Goal: Communication & Community: Answer question/provide support

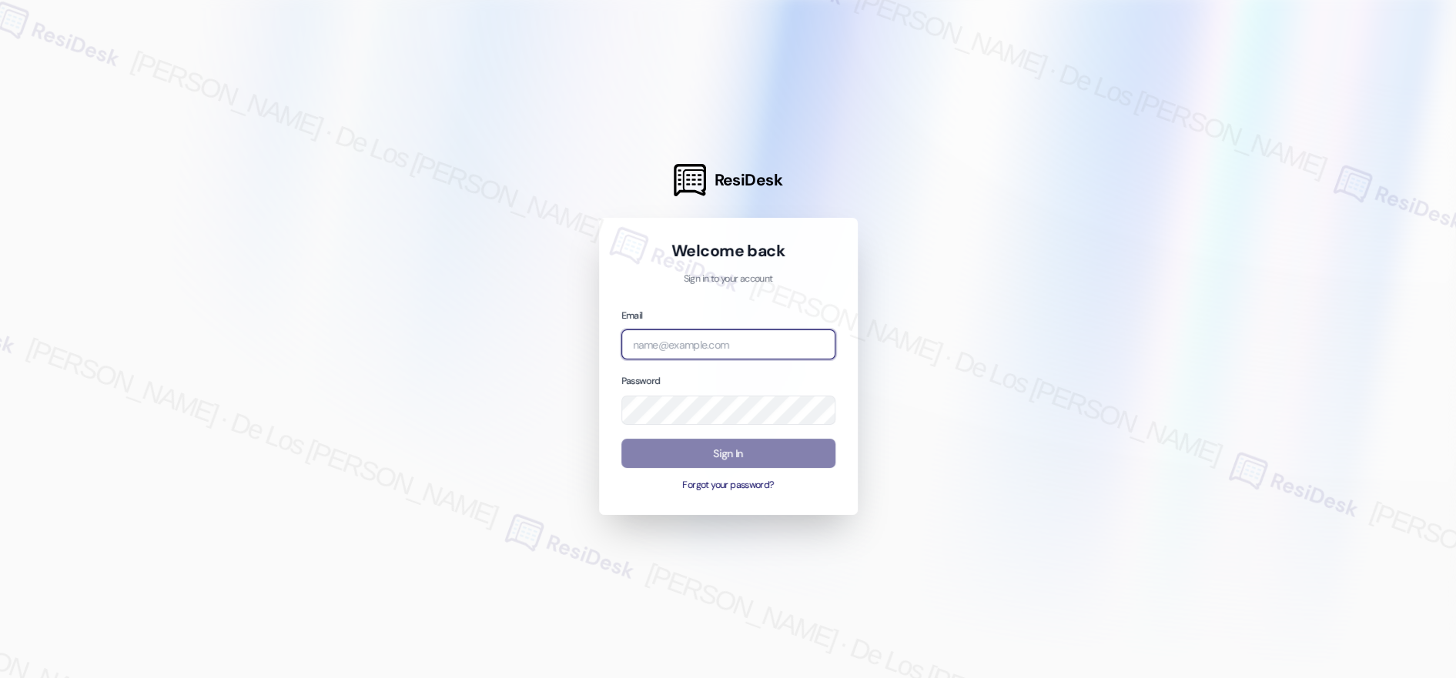
click at [658, 350] on input "email" at bounding box center [728, 345] width 214 height 30
type input "automated-surveys-executive_management-[PERSON_NAME].[PERSON_NAME]@executive_[D…"
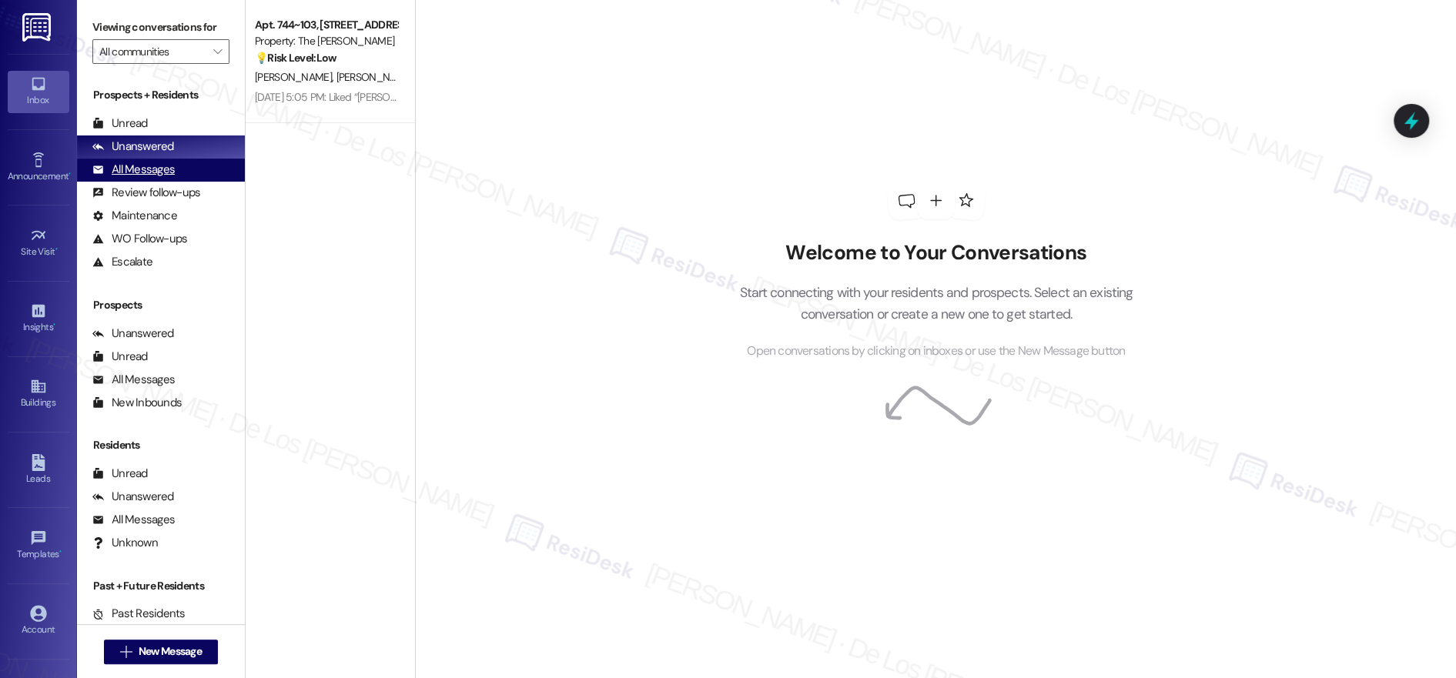
click at [186, 172] on div "All Messages (undefined)" at bounding box center [161, 170] width 168 height 23
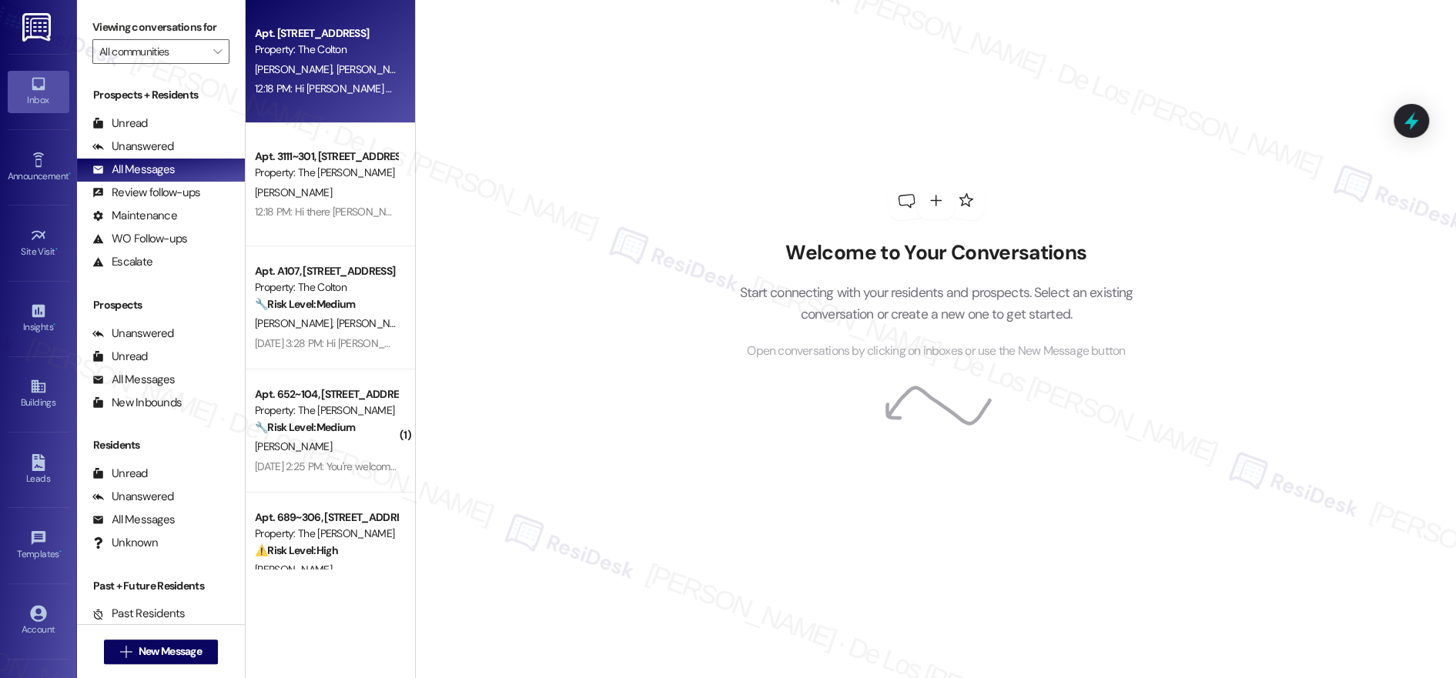
click at [326, 95] on div "12:18 PM: Hi [PERSON_NAME] and [PERSON_NAME]! We're so glad you chose The Colto…" at bounding box center [920, 89] width 1331 height 14
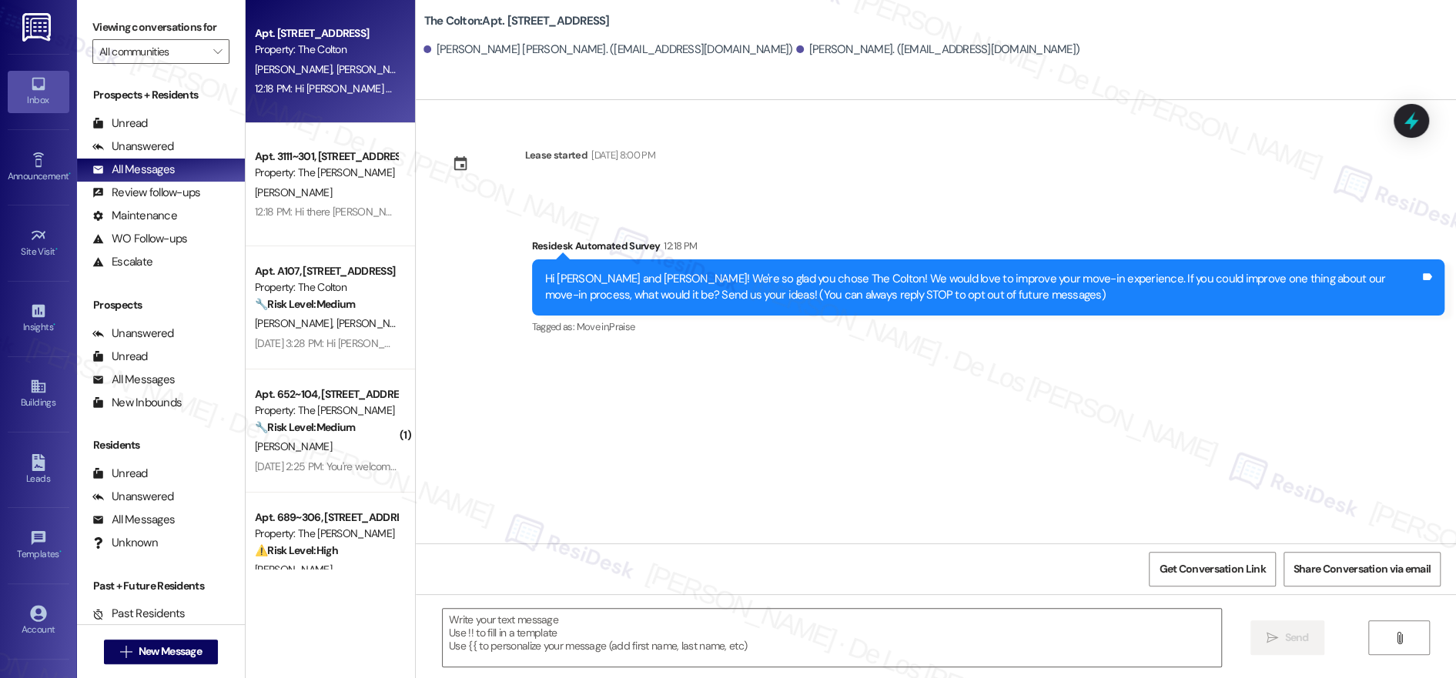
type textarea "Fetching suggested responses. Please feel free to read through the conversation…"
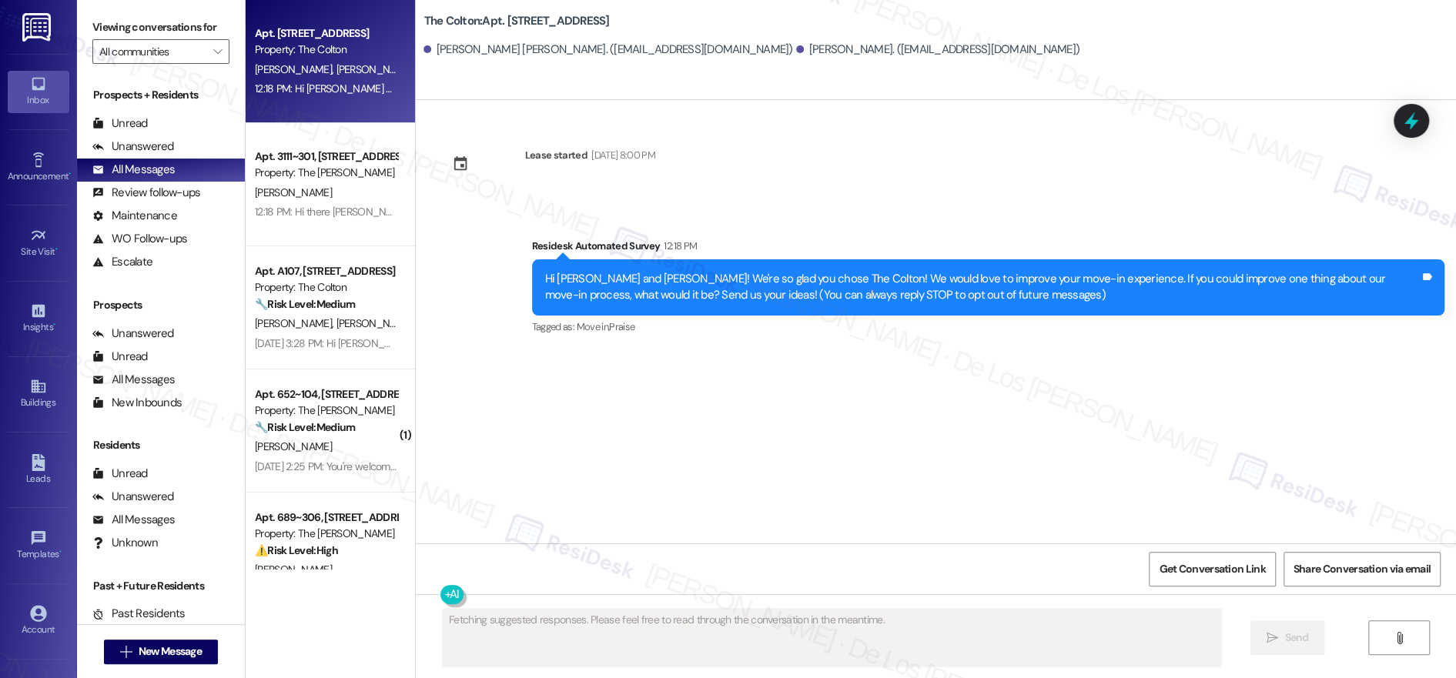
scroll to position [1, 0]
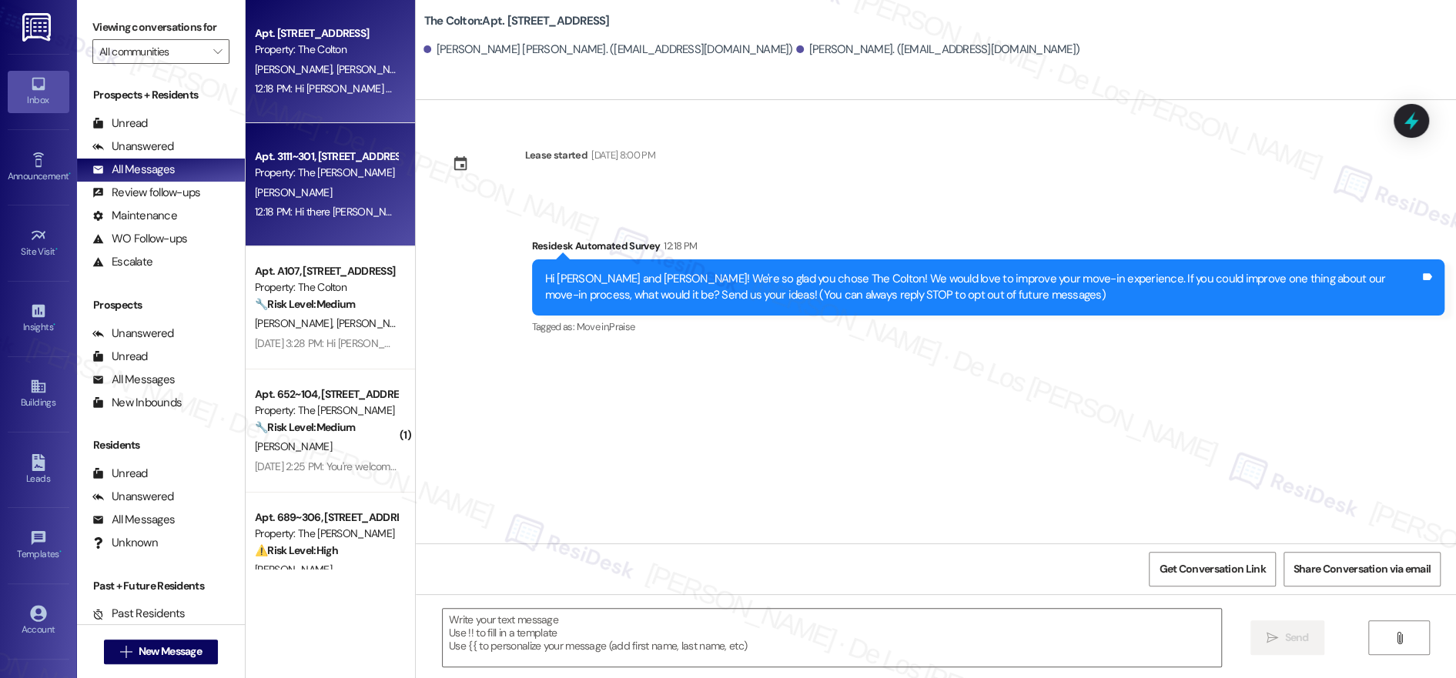
click at [277, 143] on div "Apt. 3111~301, 3104 N [PERSON_NAME] Property: The [PERSON_NAME] 12:18 PM: Hi th…" at bounding box center [330, 184] width 169 height 123
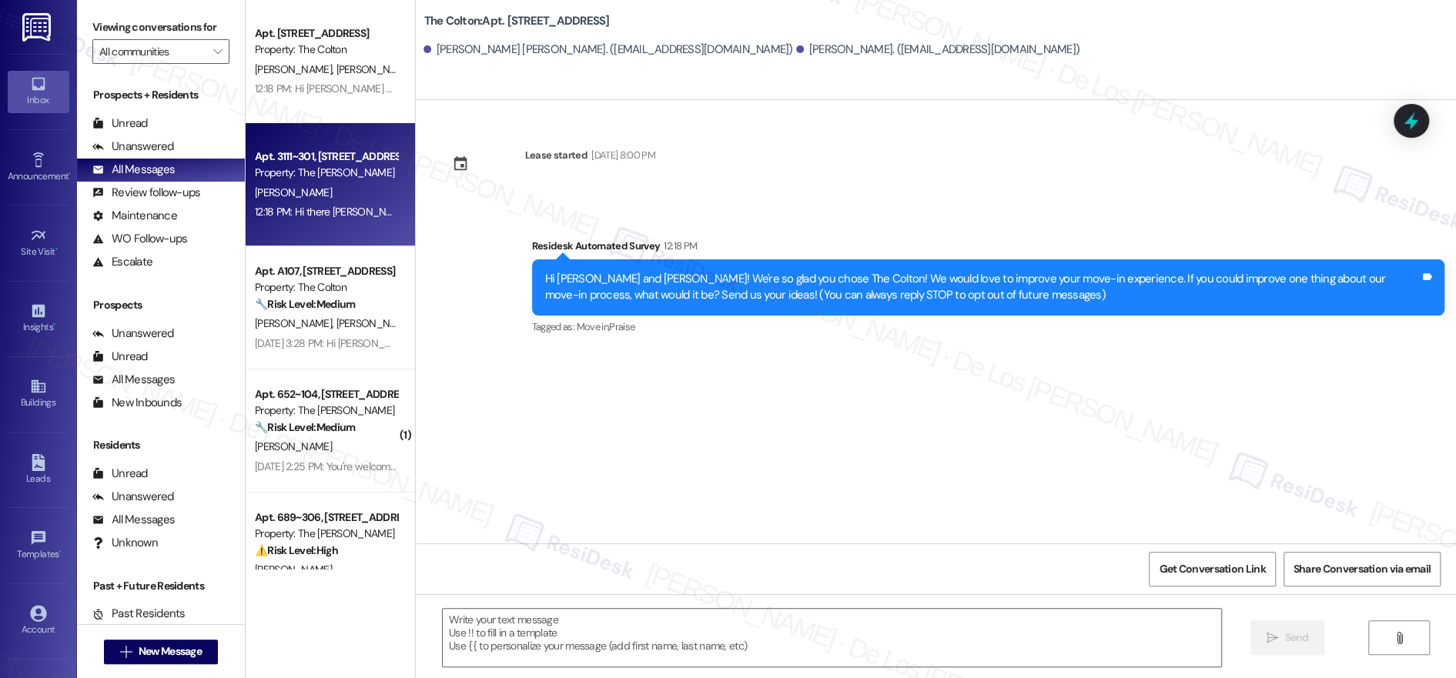
type textarea "Fetching suggested responses. Please feel free to read through the conversation…"
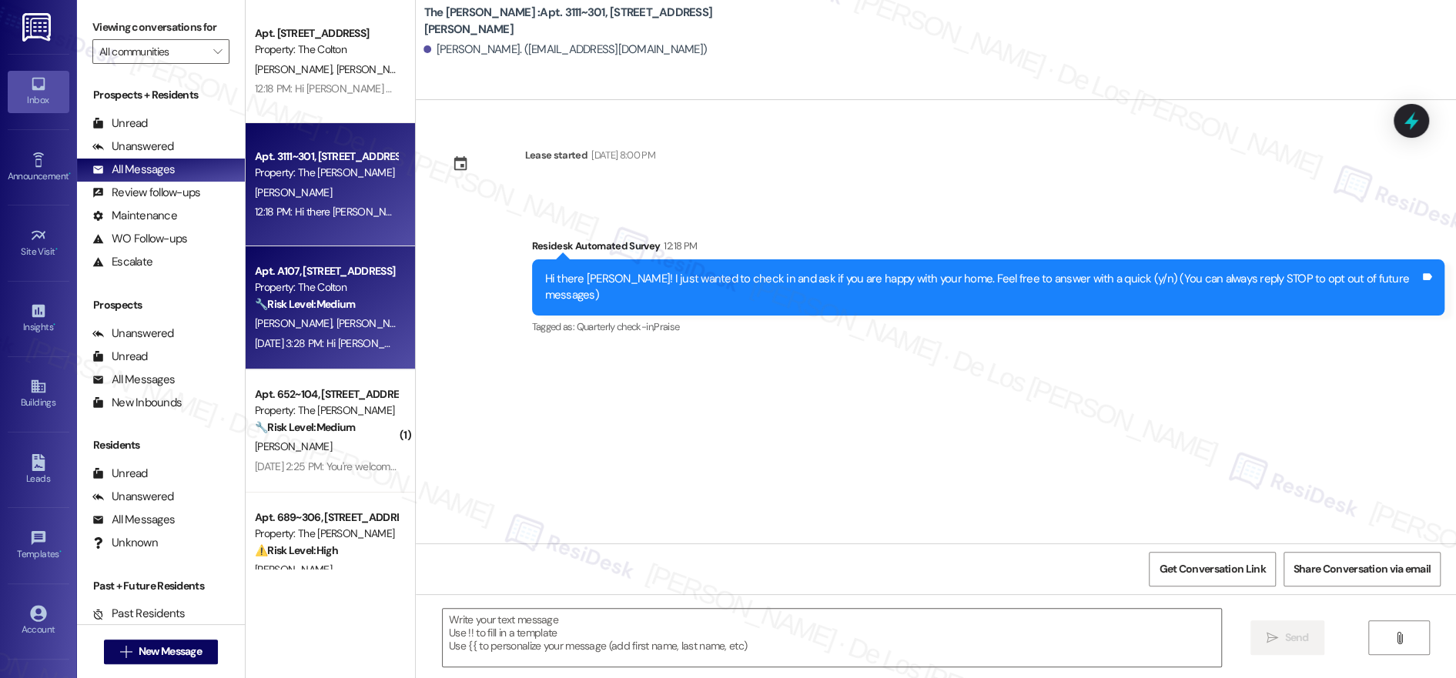
click at [311, 286] on div "Property: The Colton" at bounding box center [326, 287] width 142 height 16
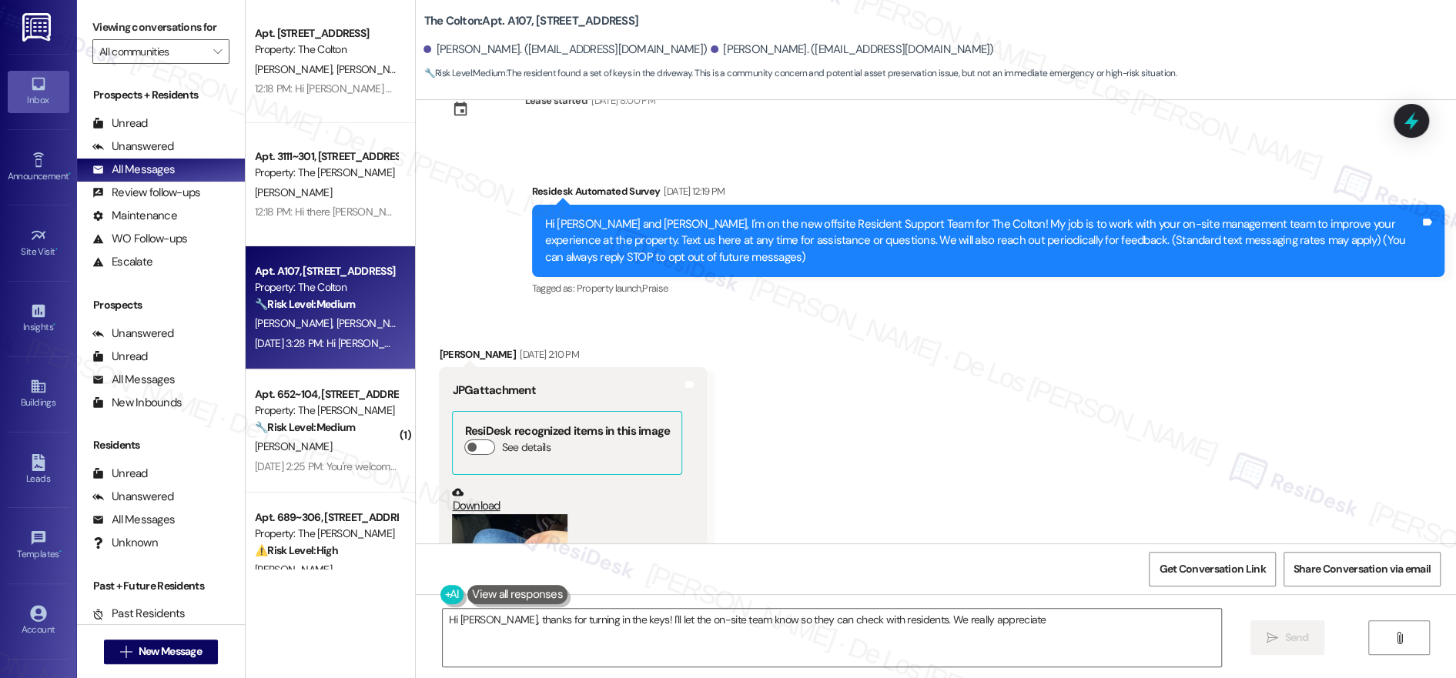
scroll to position [0, 0]
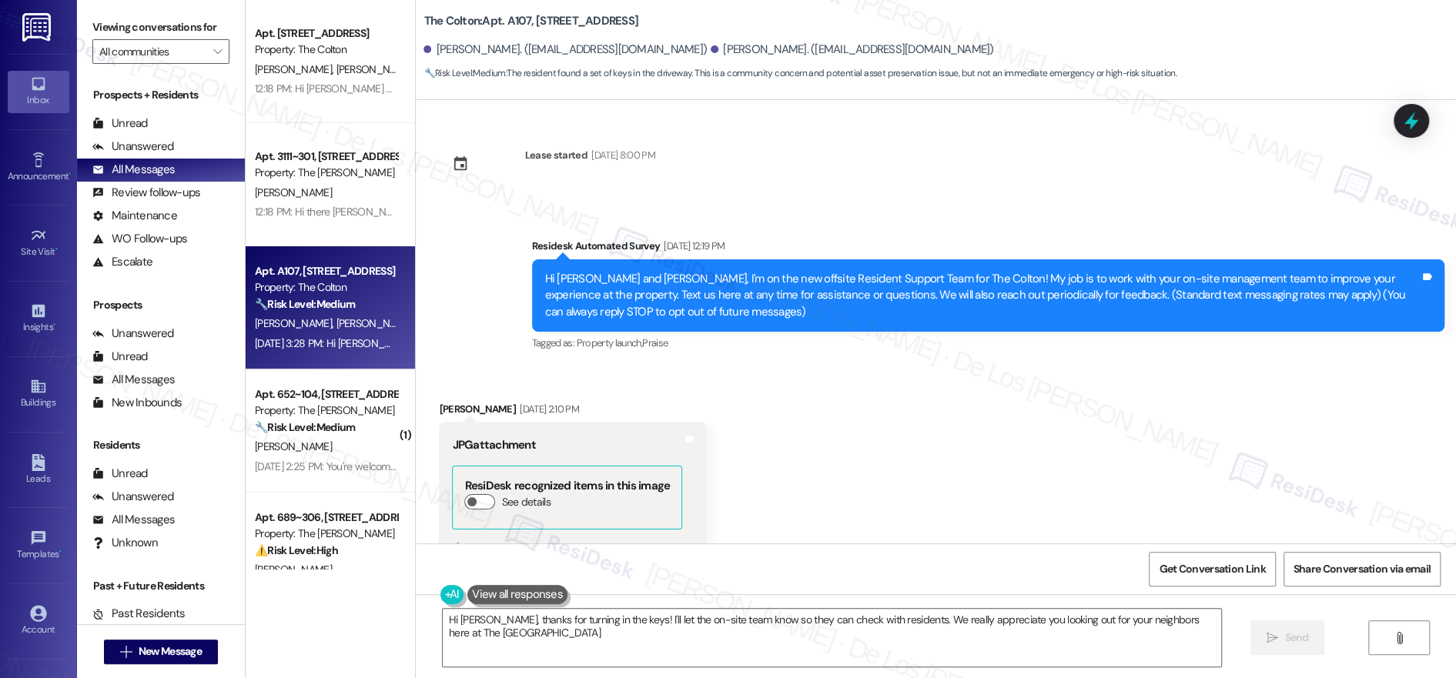
type textarea "Hi [PERSON_NAME], thanks for turning in the keys! I'll let the on-site team kno…"
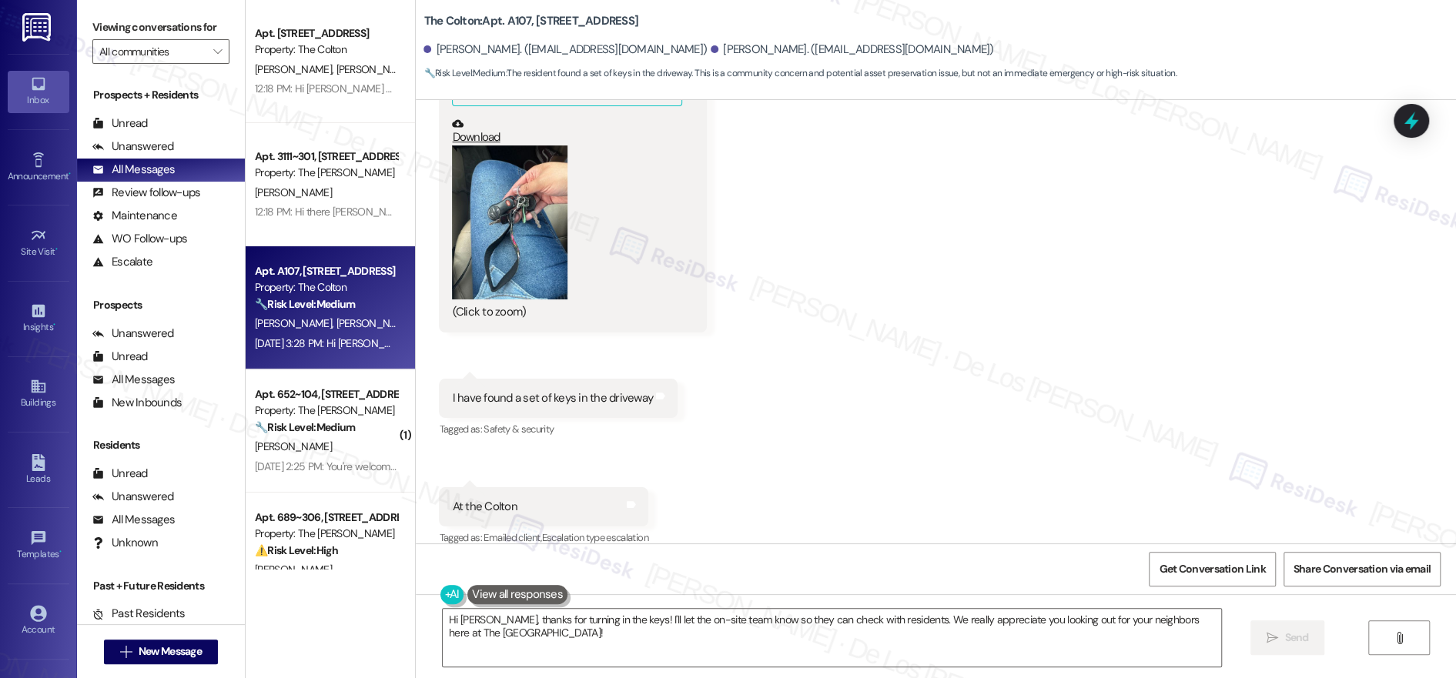
scroll to position [744, 0]
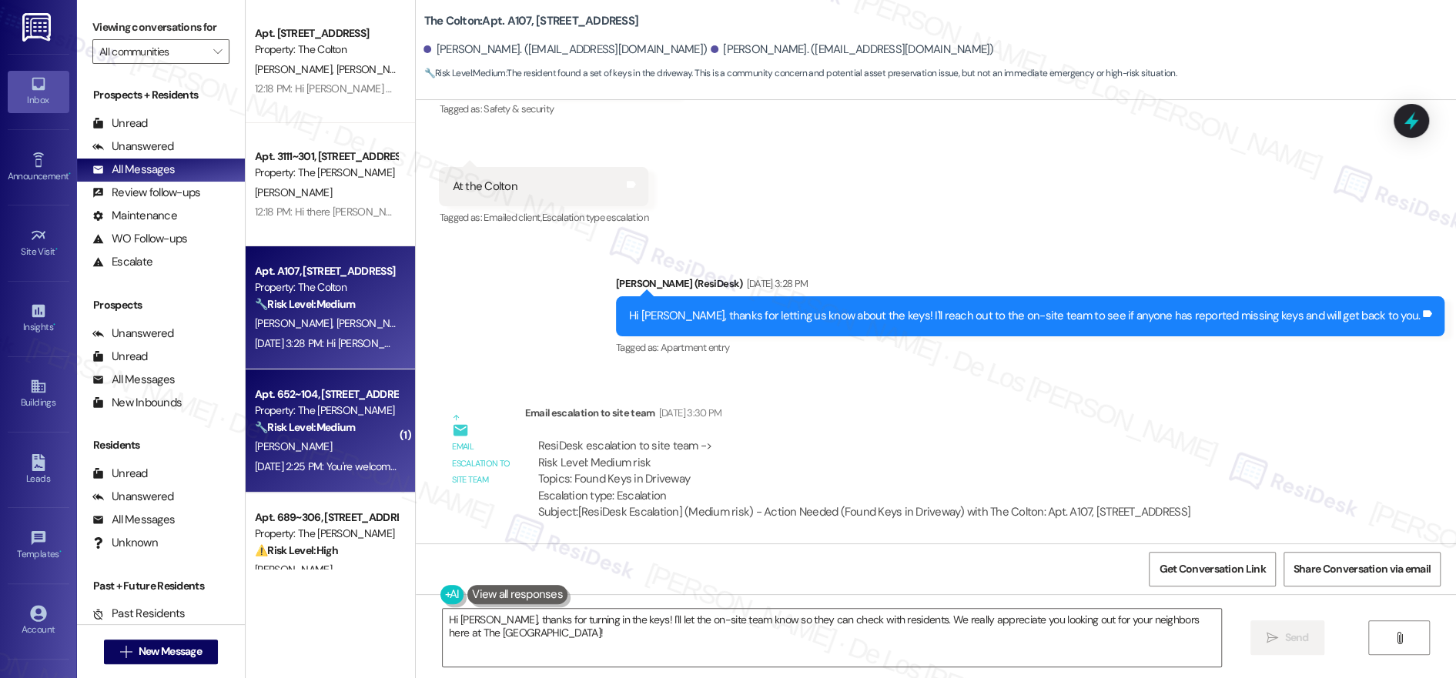
click at [360, 429] on div "🔧 Risk Level: Medium The resident is reporting an issue with landscaping leavin…" at bounding box center [326, 428] width 142 height 16
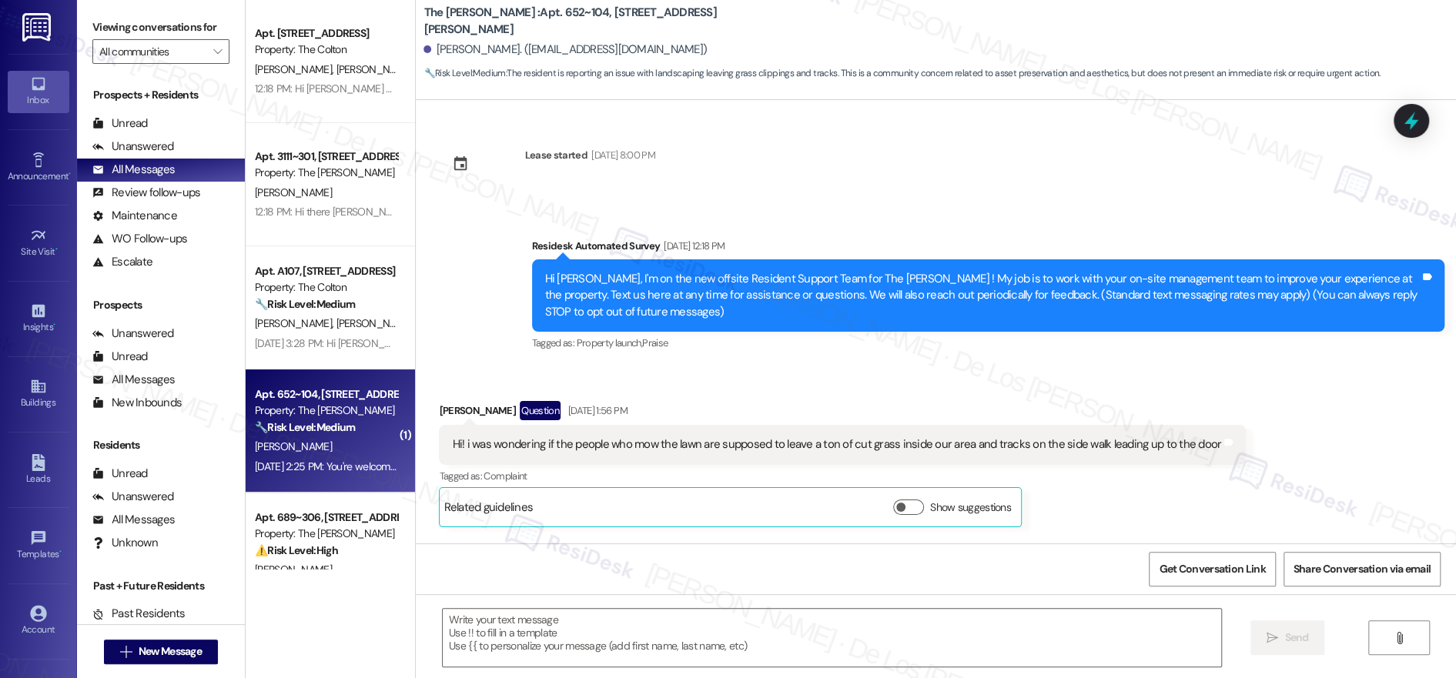
scroll to position [1150, 0]
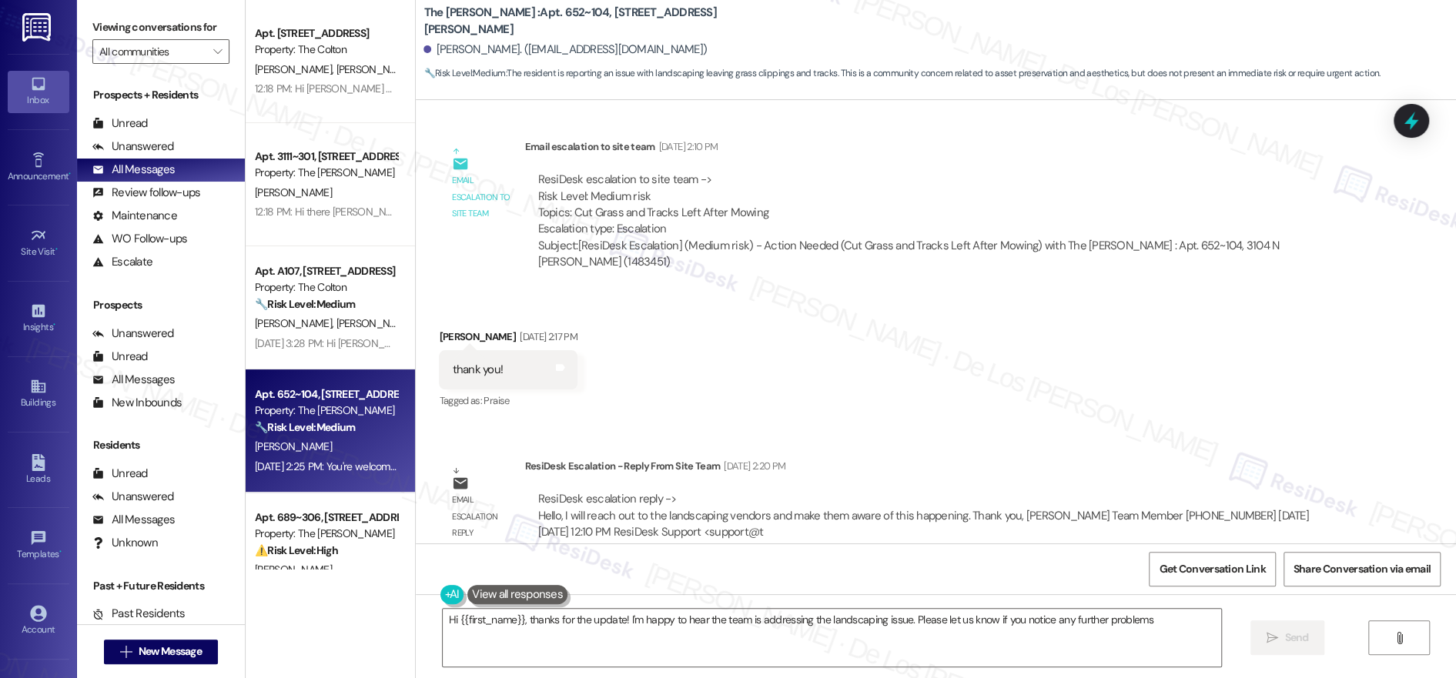
type textarea "Hi {{first_name}}, thanks for the update! I'm happy to hear the team is address…"
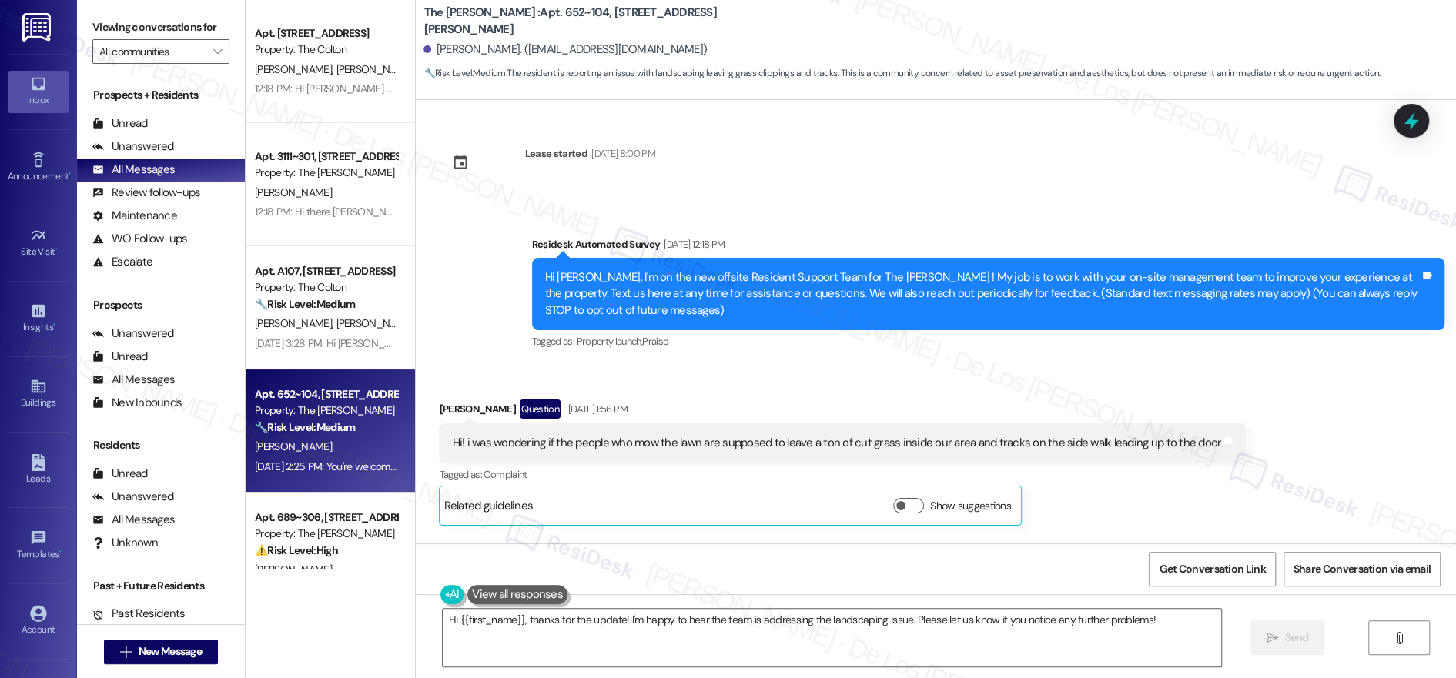
scroll to position [0, 0]
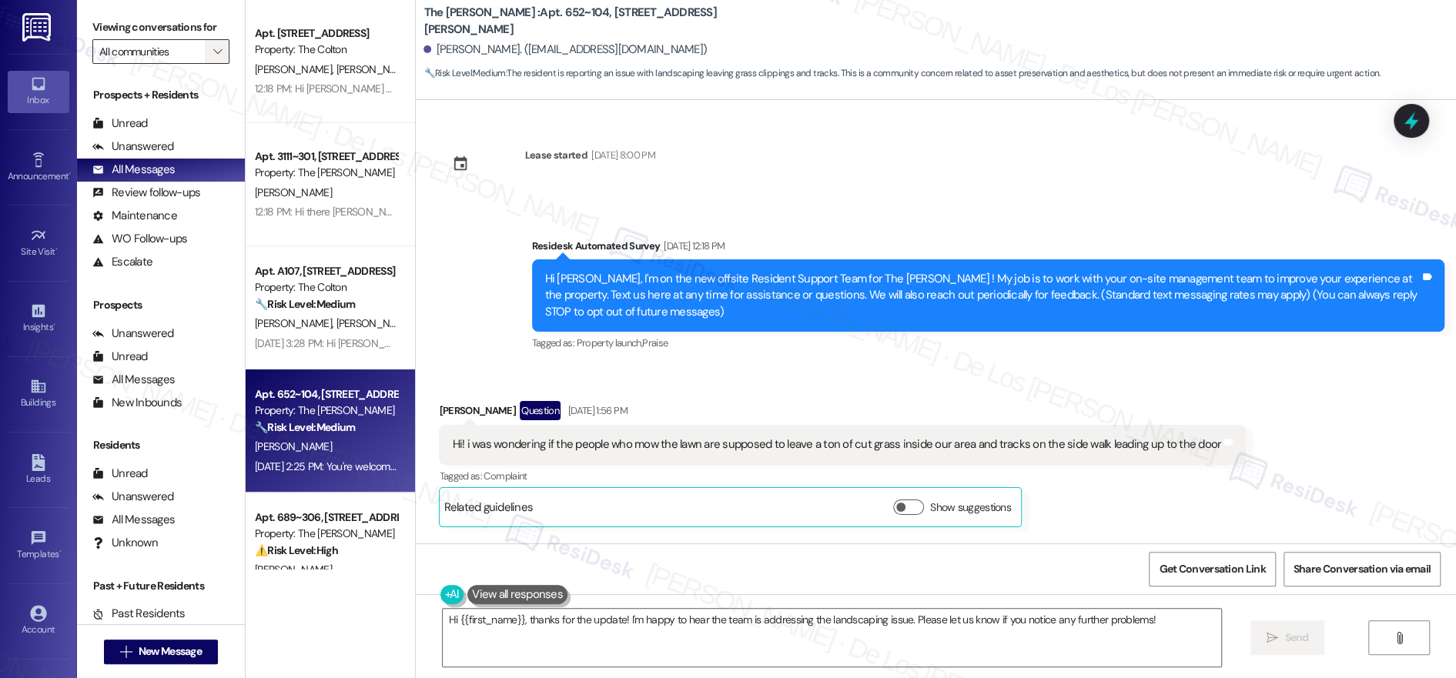
click at [210, 62] on span "" at bounding box center [217, 51] width 15 height 25
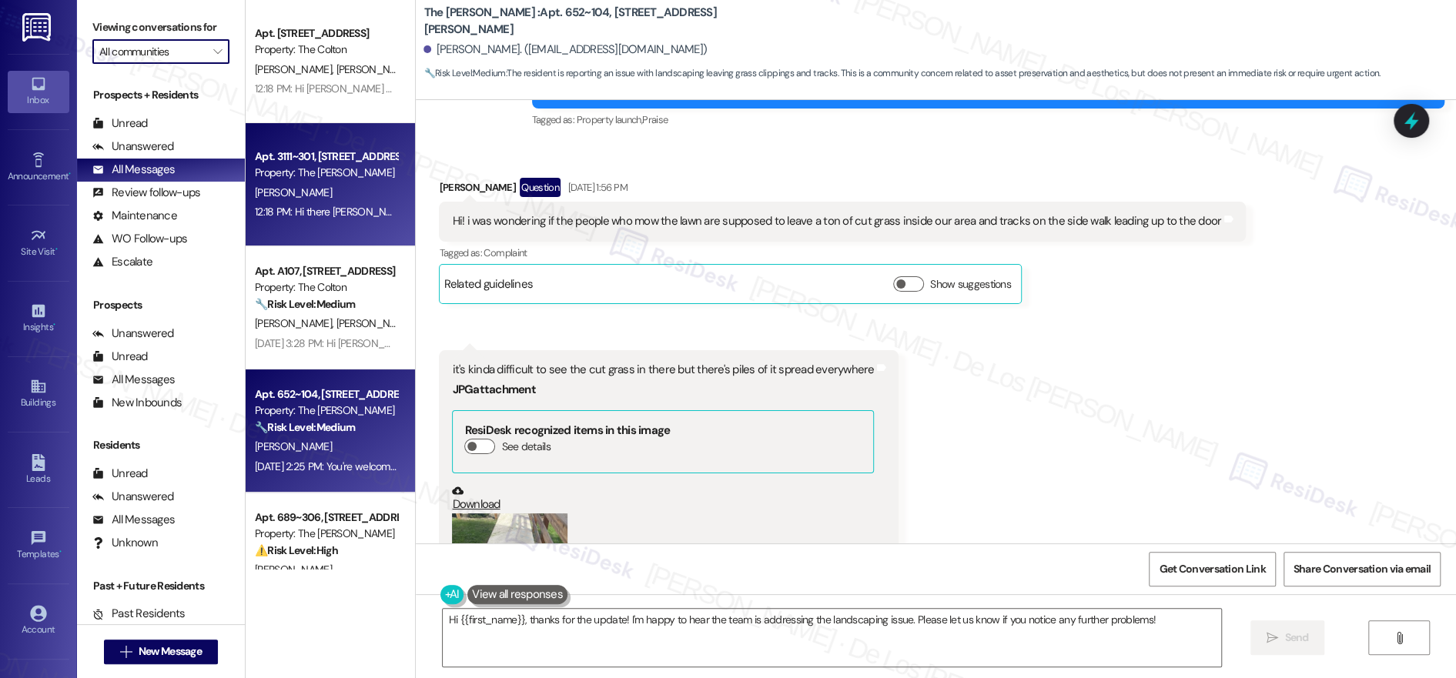
scroll to position [280, 0]
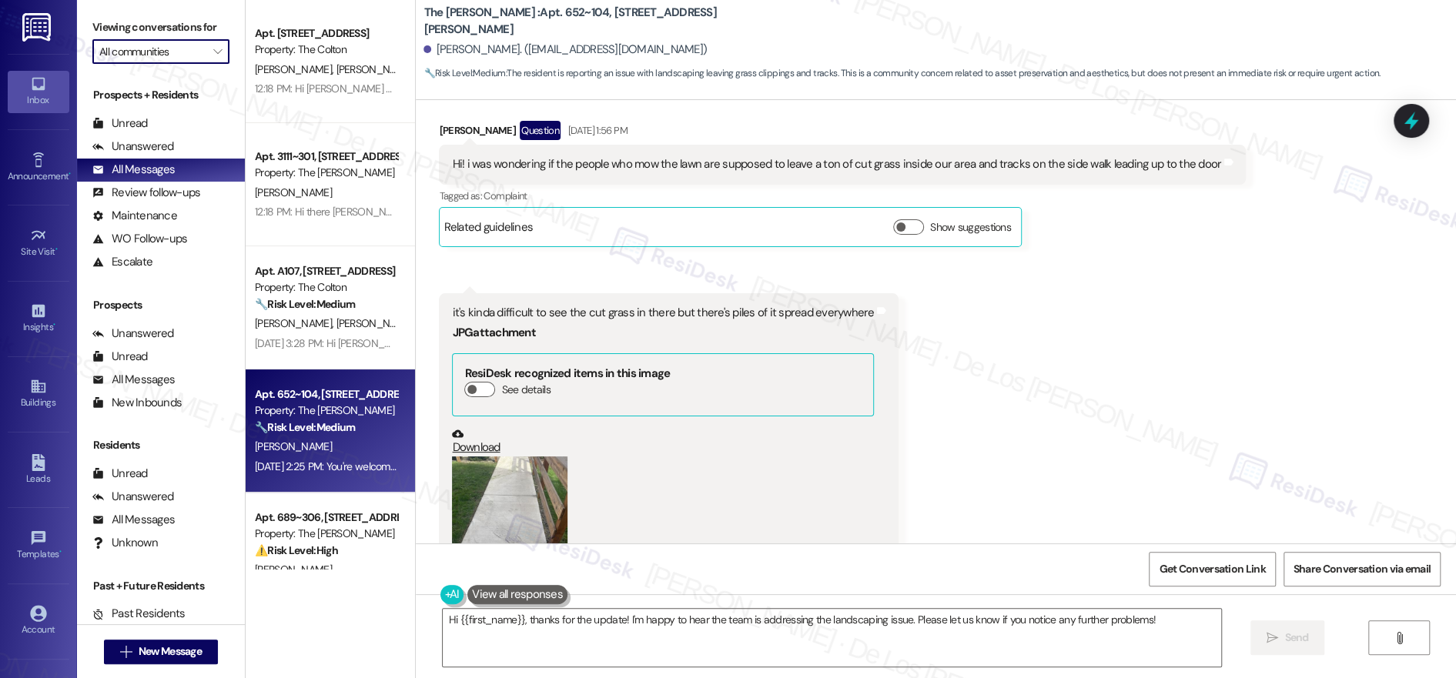
click at [146, 49] on input "All communities" at bounding box center [151, 51] width 105 height 25
click at [141, 100] on span "The Colton" at bounding box center [123, 106] width 49 height 15
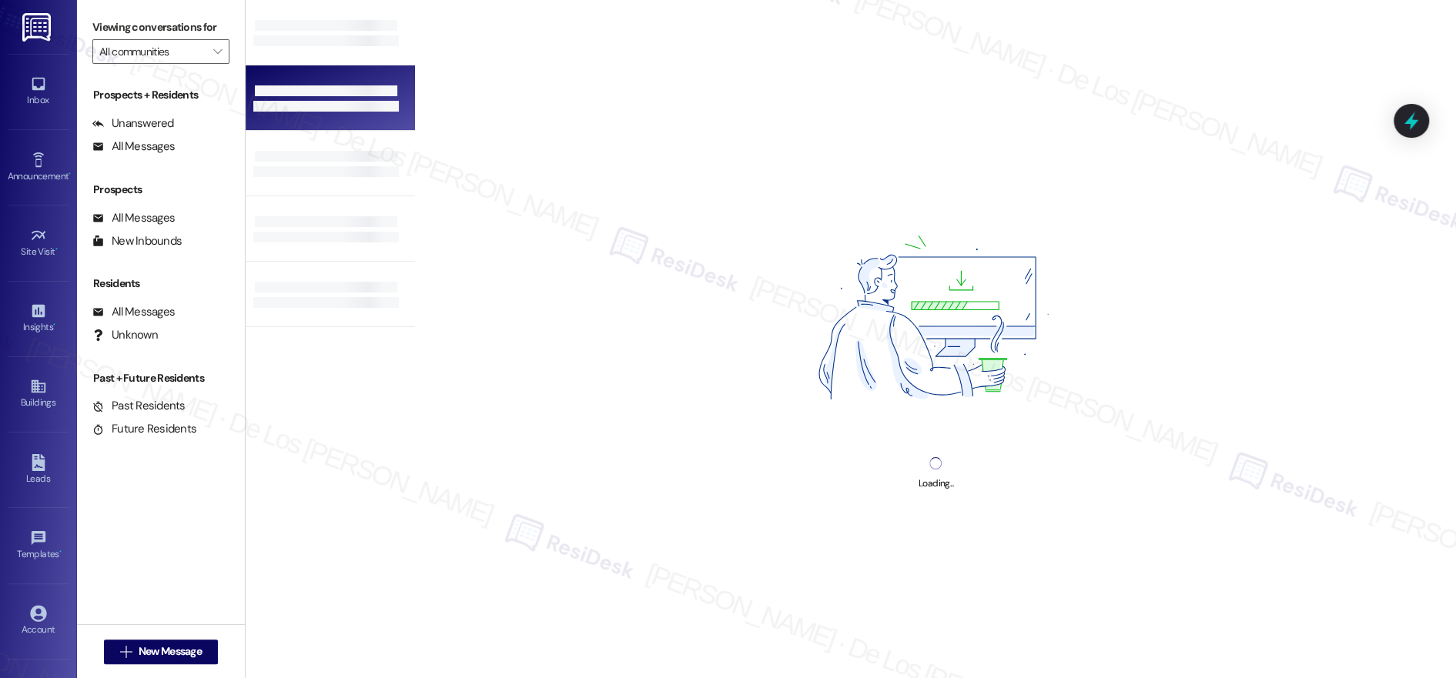
type input "The Colton"
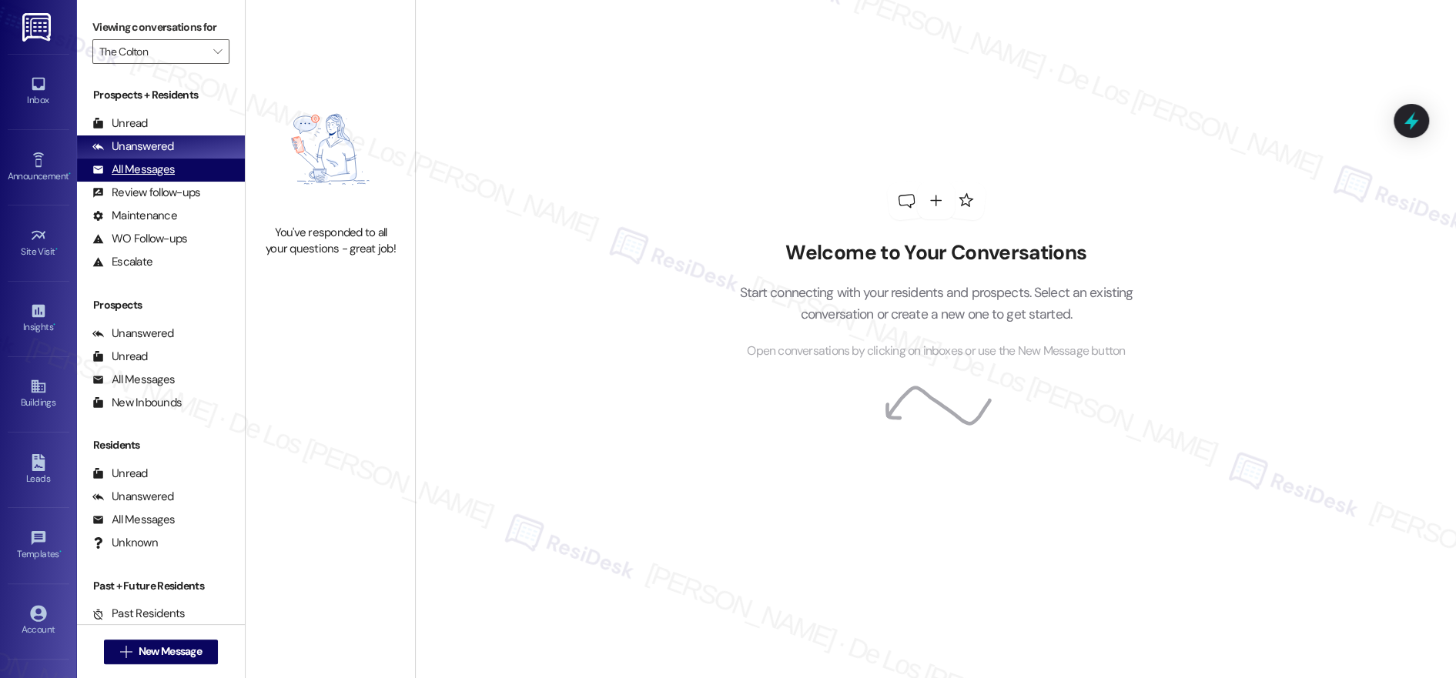
click at [184, 166] on div "All Messages (undefined)" at bounding box center [161, 170] width 168 height 23
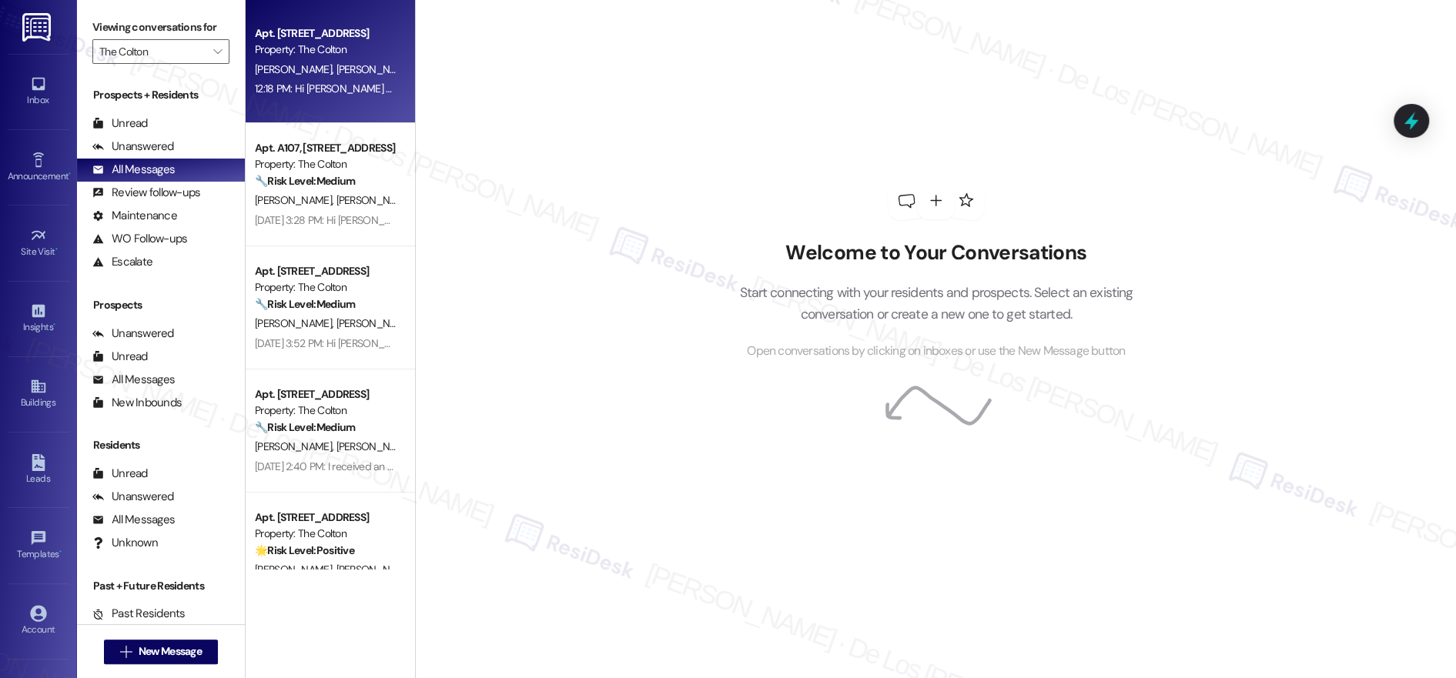
click at [341, 64] on div "[PERSON_NAME] [PERSON_NAME]" at bounding box center [326, 69] width 146 height 19
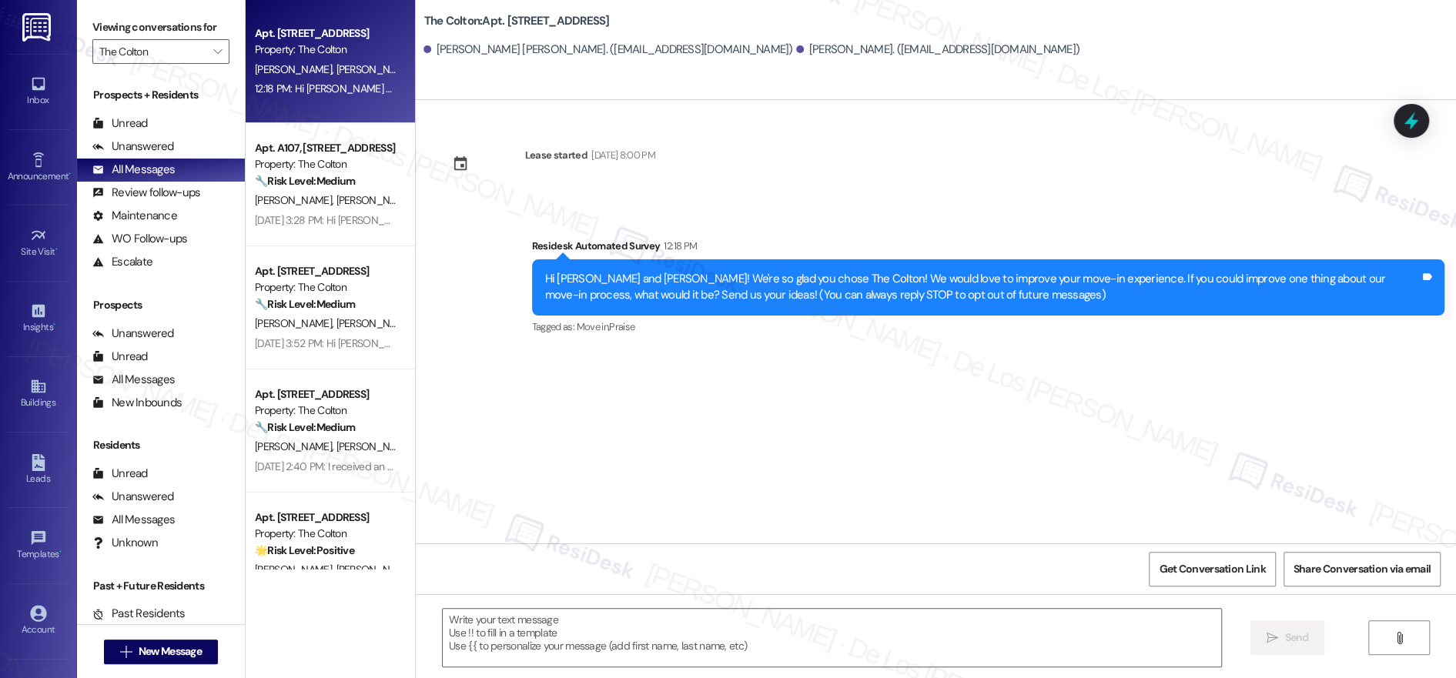
type textarea "Fetching suggested responses. Please feel free to read through the conversation…"
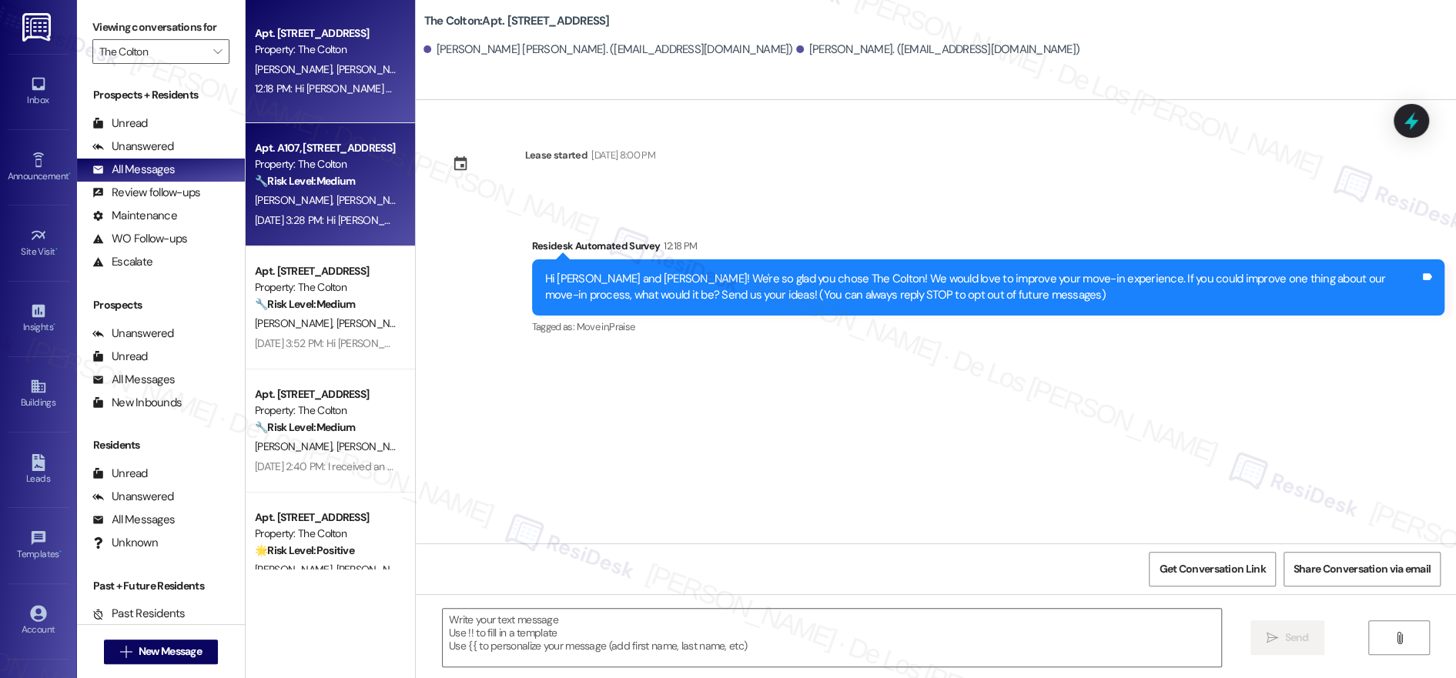
click at [330, 146] on div "Apt. A107, [STREET_ADDRESS]" at bounding box center [326, 148] width 142 height 16
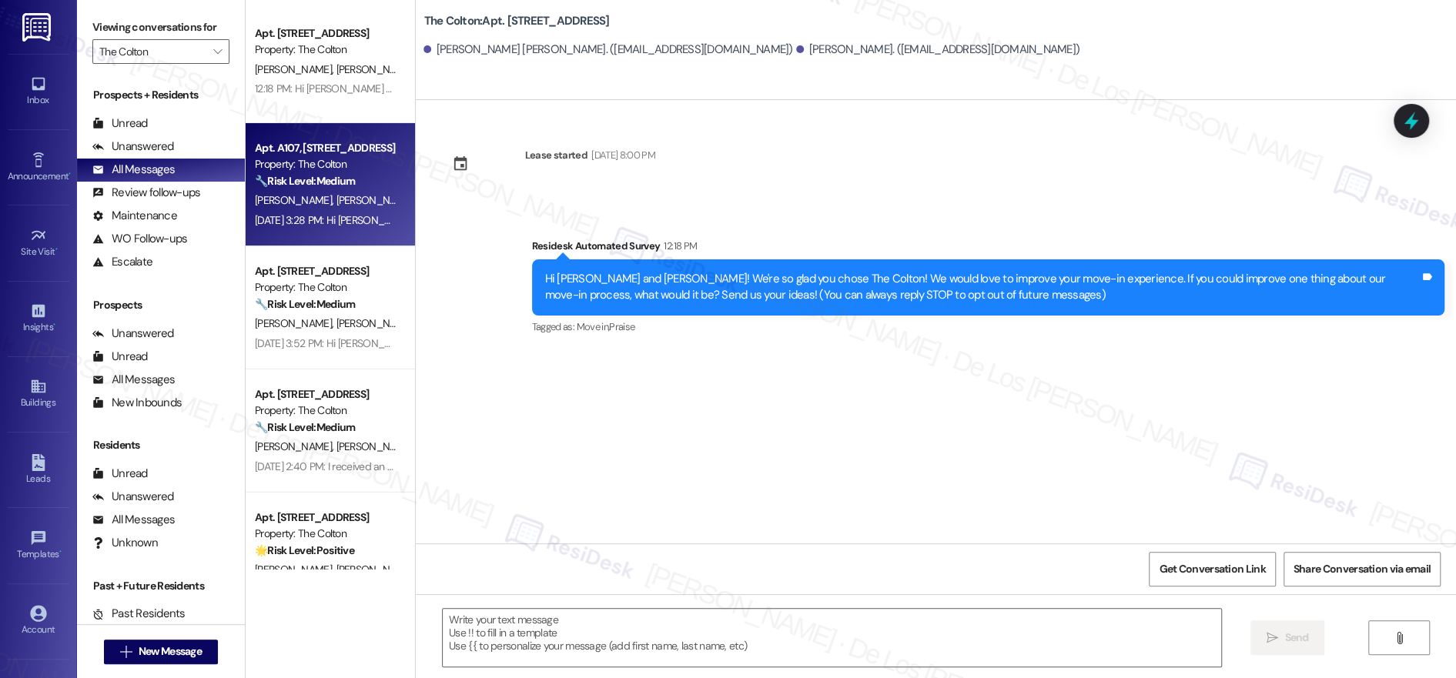
type textarea "Fetching suggested responses. Please feel free to read through the conversation…"
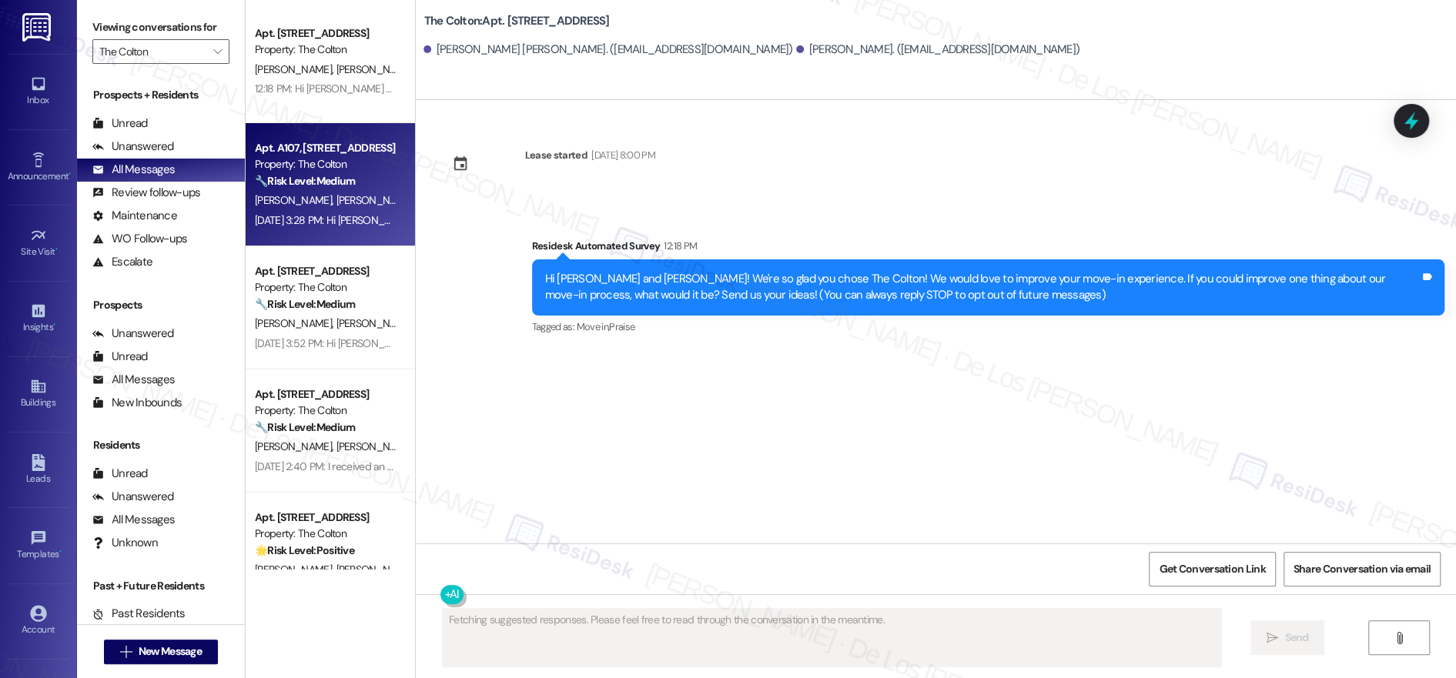
scroll to position [744, 0]
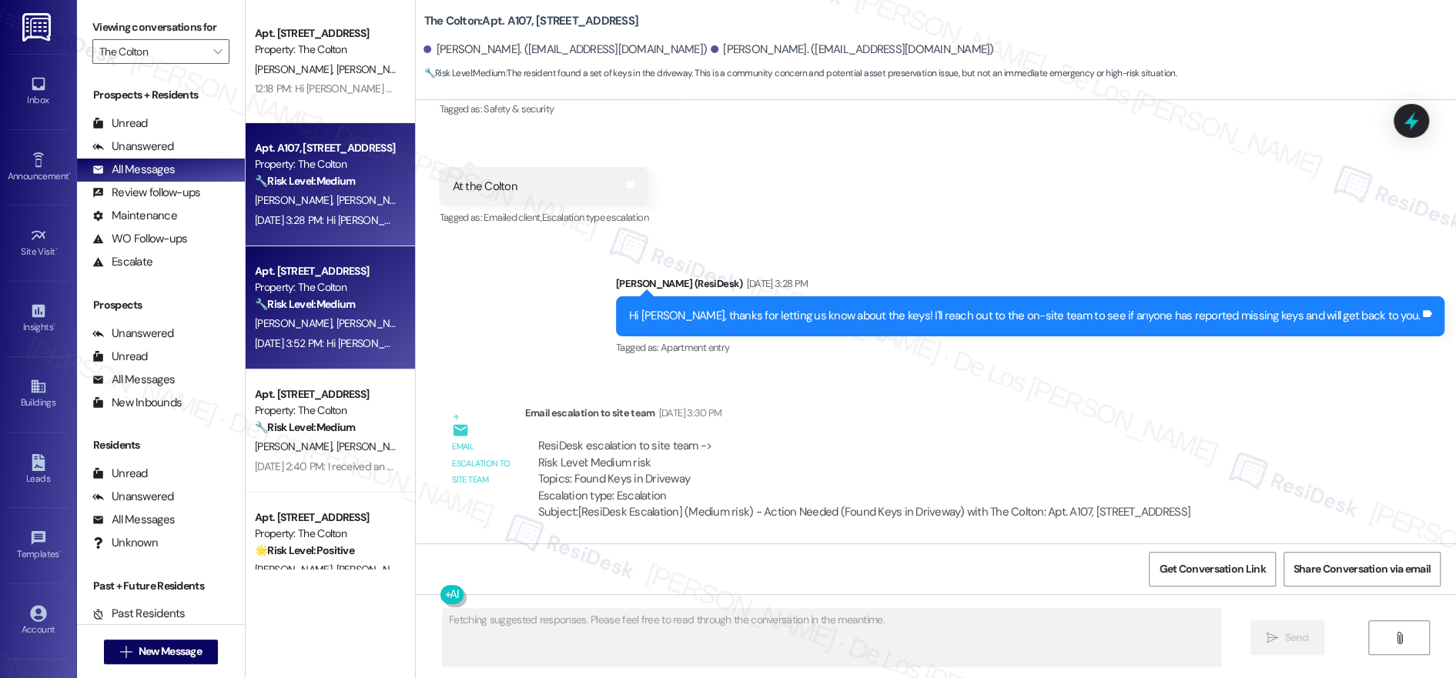
click at [379, 279] on div "Apt. [STREET_ADDRESS] Property: The Colton 🔧 Risk Level: Medium The resident is…" at bounding box center [326, 288] width 146 height 52
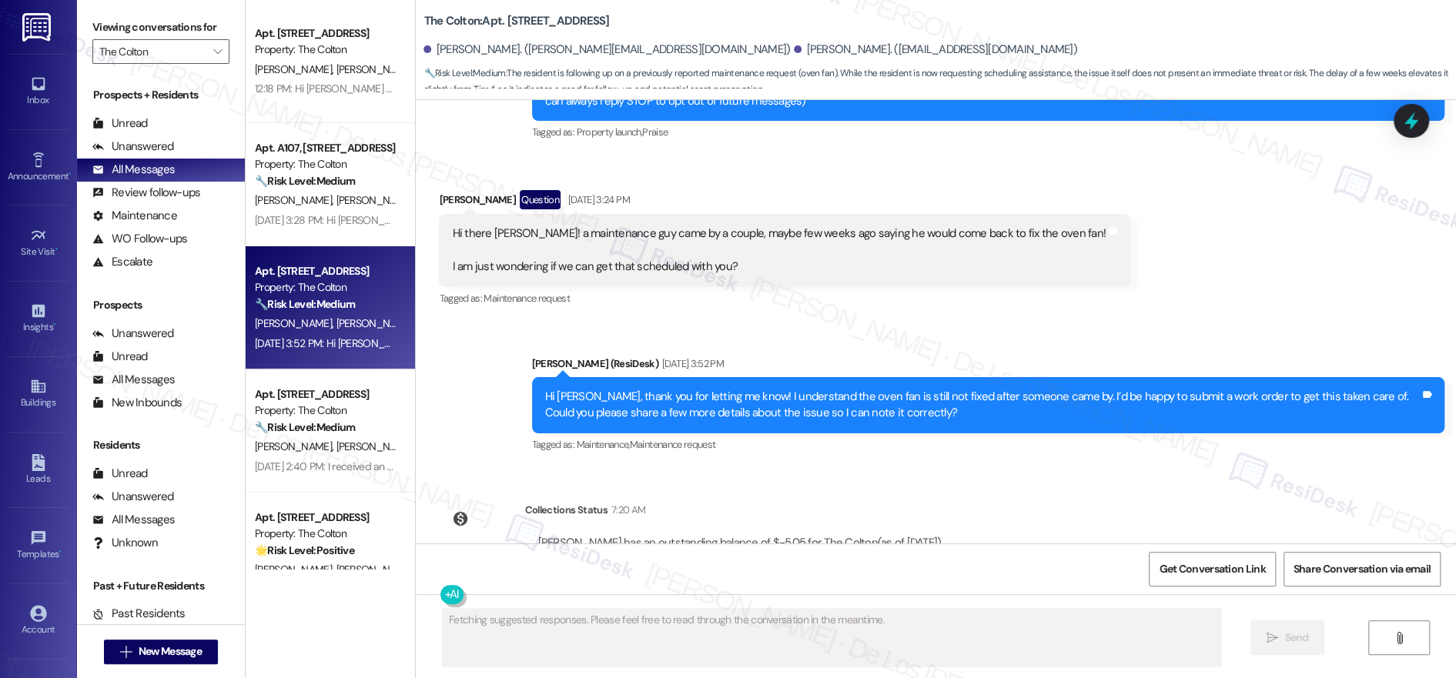
scroll to position [276, 0]
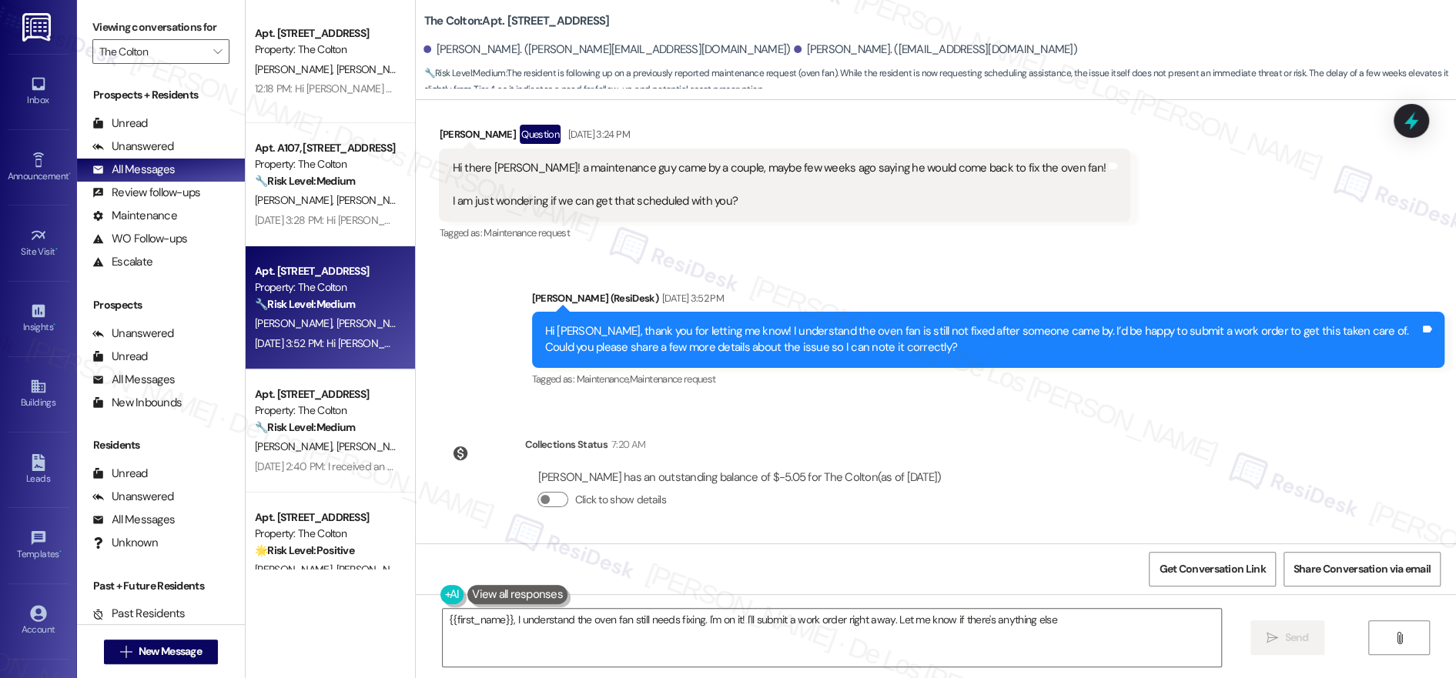
type textarea "{{first_name}}, I understand the oven fan still needs fixing. I'm on it! I'll s…"
drag, startPoint x: 693, startPoint y: 213, endPoint x: 480, endPoint y: 156, distance: 220.8
click at [480, 156] on div "Hi there [PERSON_NAME]! a maintenance guy came by a couple, maybe few weeks ago…" at bounding box center [784, 185] width 691 height 72
click at [1265, 566] on span "Get Conversation Link" at bounding box center [1212, 569] width 106 height 16
click at [1253, 564] on span "Get Conversation Link" at bounding box center [1212, 569] width 106 height 16
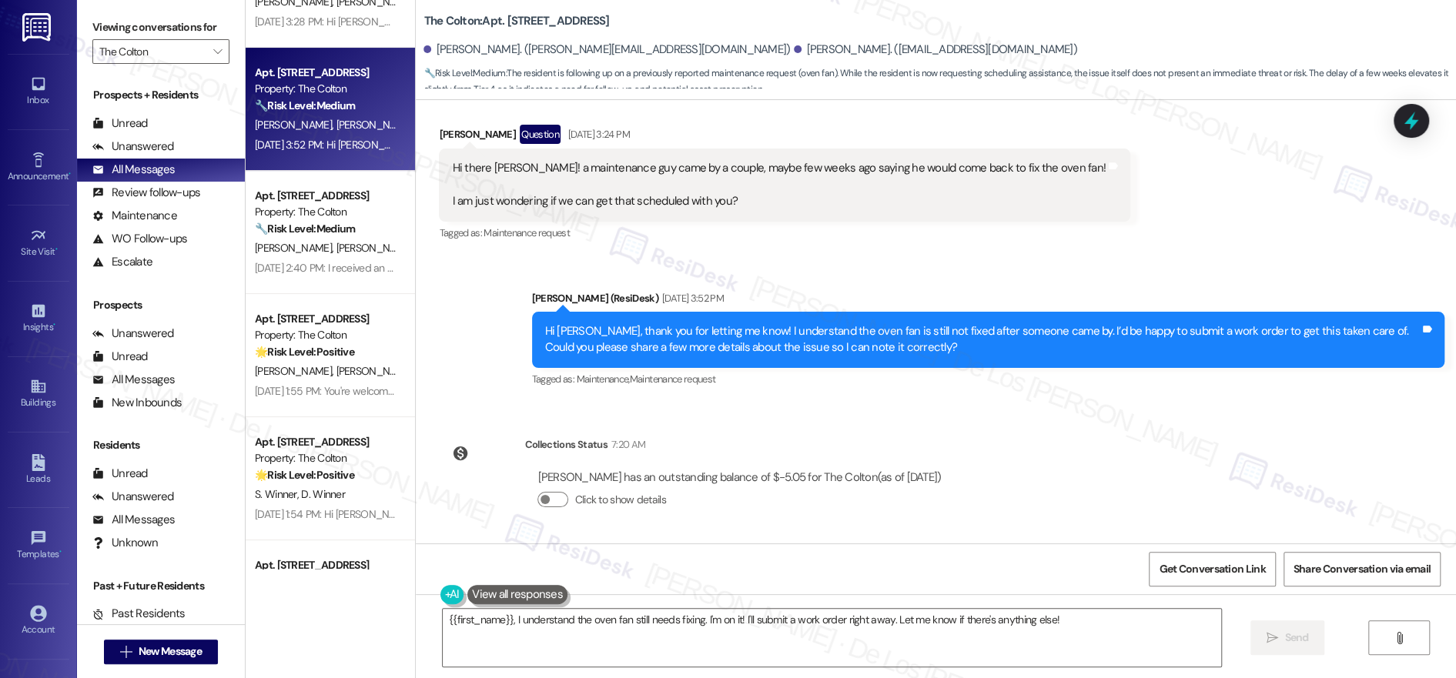
scroll to position [249, 0]
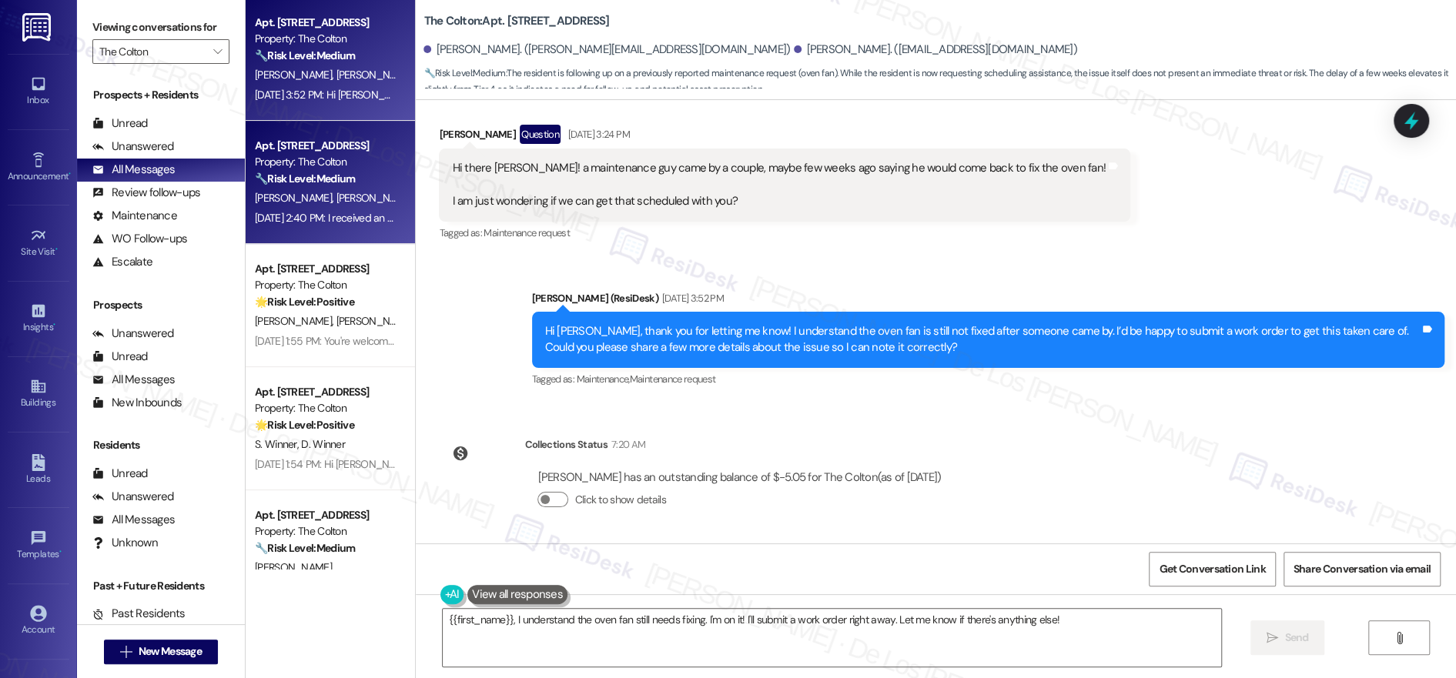
click at [304, 227] on div "[DATE] 2:40 PM: I received an update from our team — we’re working on getting a…" at bounding box center [326, 218] width 146 height 19
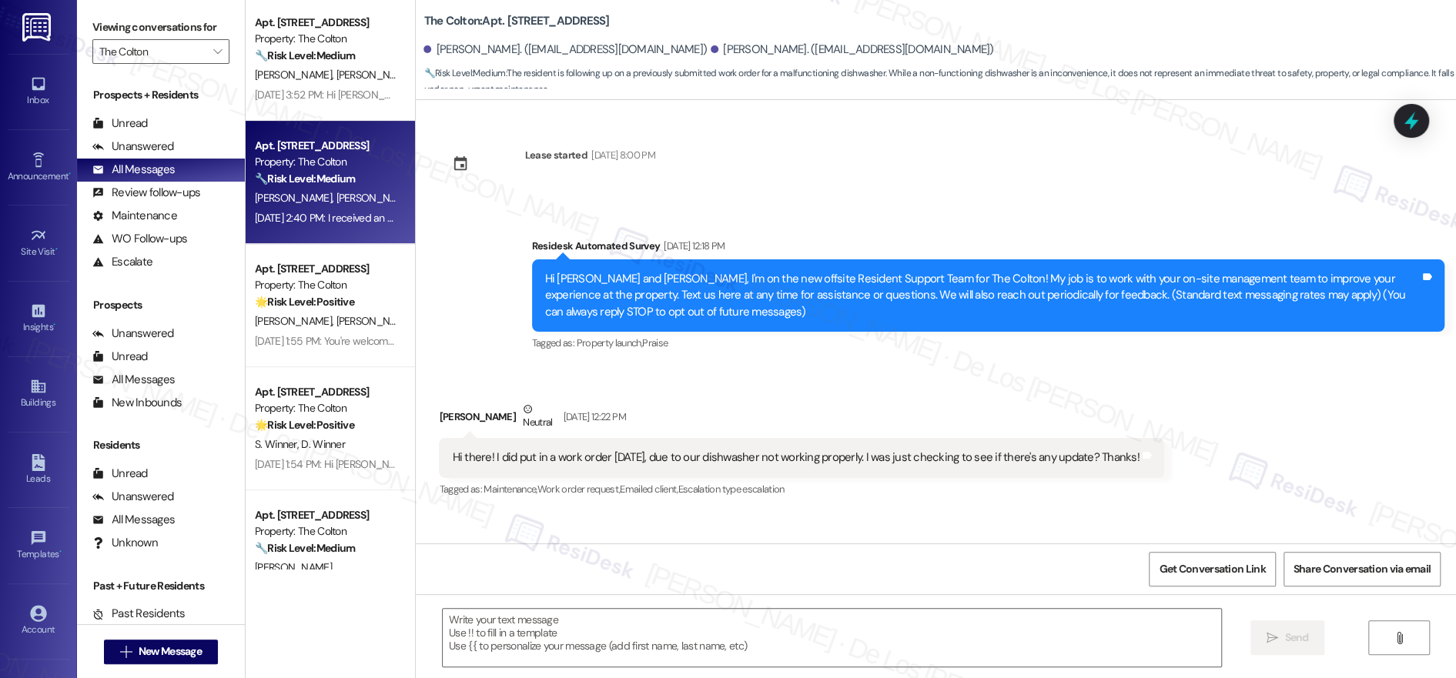
type textarea "Fetching suggested responses. Please feel free to read through the conversation…"
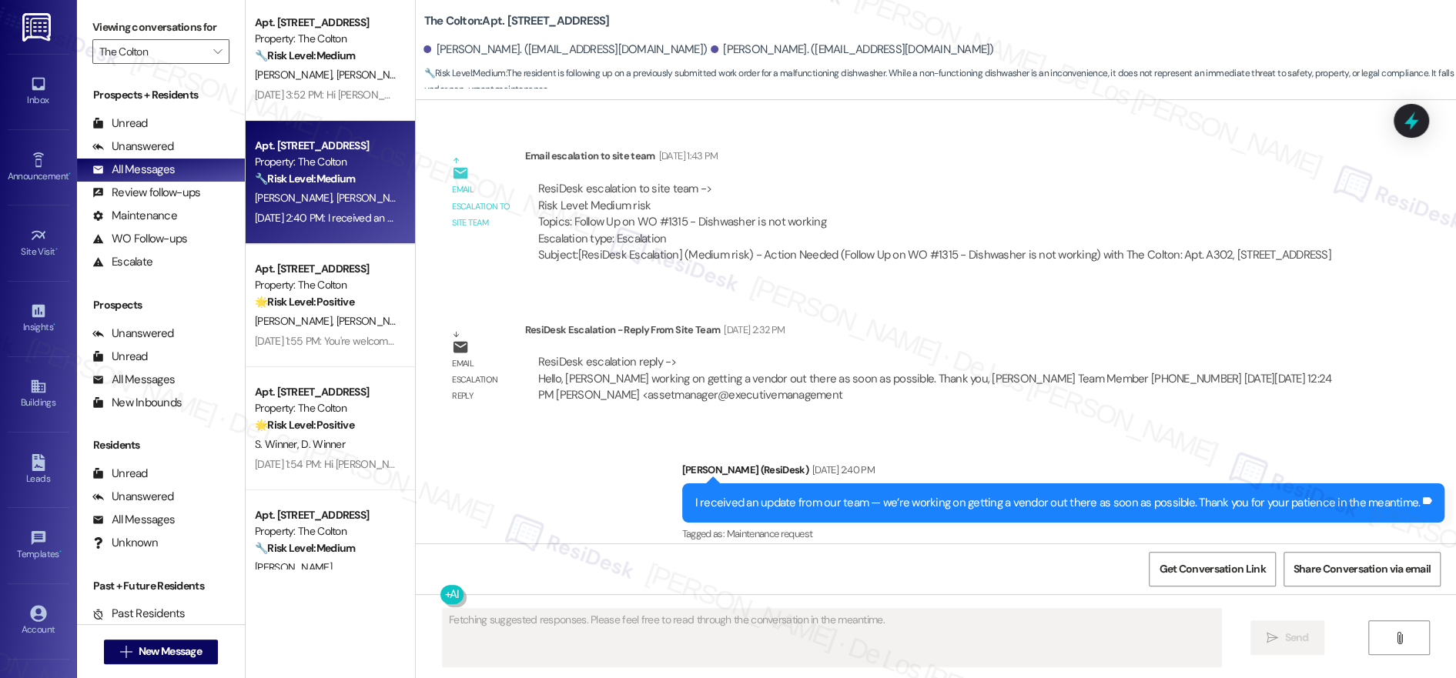
scroll to position [559, 0]
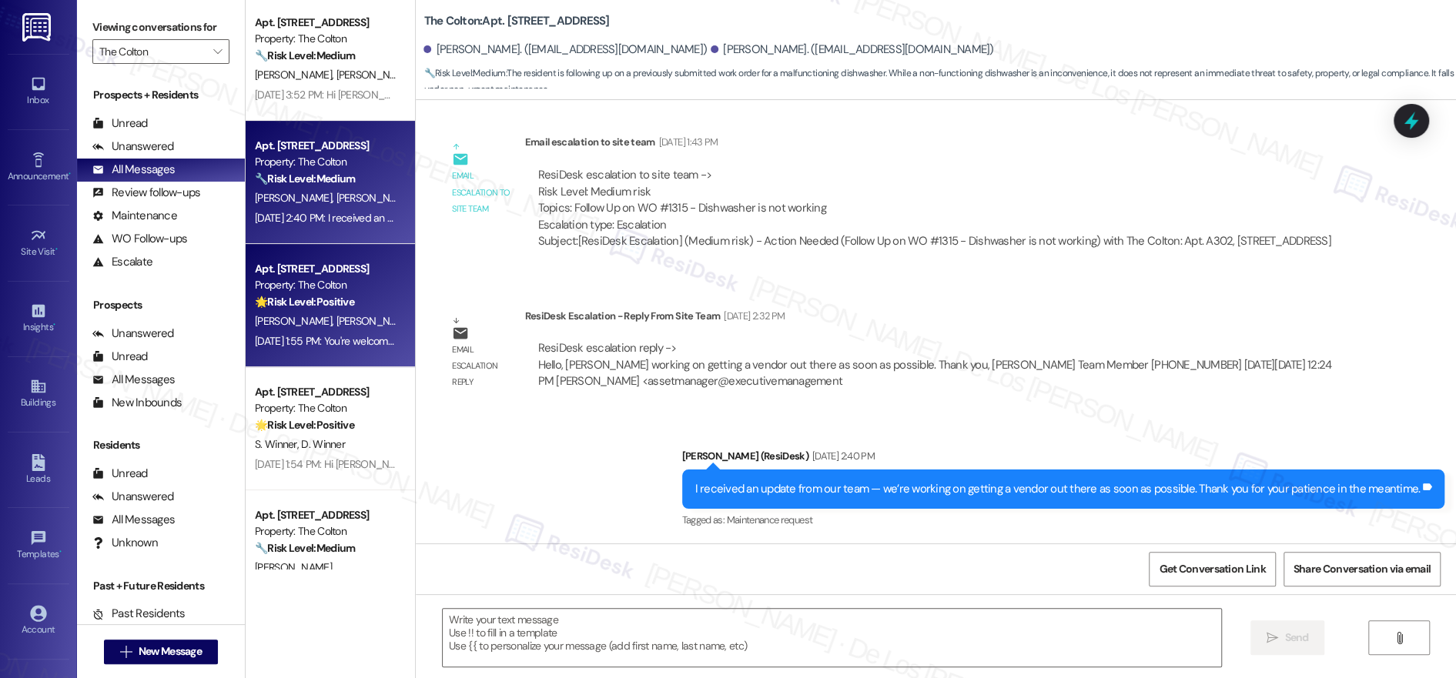
click at [350, 310] on div "Apt. [STREET_ADDRESS] Property: The Colton 🌟 Risk Level: Positive The resident …" at bounding box center [326, 285] width 146 height 52
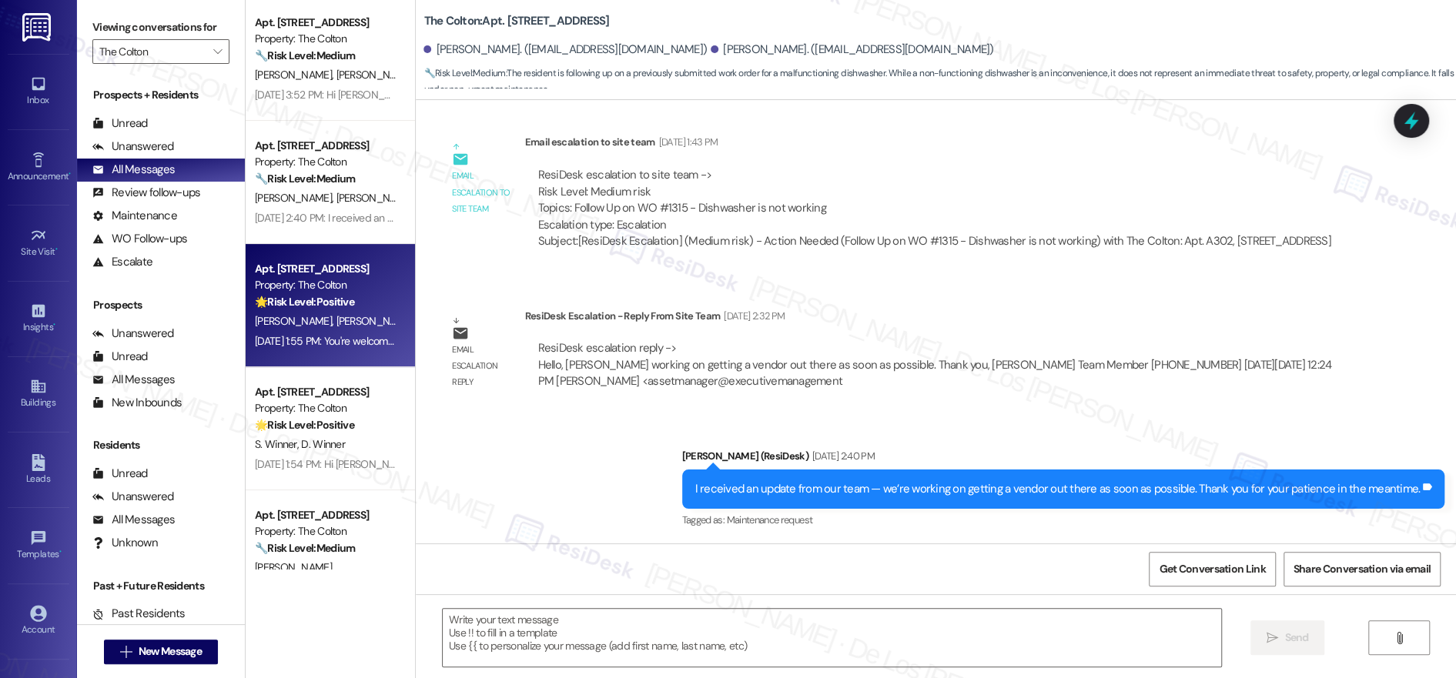
type textarea "Fetching suggested responses. Please feel free to read through the conversation…"
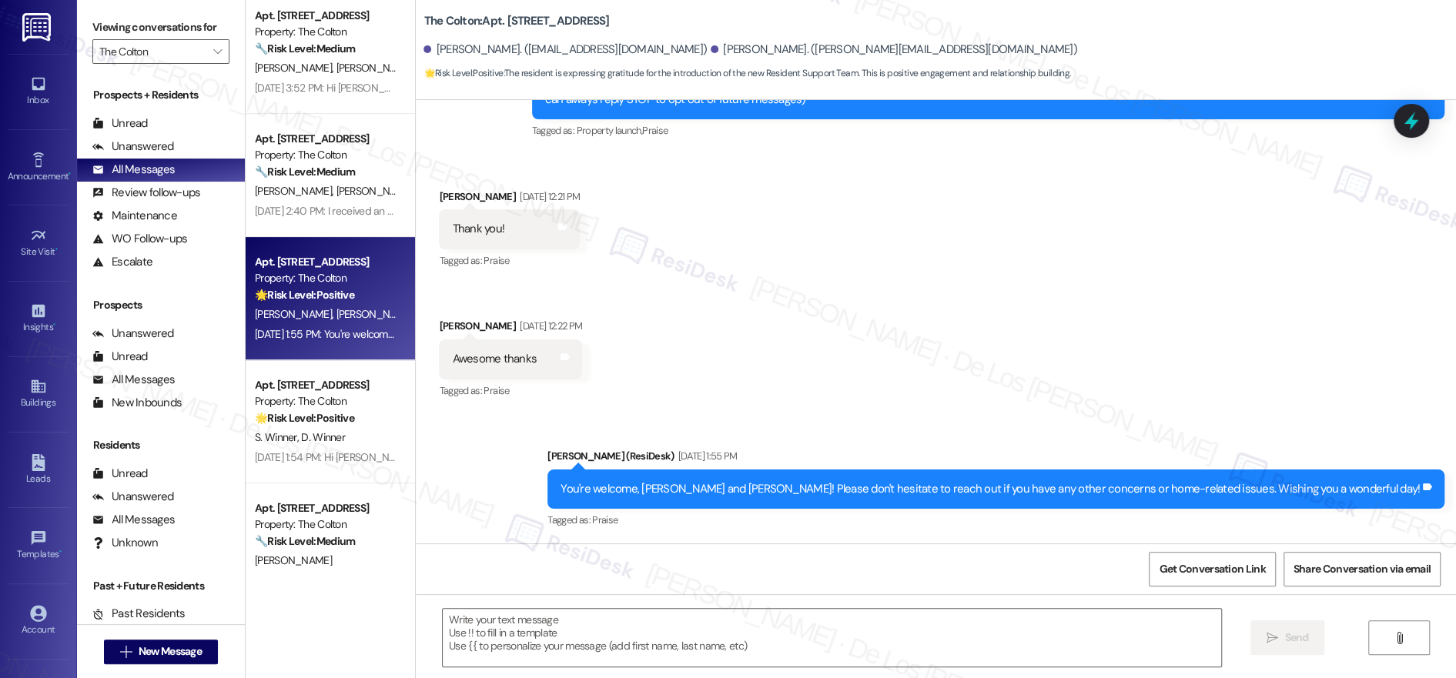
scroll to position [396, 0]
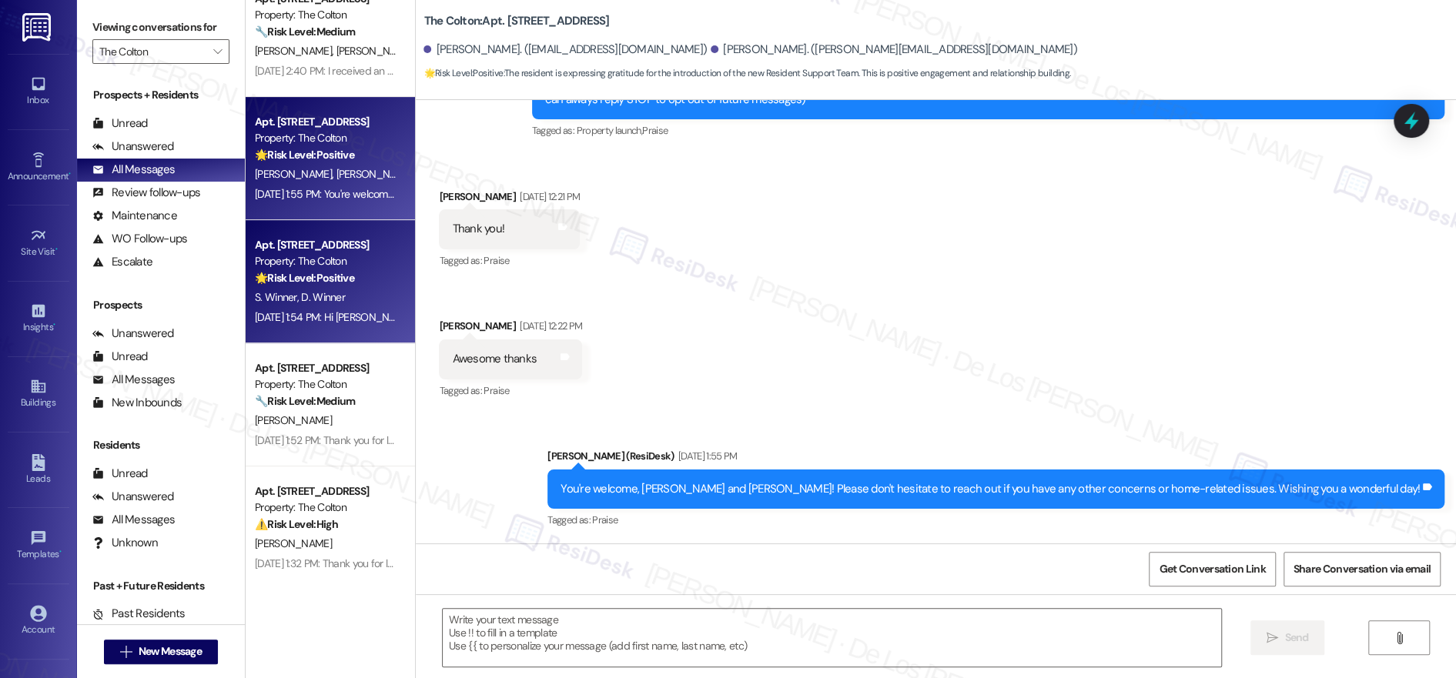
click at [287, 306] on div "S. Winner D. Winner" at bounding box center [326, 297] width 146 height 19
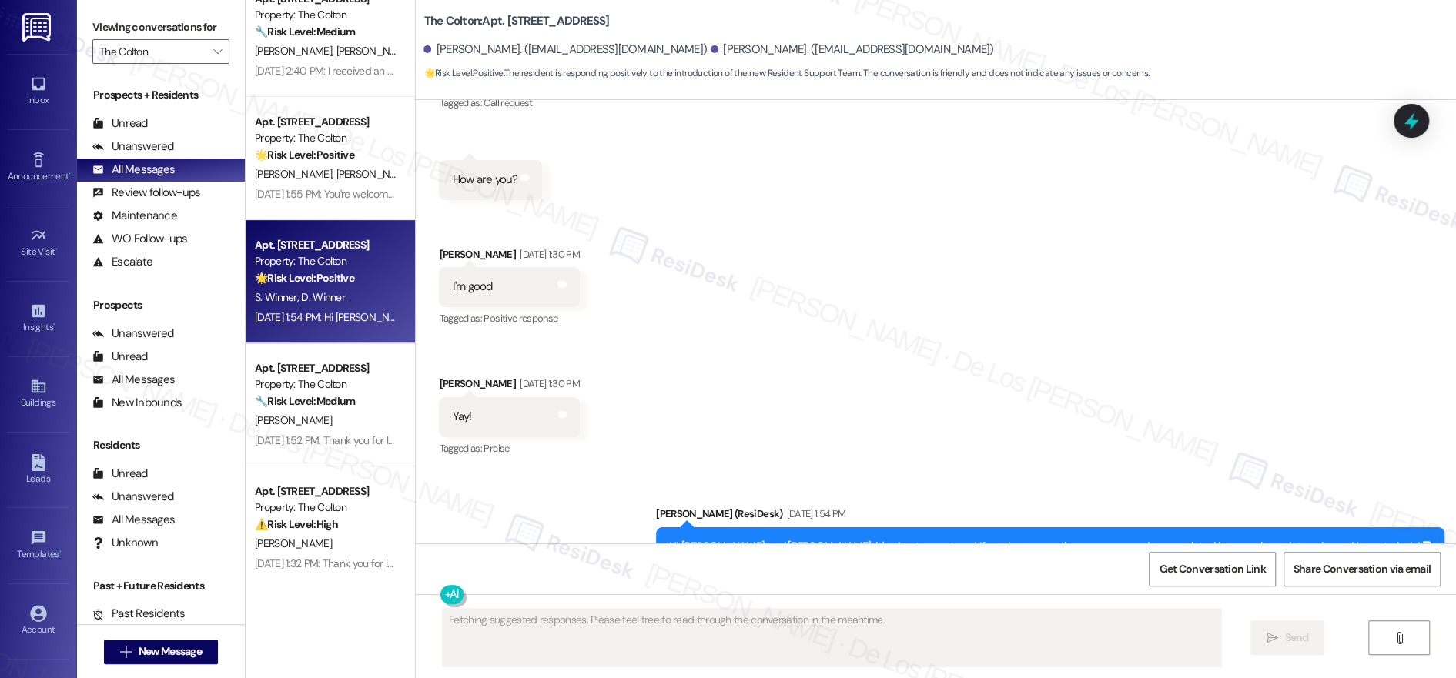
scroll to position [537, 0]
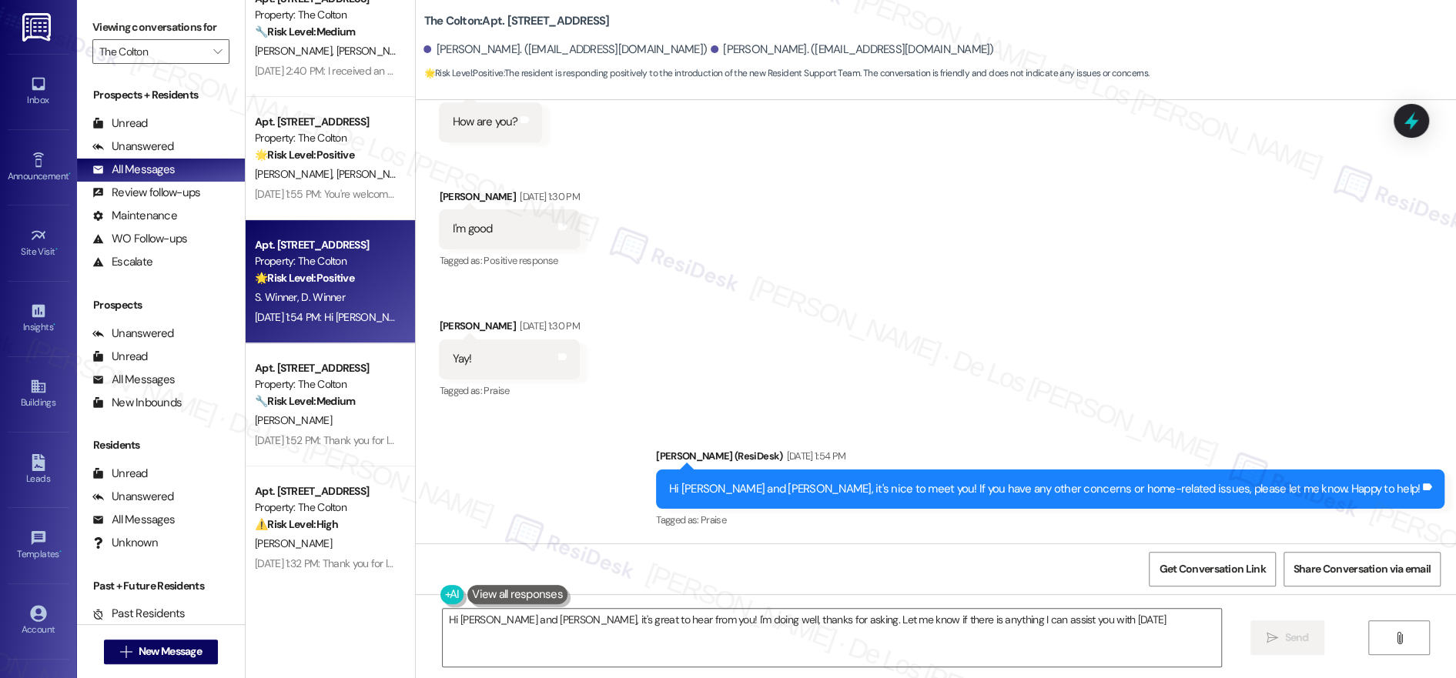
type textarea "Hi [PERSON_NAME] and [PERSON_NAME], it's great to hear from you! I'm doing well…"
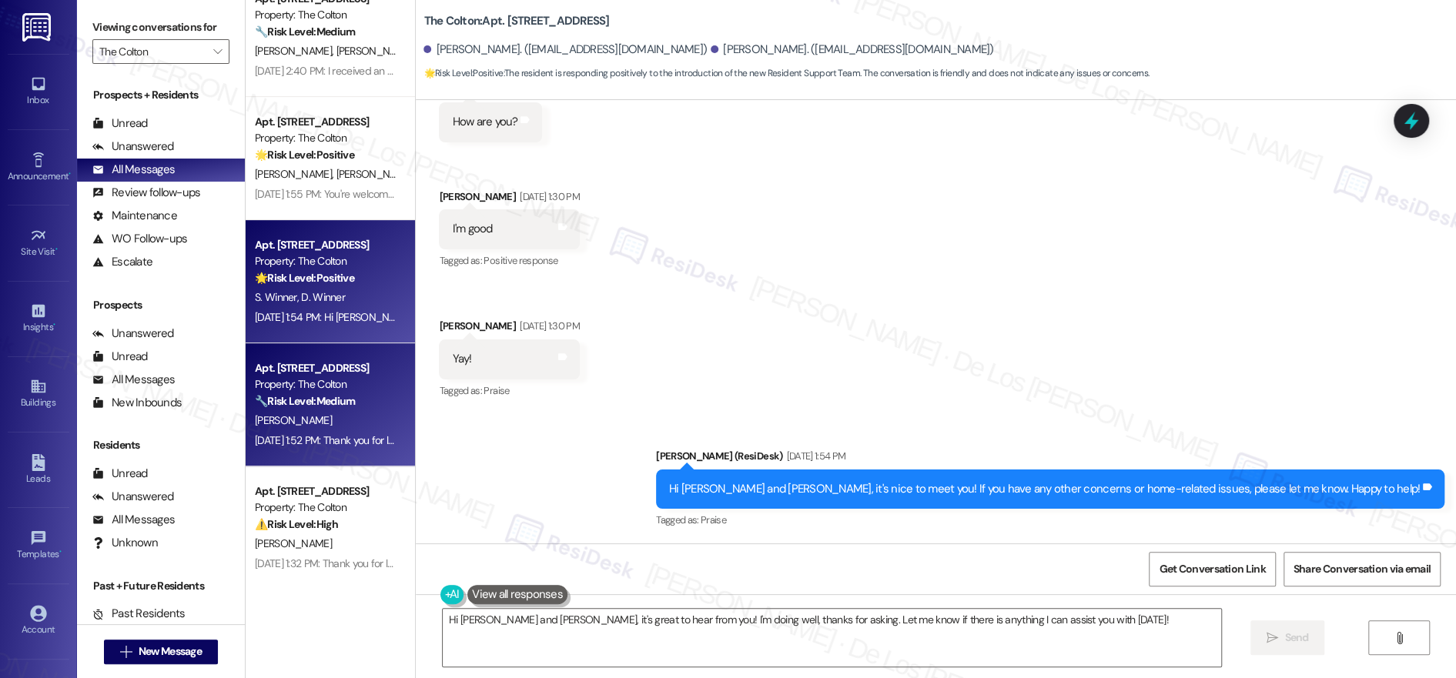
click at [377, 366] on div "Apt. [STREET_ADDRESS]" at bounding box center [326, 368] width 142 height 16
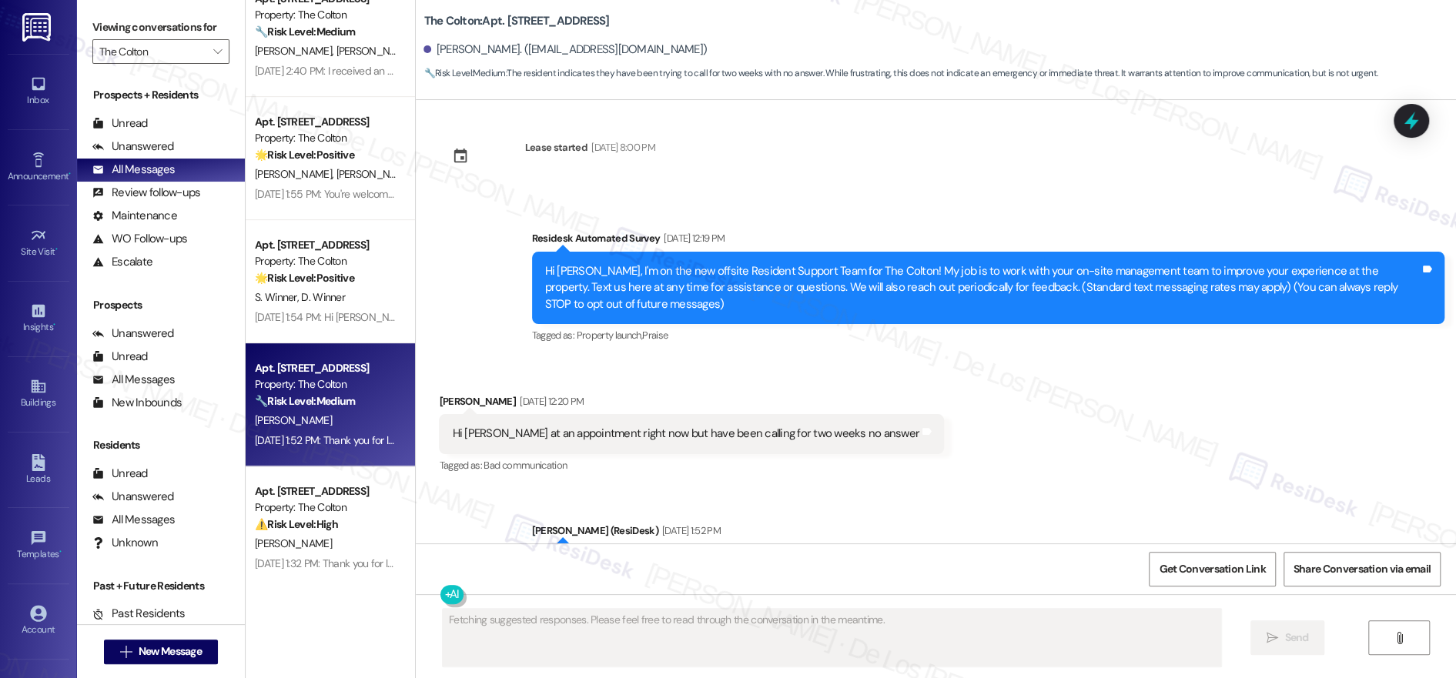
scroll to position [0, 0]
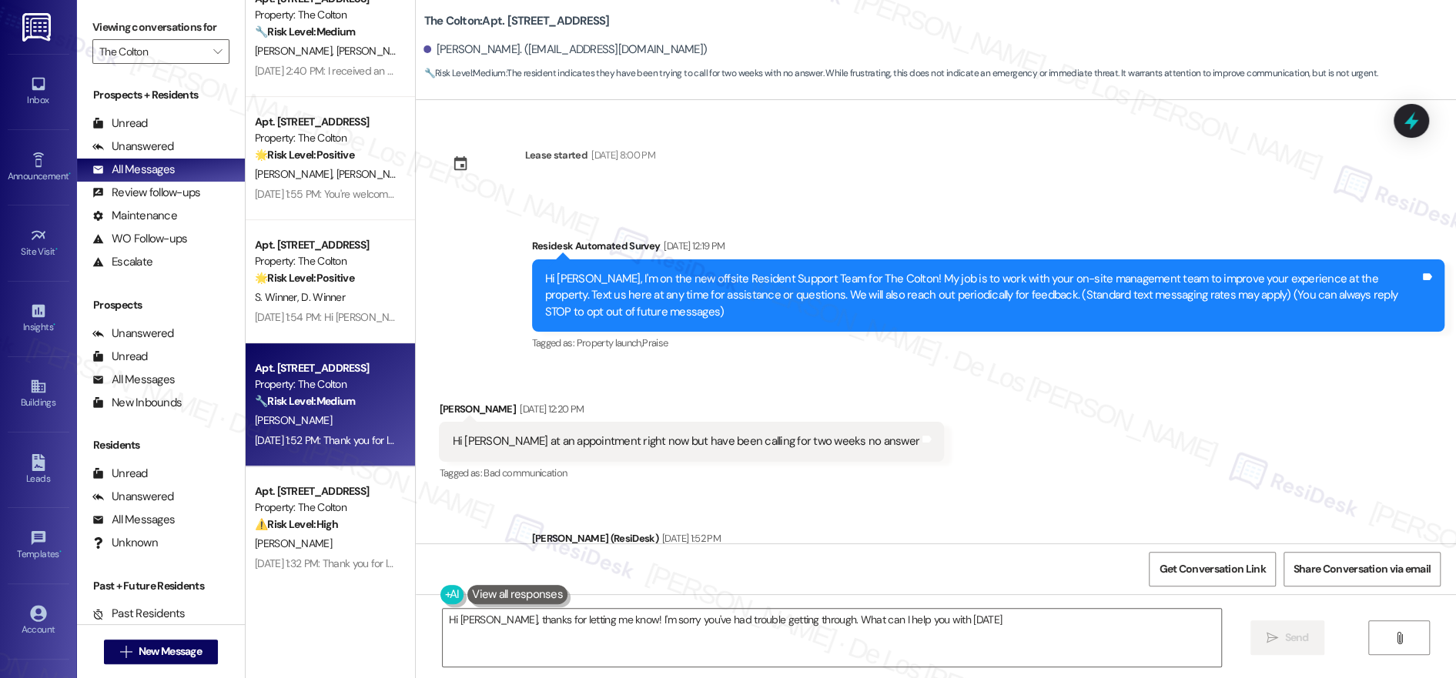
type textarea "Hi [PERSON_NAME], thanks for letting me know! I'm sorry you've had trouble gett…"
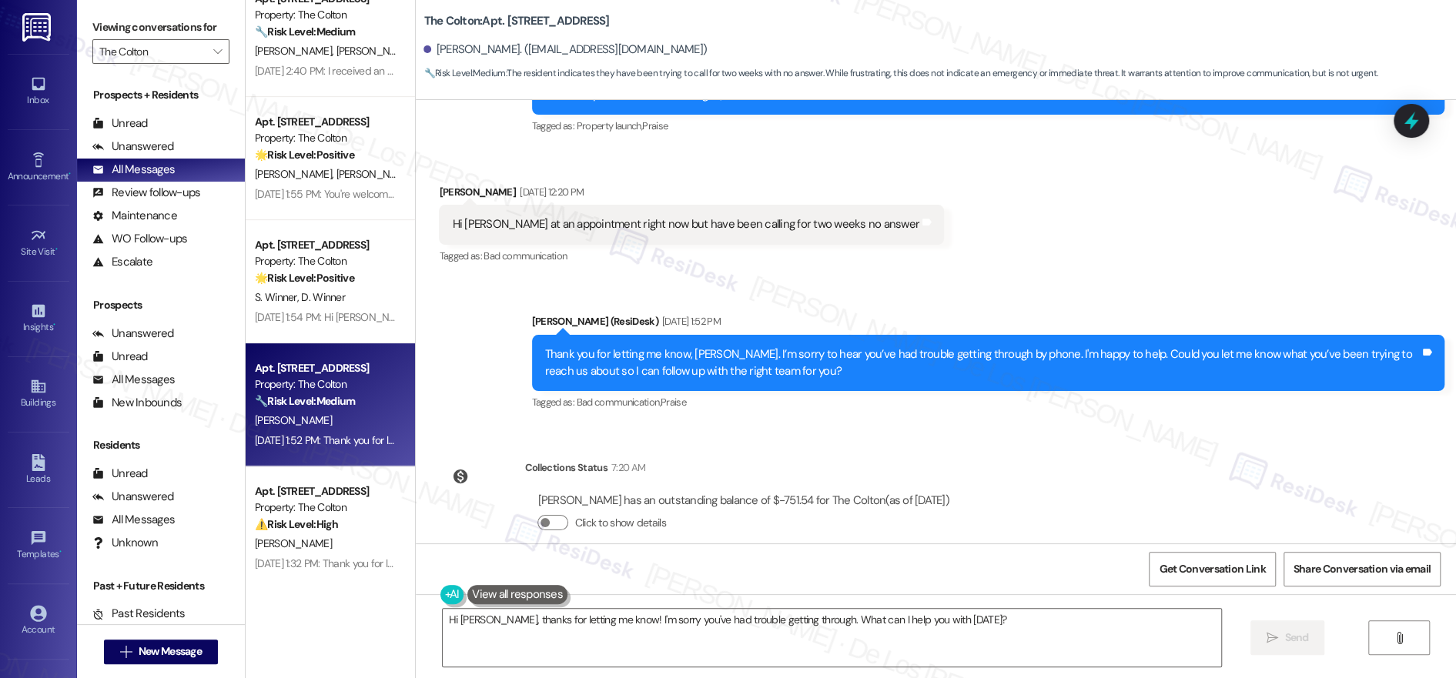
scroll to position [224, 0]
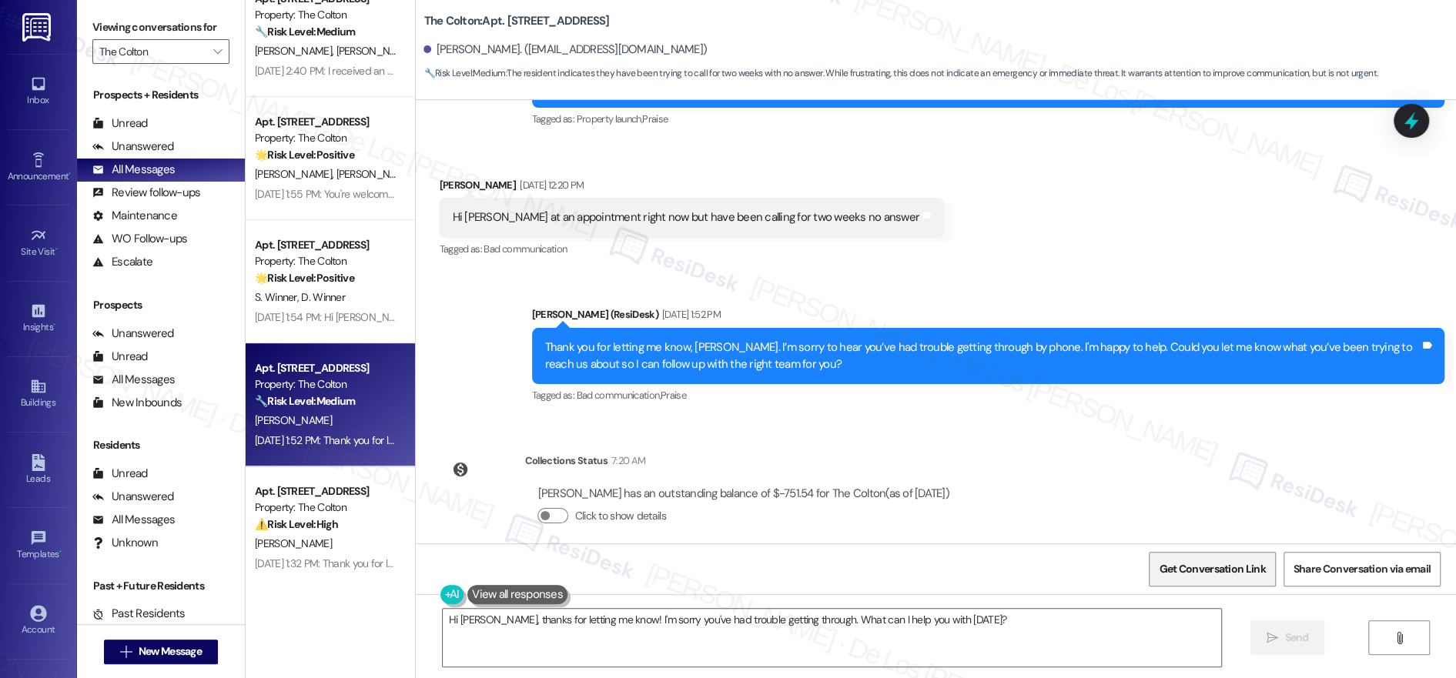
click at [1173, 567] on span "Get Conversation Link" at bounding box center [1212, 569] width 112 height 16
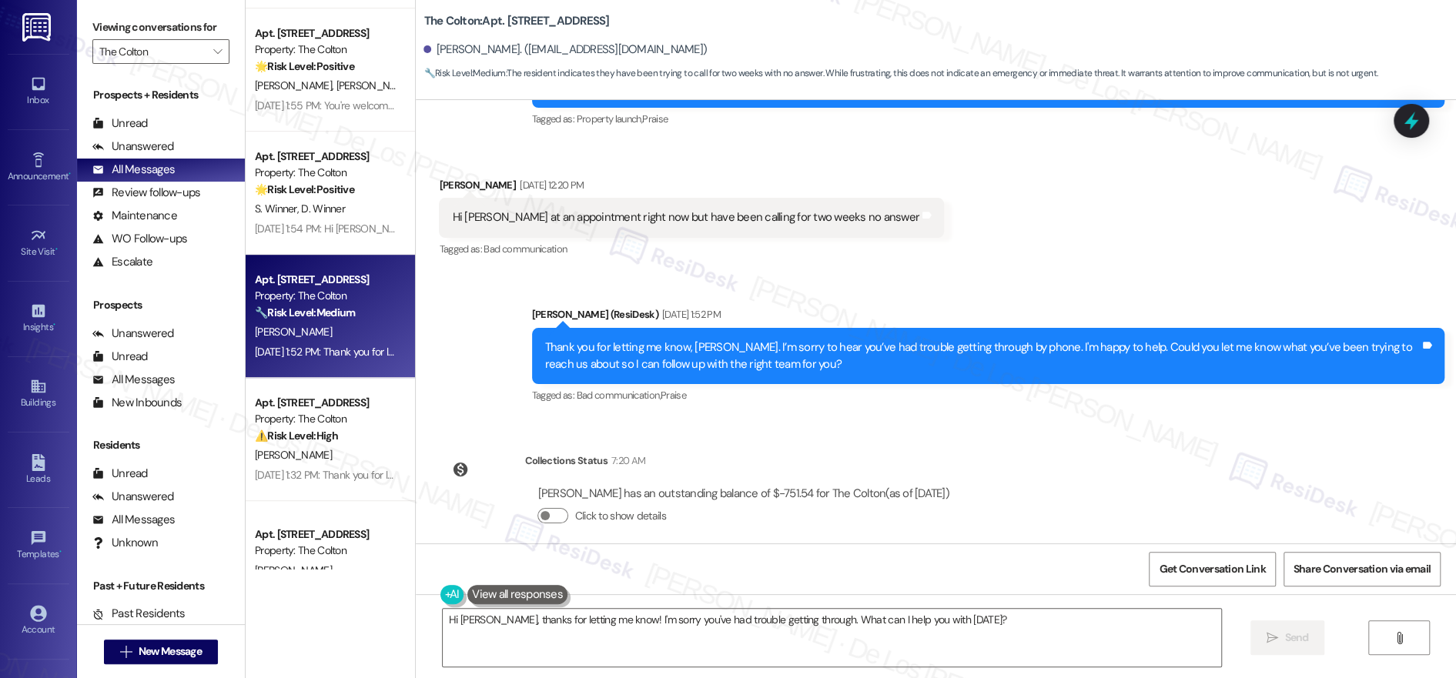
scroll to position [510, 0]
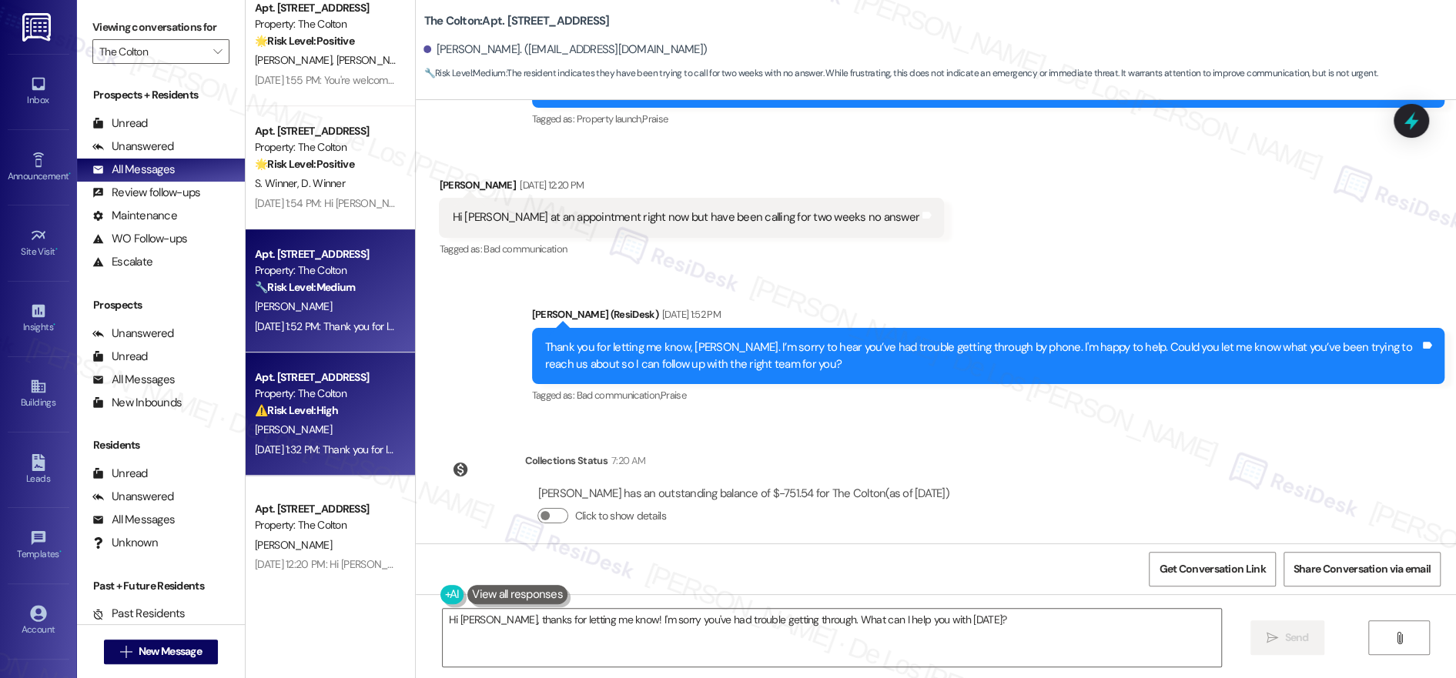
click at [319, 386] on div "Property: The Colton" at bounding box center [326, 394] width 142 height 16
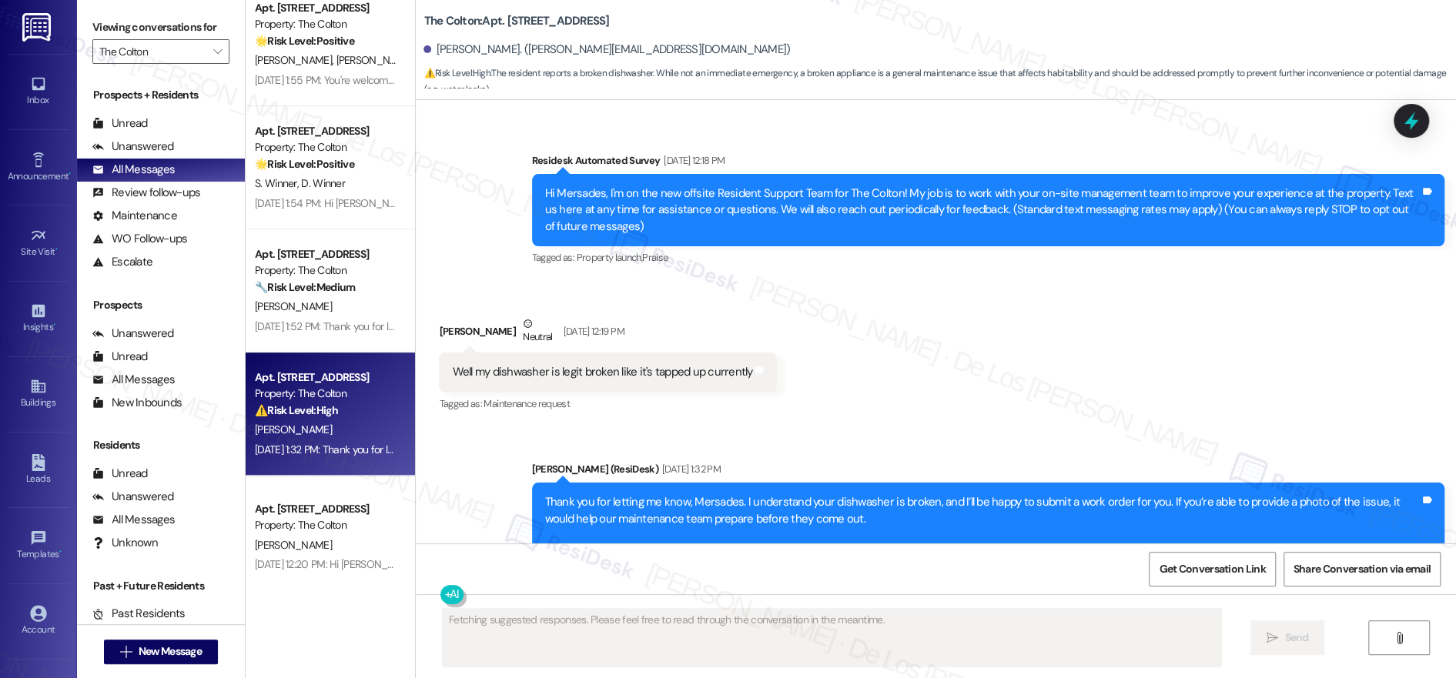
scroll to position [290, 0]
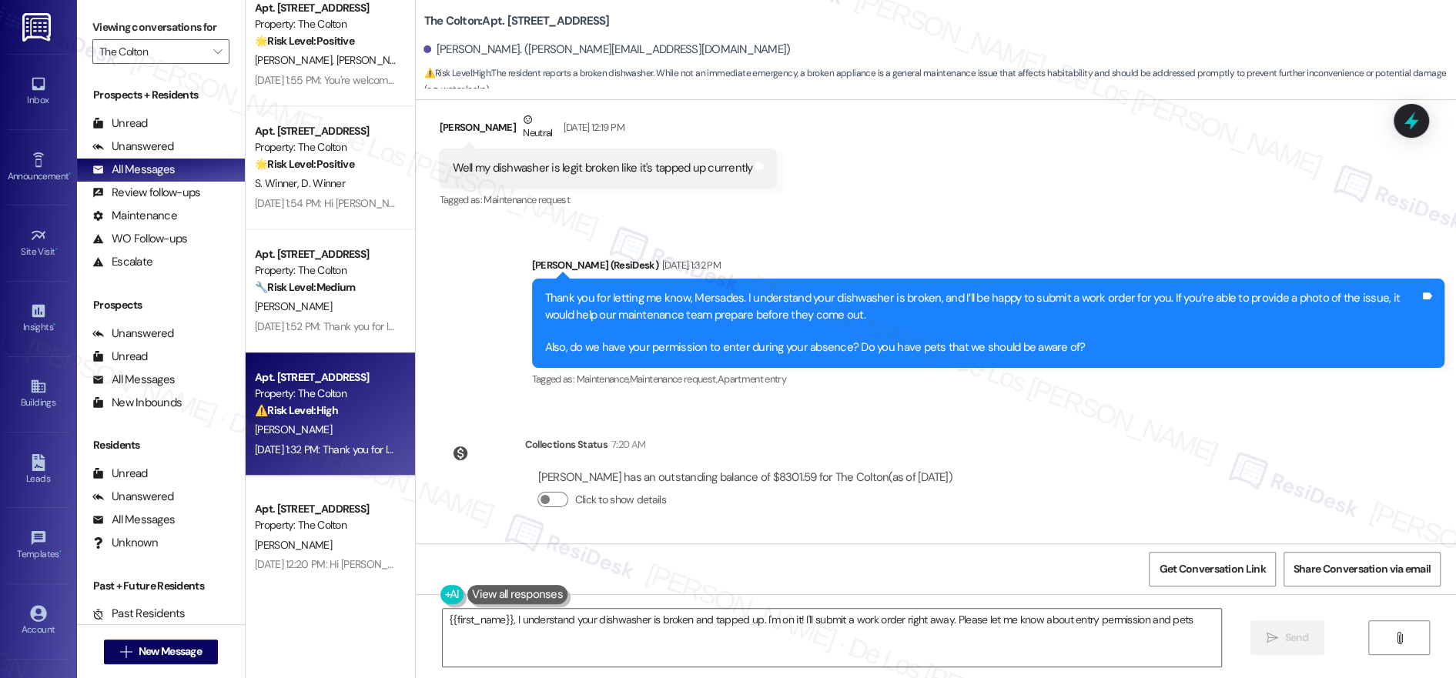
type textarea "{{first_name}}, I understand your dishwasher is broken and tapped up. I'm on it…"
click at [1217, 578] on span "Get Conversation Link" at bounding box center [1212, 569] width 112 height 33
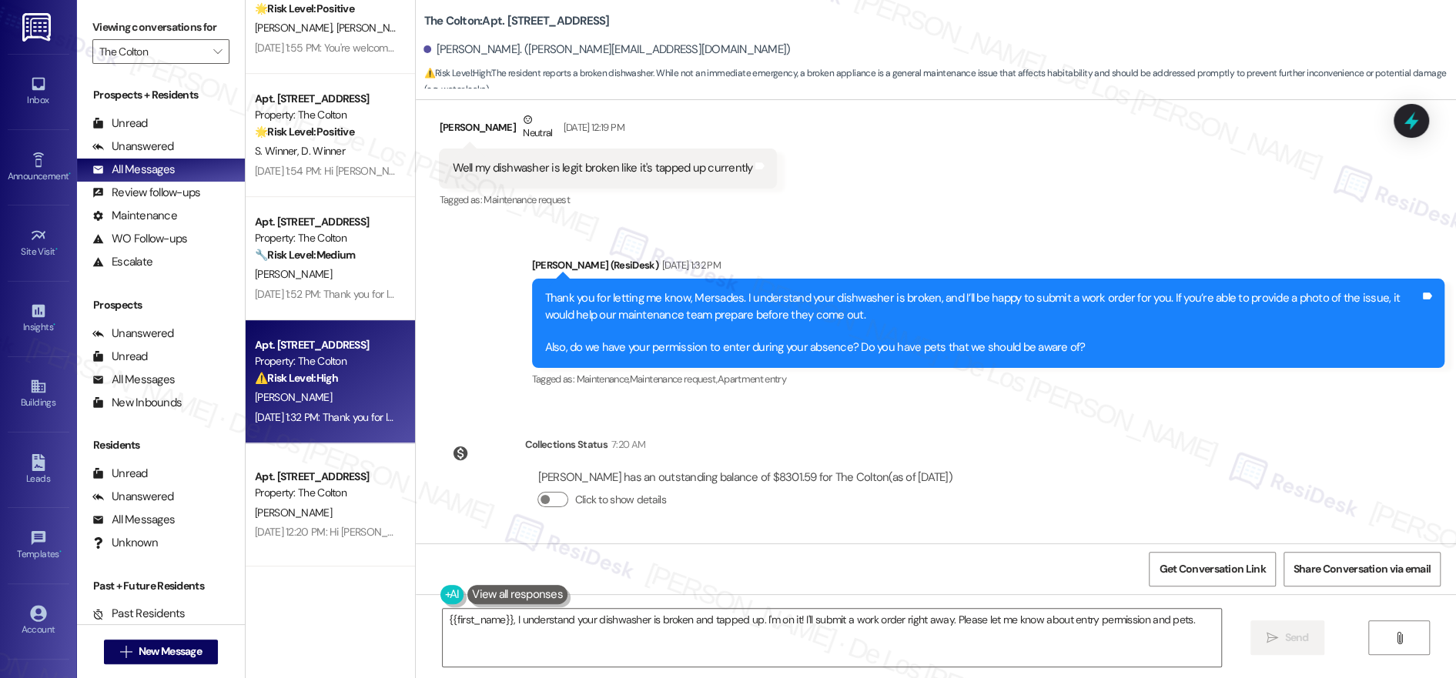
scroll to position [634, 0]
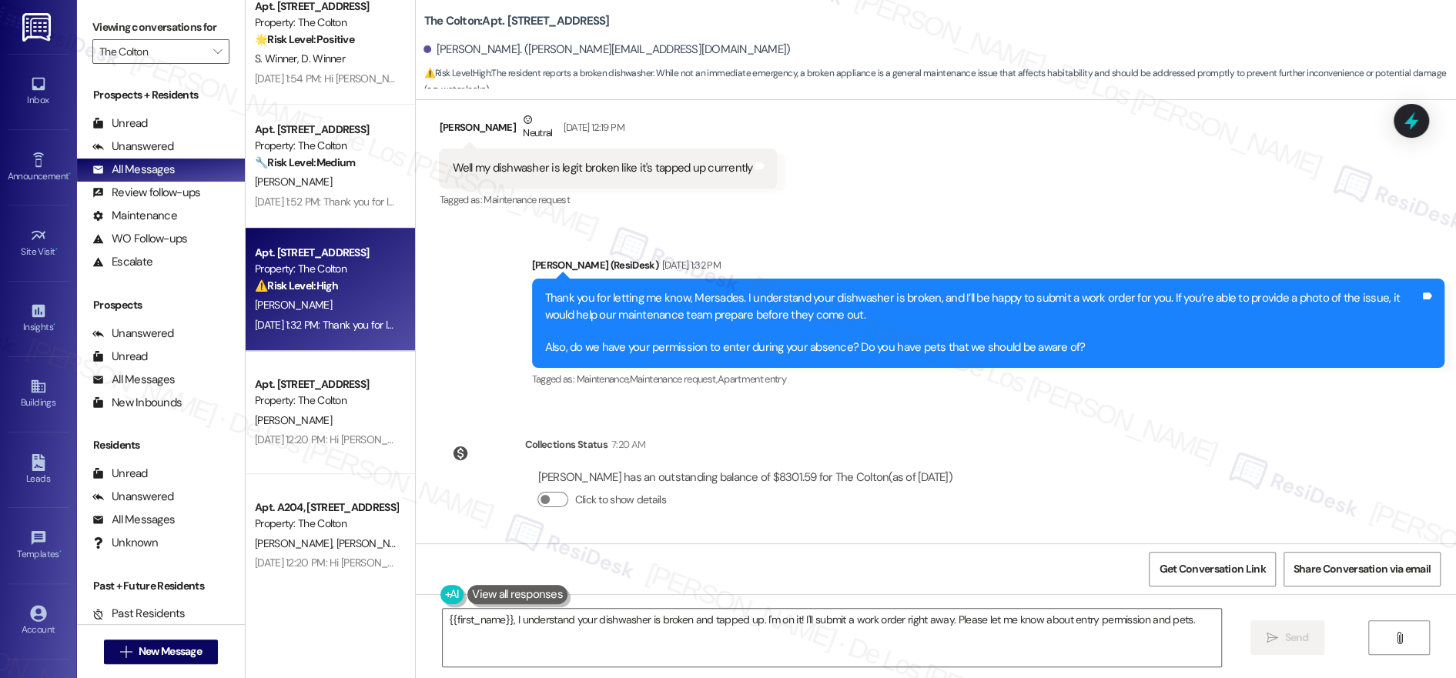
drag, startPoint x: 311, startPoint y: 403, endPoint x: 409, endPoint y: 380, distance: 100.7
click at [311, 404] on div "Property: The Colton" at bounding box center [326, 401] width 142 height 16
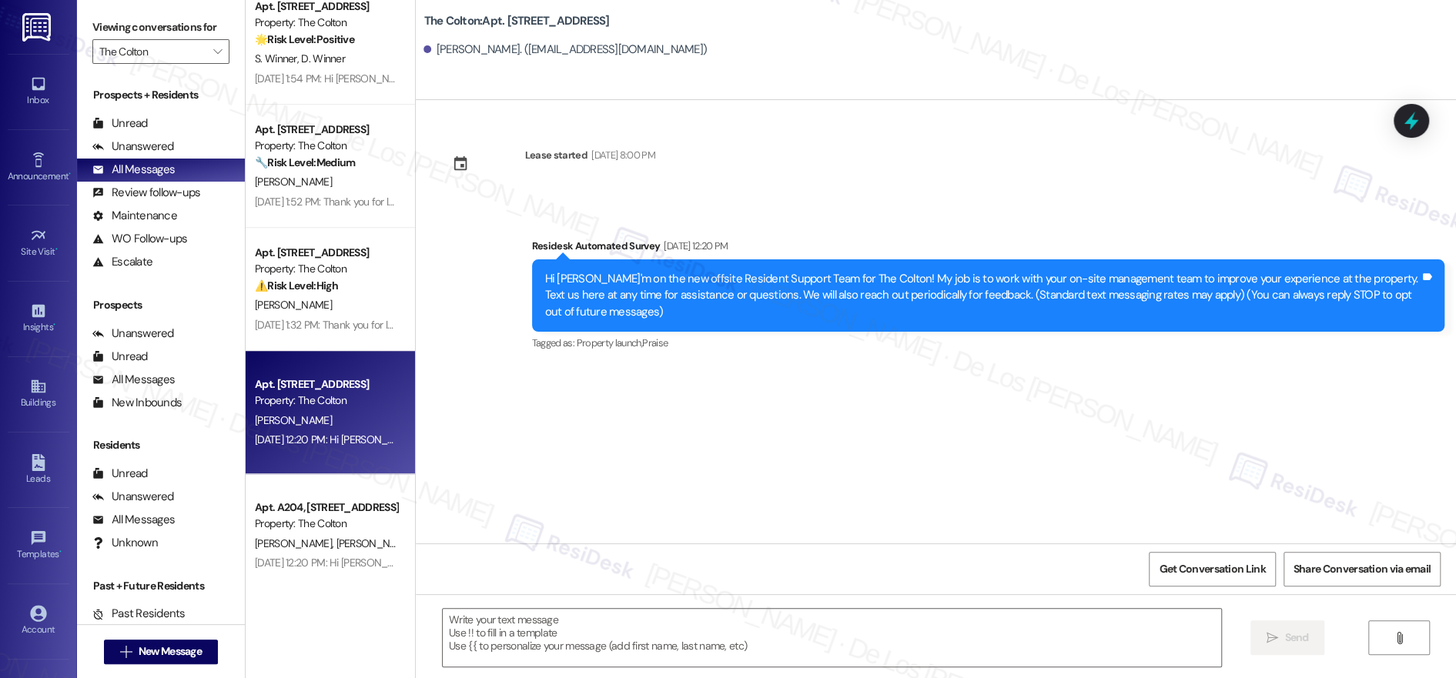
type textarea "Fetching suggested responses. Please feel free to read through the conversation…"
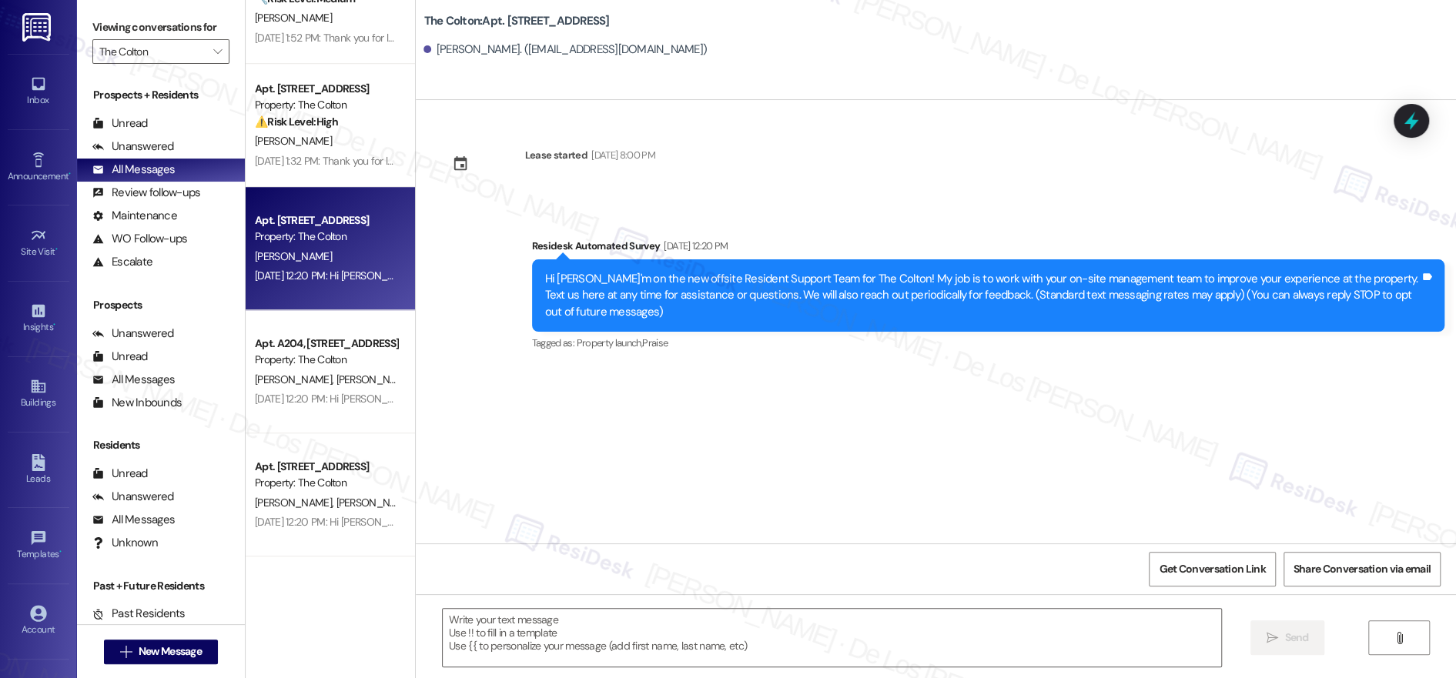
scroll to position [799, 0]
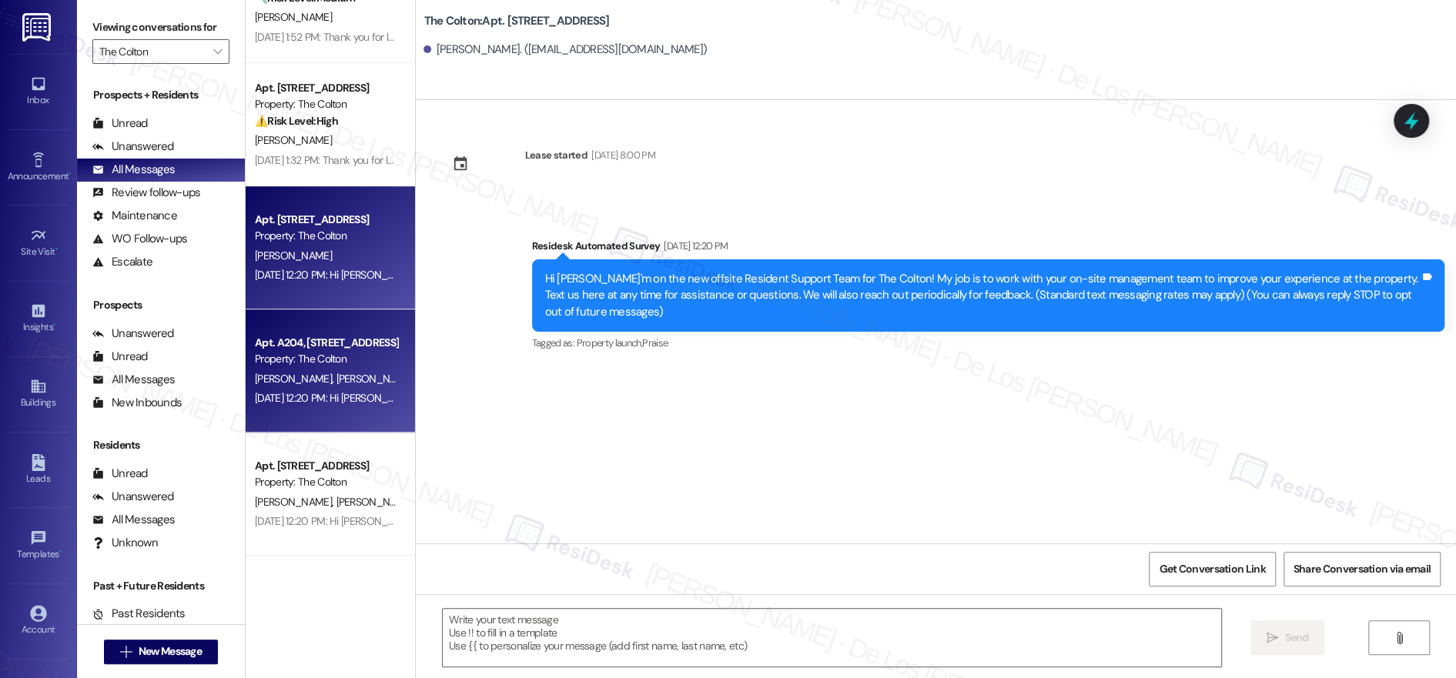
click at [344, 391] on div "[DATE] 12:20 PM: Hi [PERSON_NAME] and [PERSON_NAME], I'm on the new offsite Res…" at bounding box center [1201, 398] width 1892 height 14
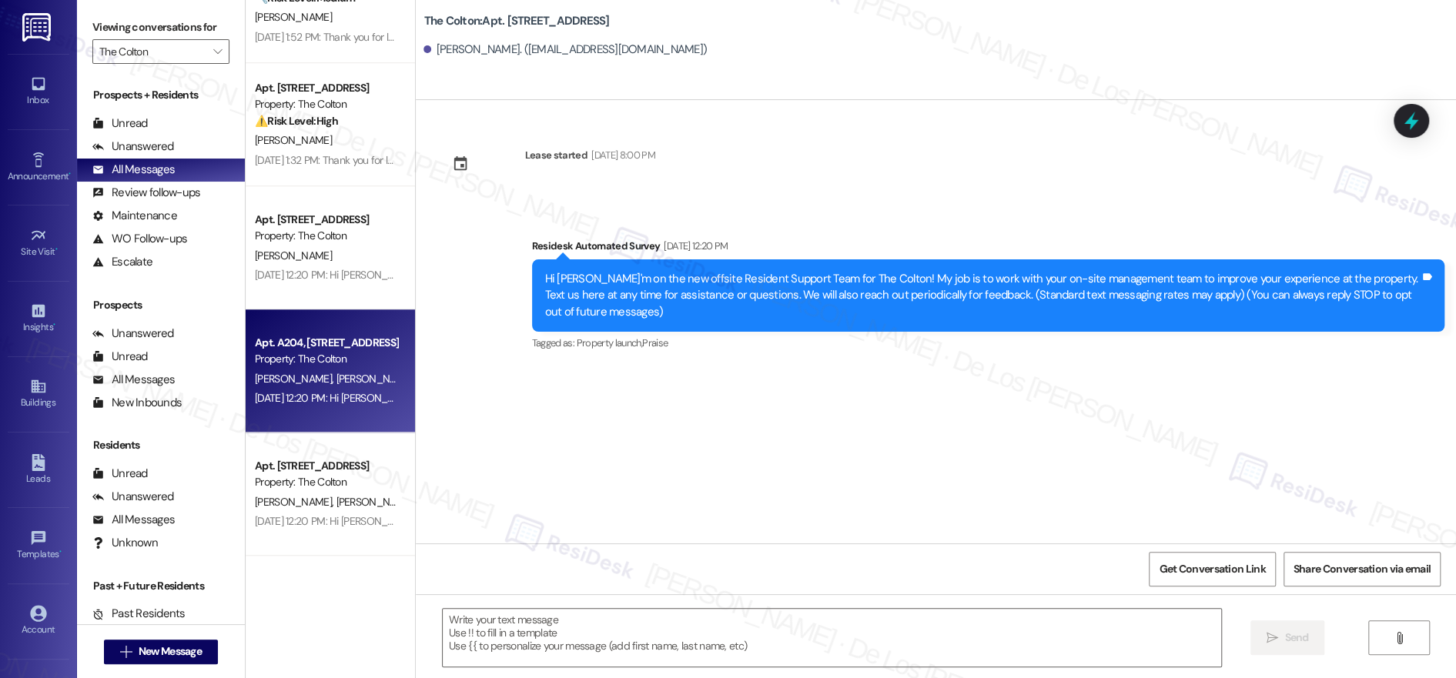
type textarea "Fetching suggested responses. Please feel free to read through the conversation…"
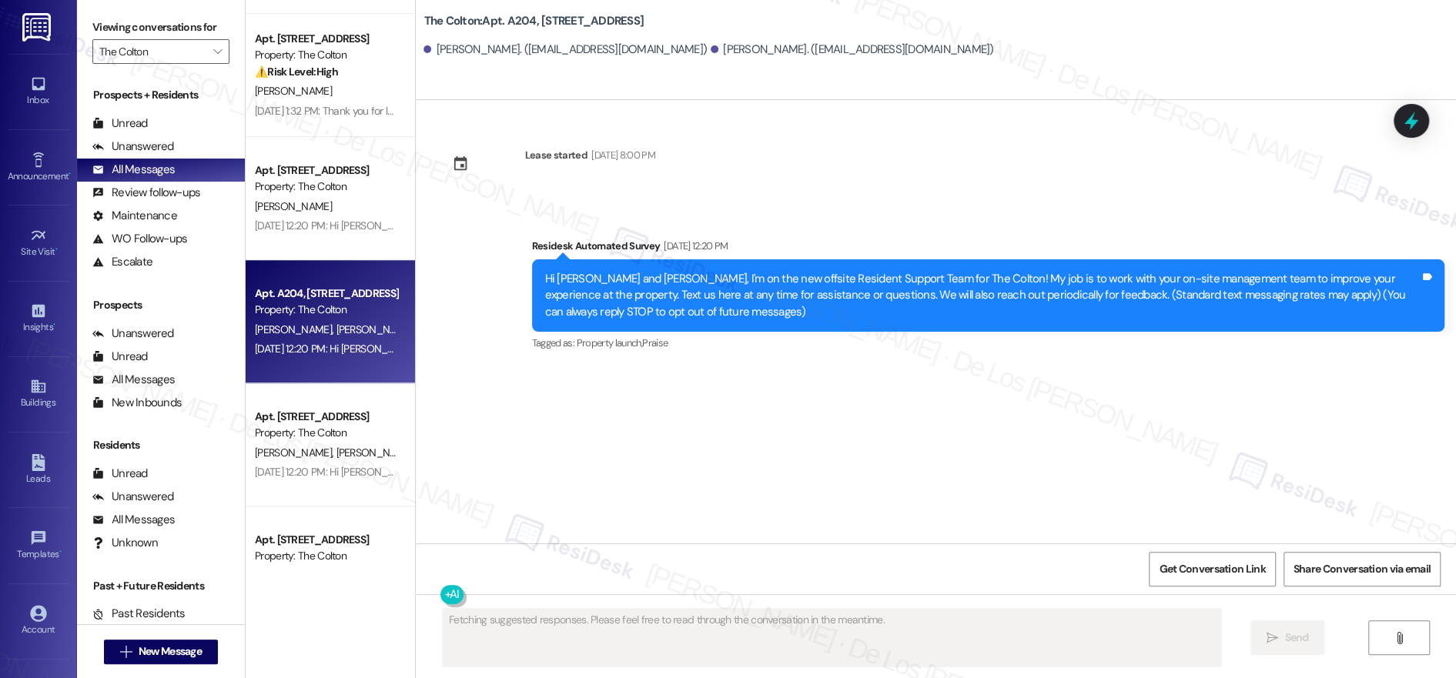
scroll to position [958, 0]
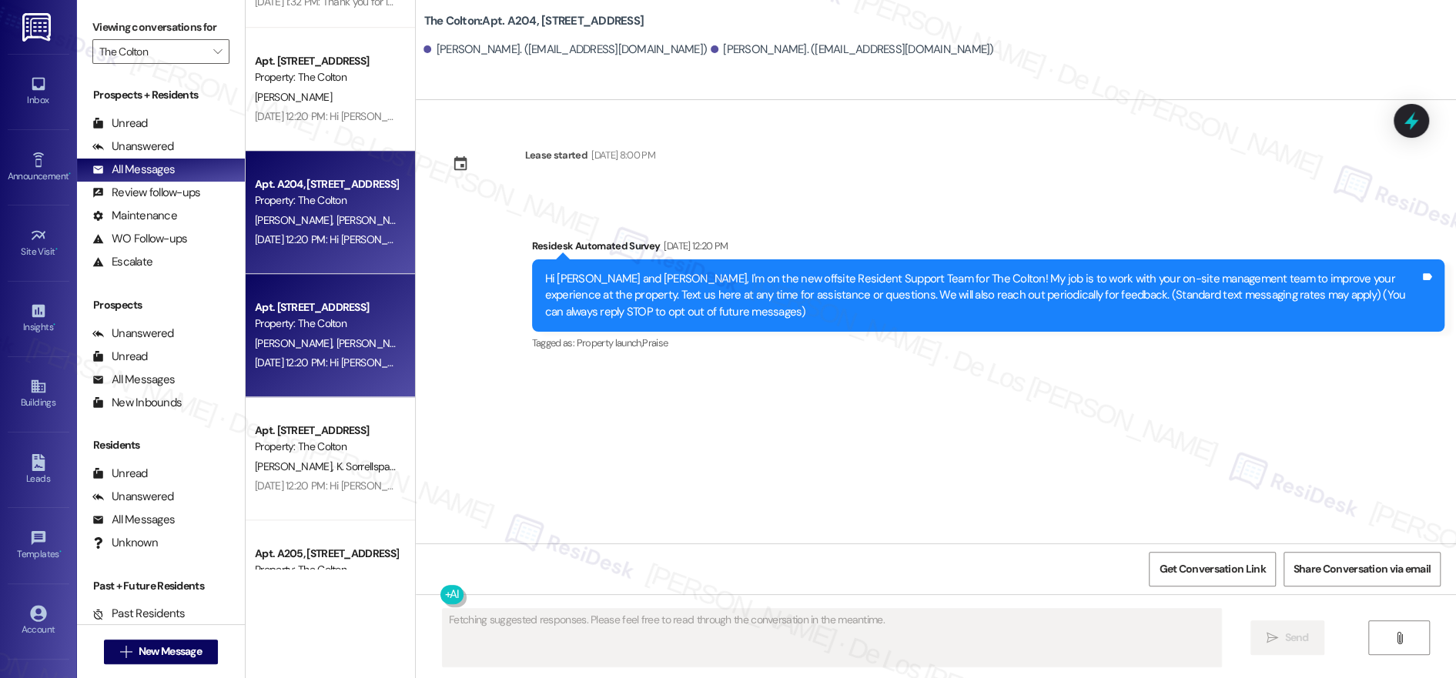
click at [311, 357] on div "[DATE] 12:20 PM: Hi [PERSON_NAME] and [PERSON_NAME], I'm on the new offsite Res…" at bounding box center [1201, 363] width 1892 height 14
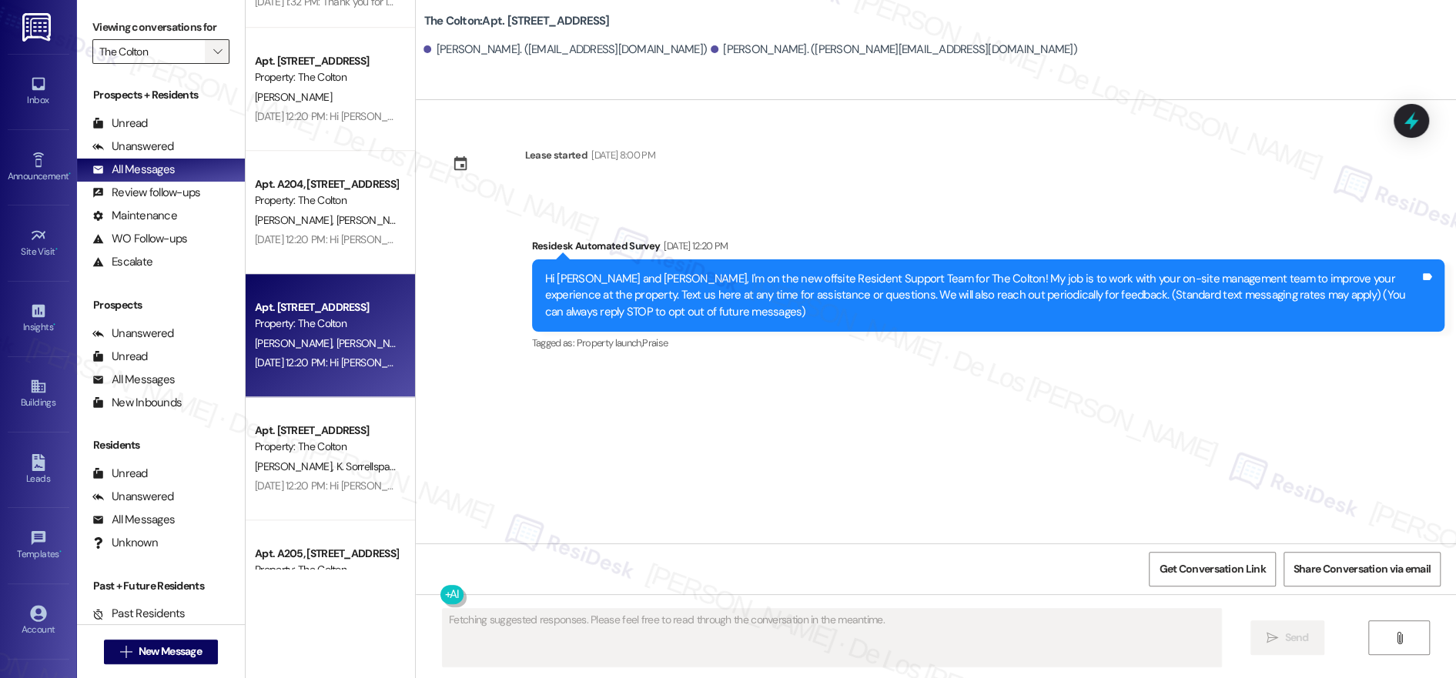
click at [205, 55] on button "" at bounding box center [217, 51] width 25 height 25
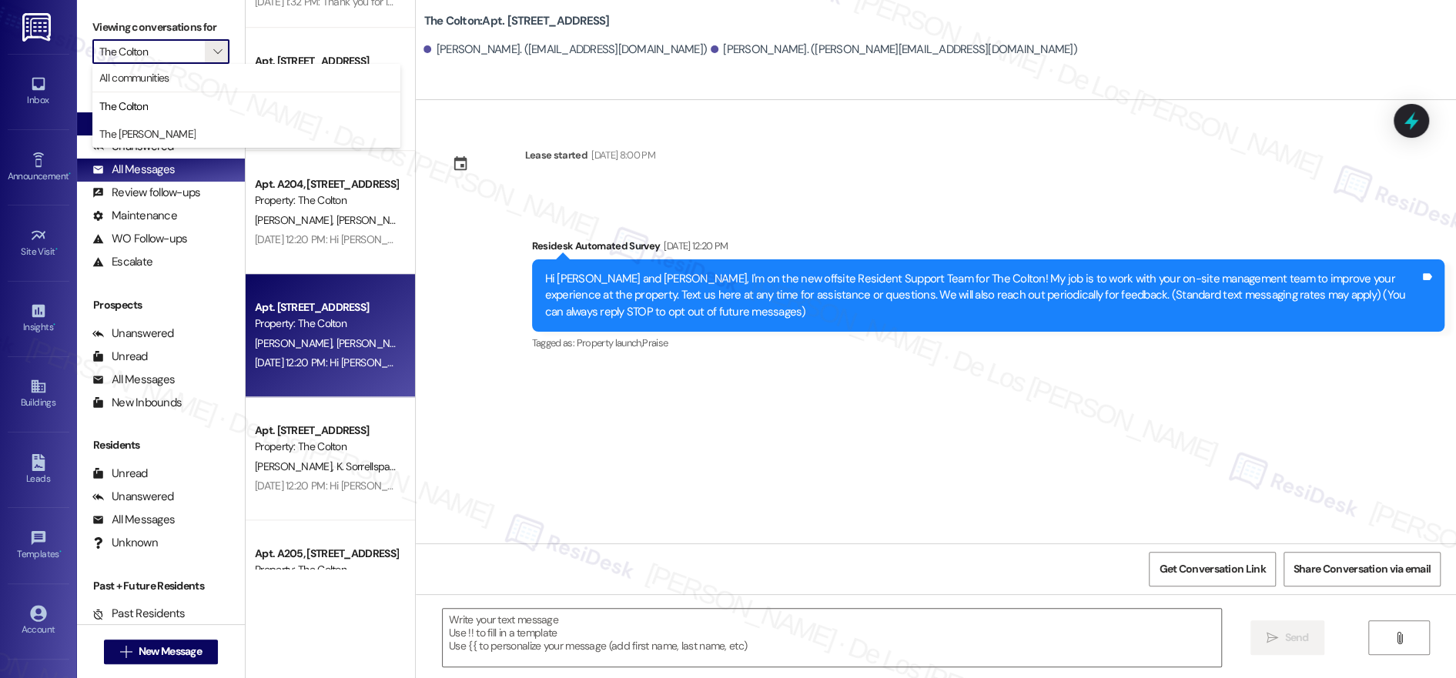
click at [163, 134] on span "The [PERSON_NAME]" at bounding box center [246, 133] width 294 height 15
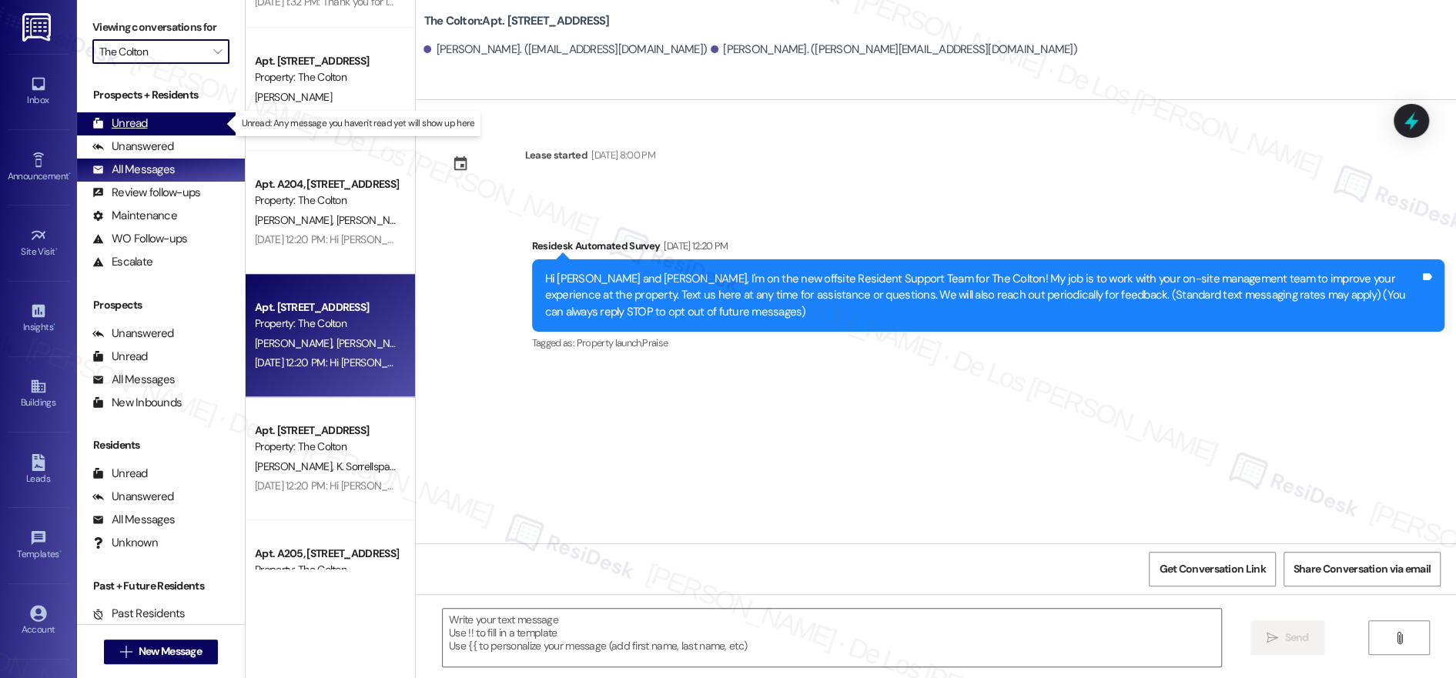
type input "The [PERSON_NAME]"
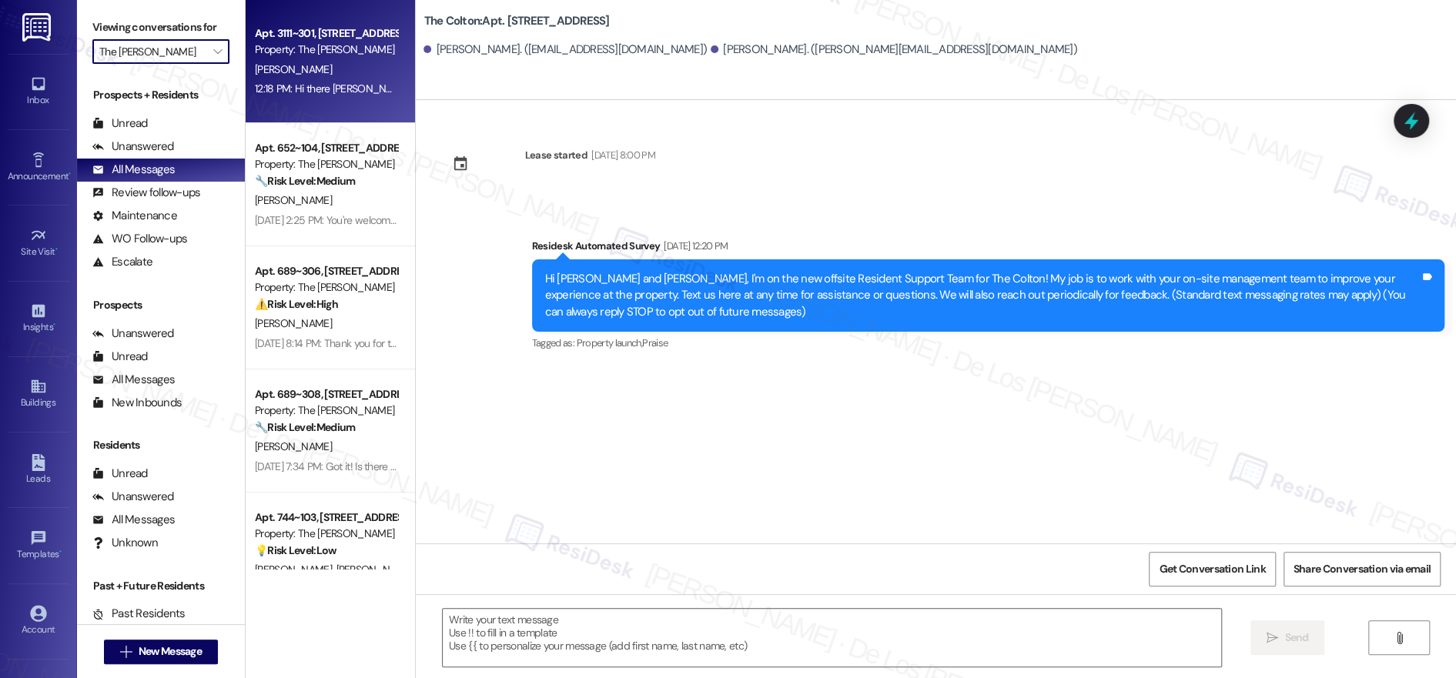
type textarea "Fetching suggested responses. Please feel free to read through the conversation…"
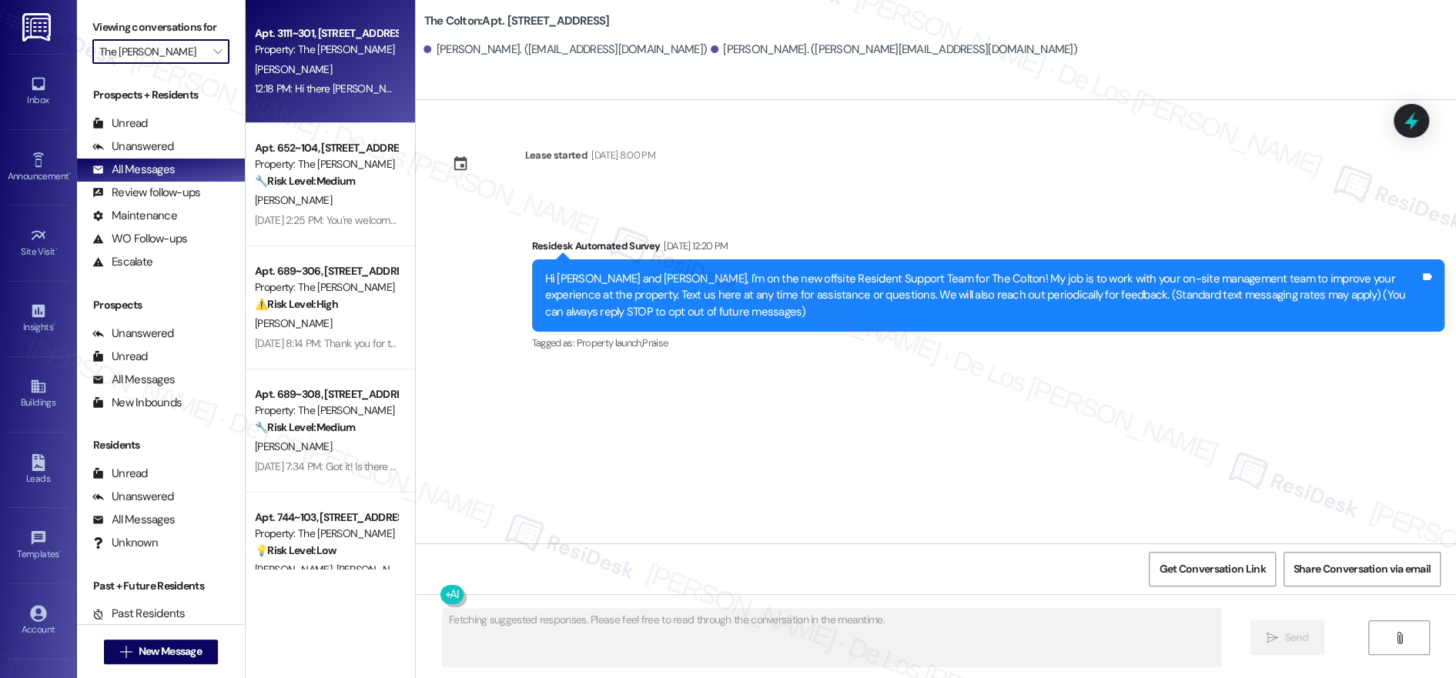
click at [280, 73] on span "[PERSON_NAME]" at bounding box center [293, 69] width 77 height 14
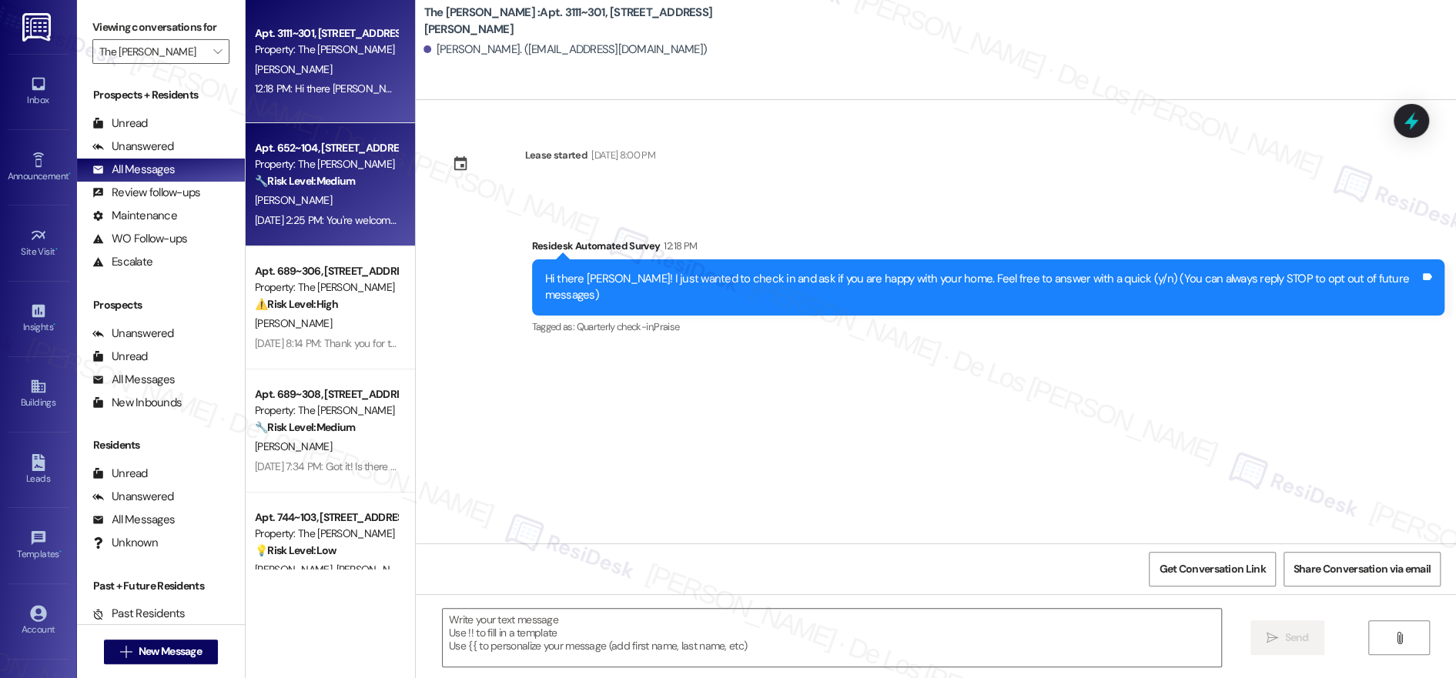
click at [339, 182] on strong "🔧 Risk Level: Medium" at bounding box center [305, 181] width 100 height 14
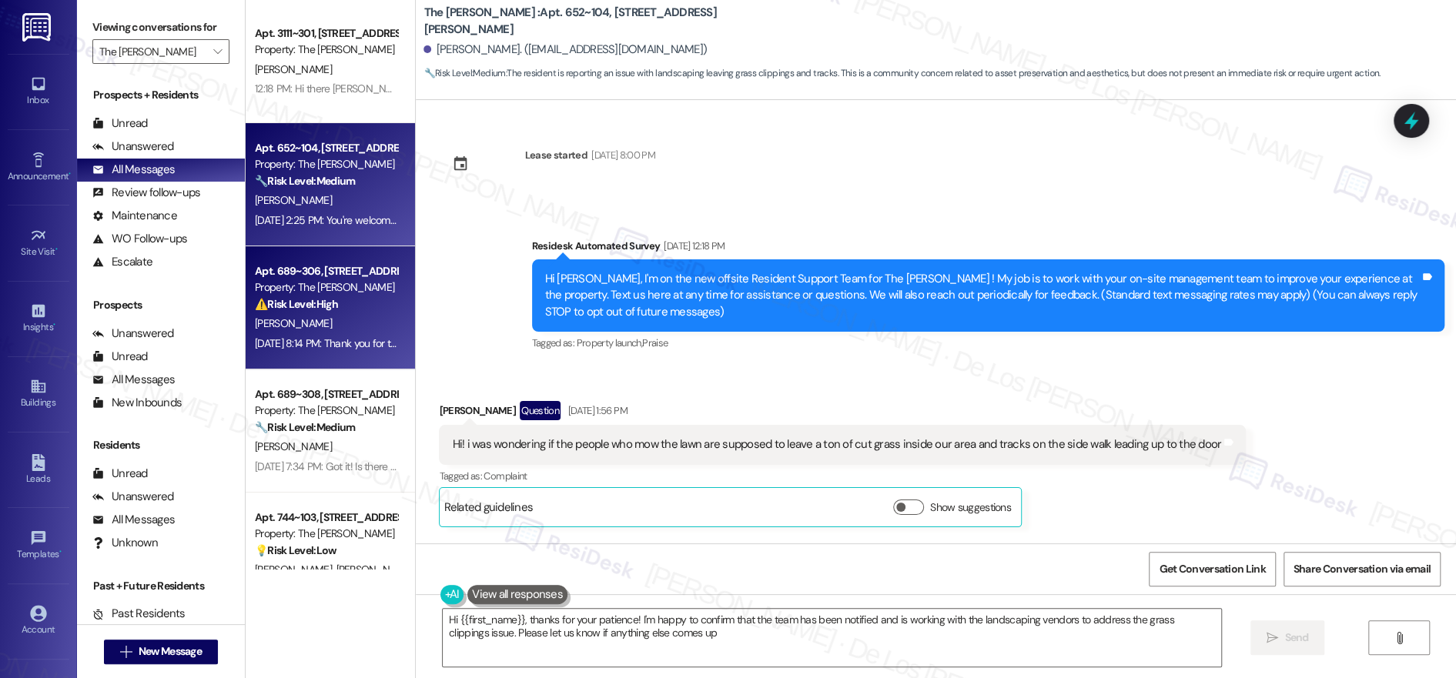
type textarea "Hi {{first_name}}, thanks for your patience! I'm happy to confirm that the team…"
click at [332, 316] on div "[PERSON_NAME]" at bounding box center [326, 323] width 146 height 19
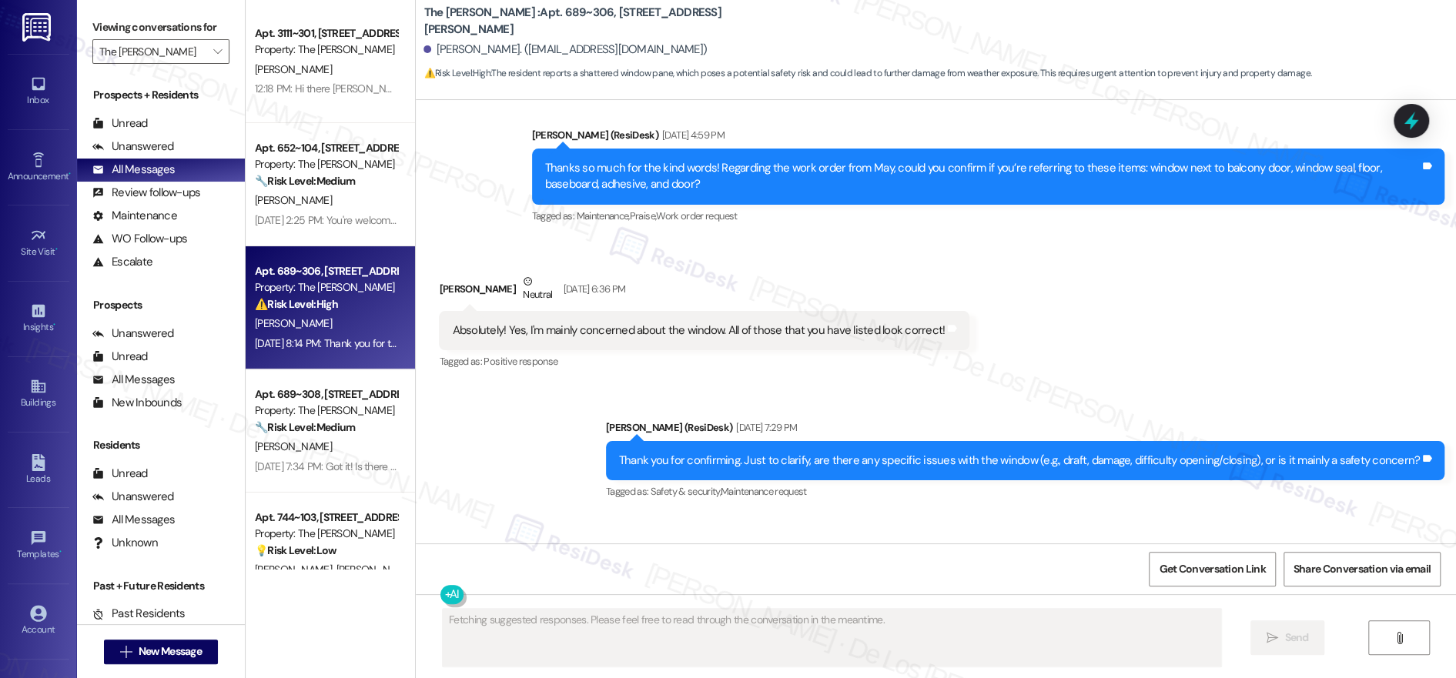
scroll to position [1264, 0]
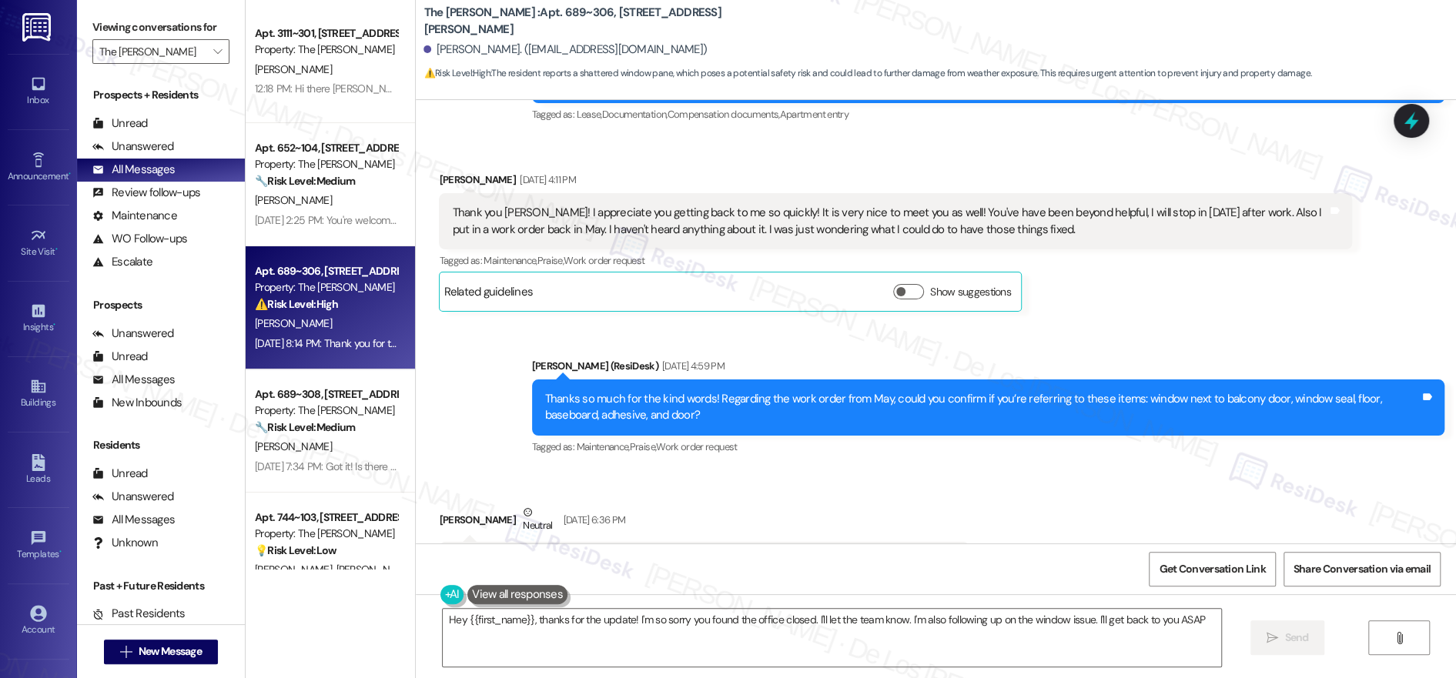
type textarea "Hey {{first_name}}, thanks for the update! I'm so sorry you found the office cl…"
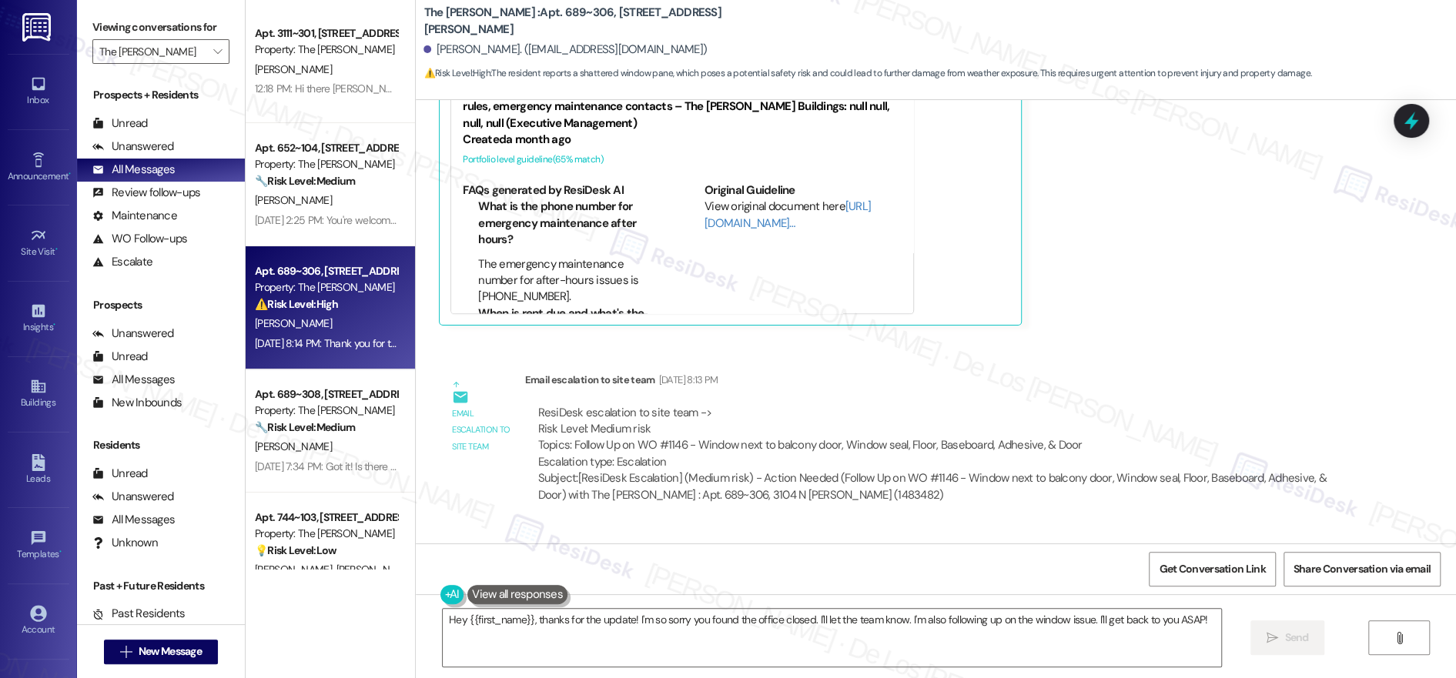
scroll to position [2168, 0]
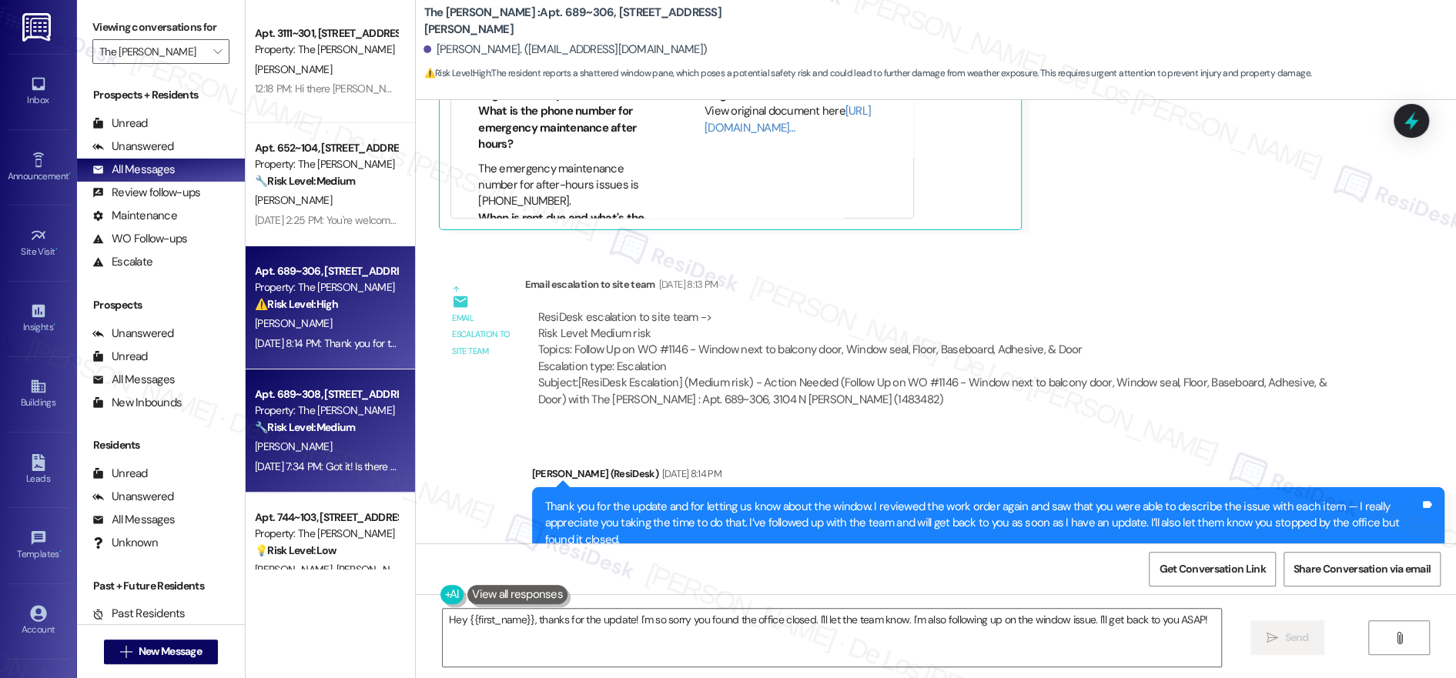
click at [389, 397] on div "Apt. 689~308, [STREET_ADDRESS][PERSON_NAME] Property: The [PERSON_NAME] 🔧 Risk …" at bounding box center [330, 431] width 169 height 123
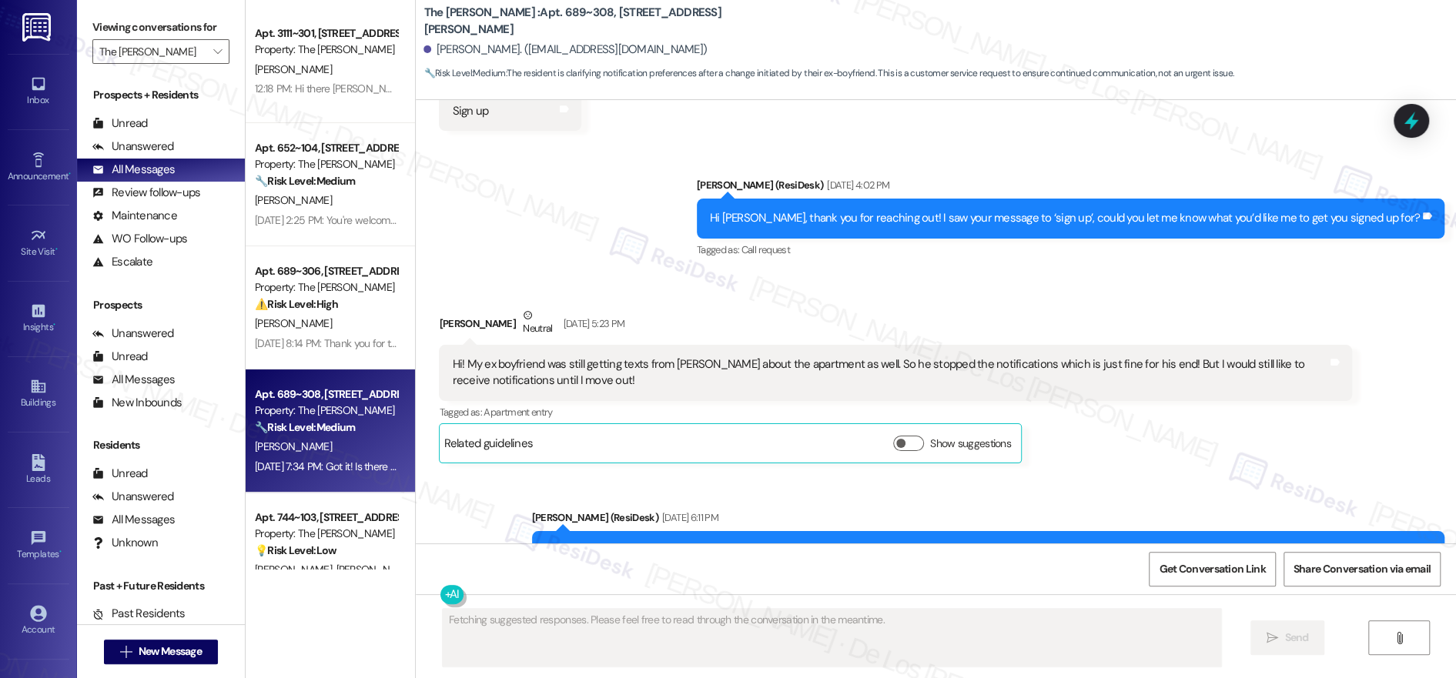
scroll to position [121, 0]
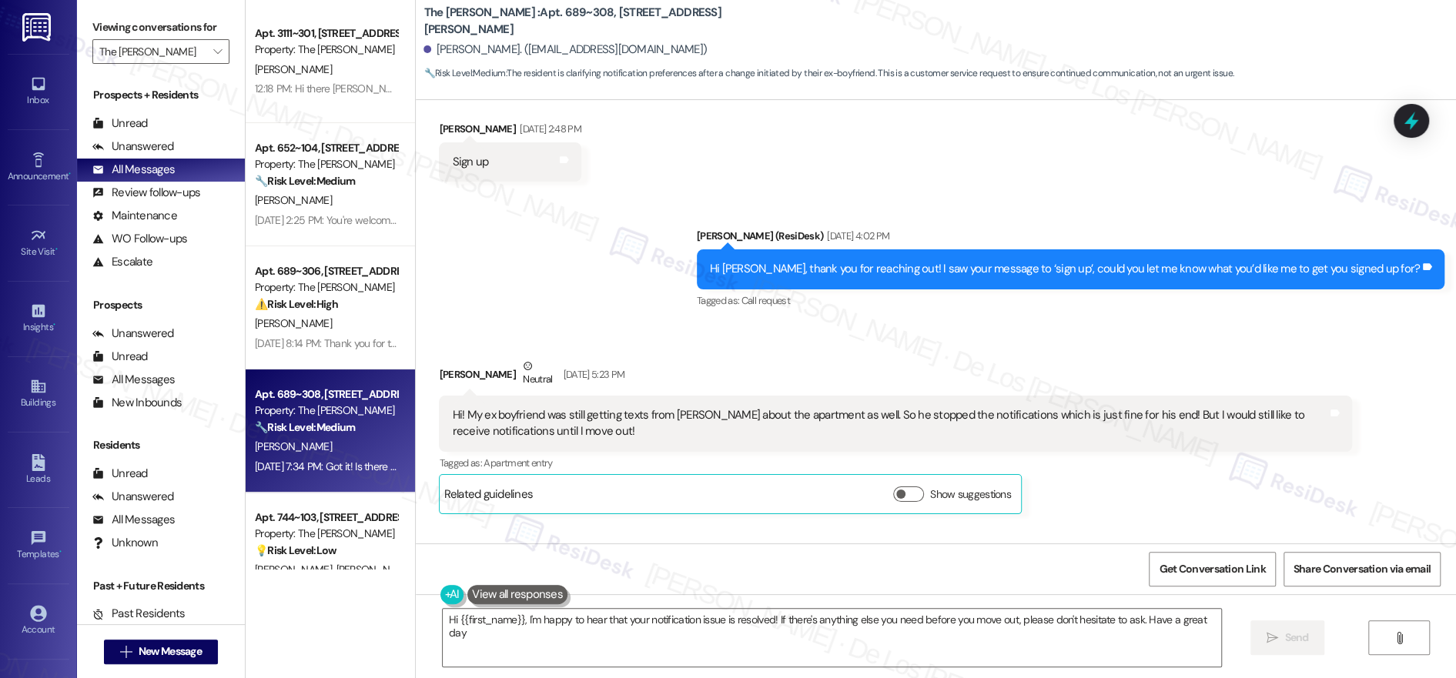
type textarea "Hi {{first_name}}, I'm happy to hear that your notification issue is resolved! …"
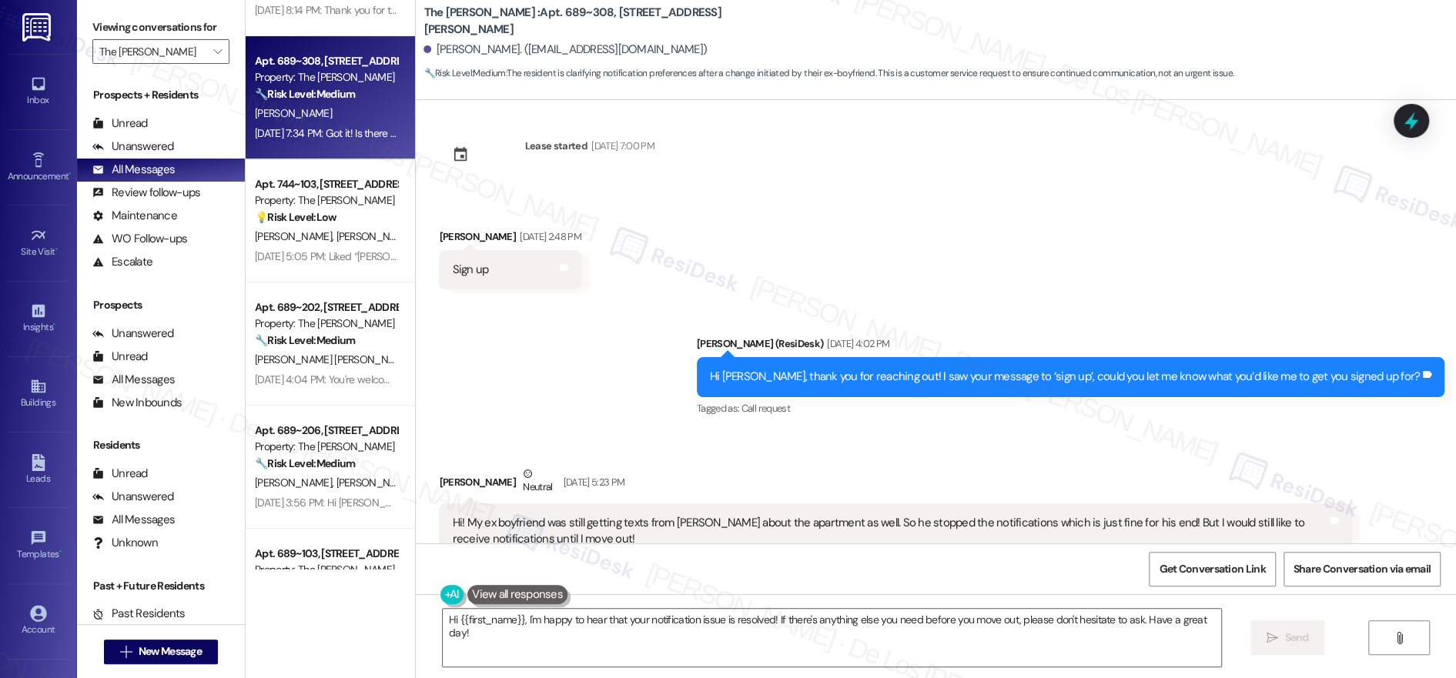
scroll to position [0, 0]
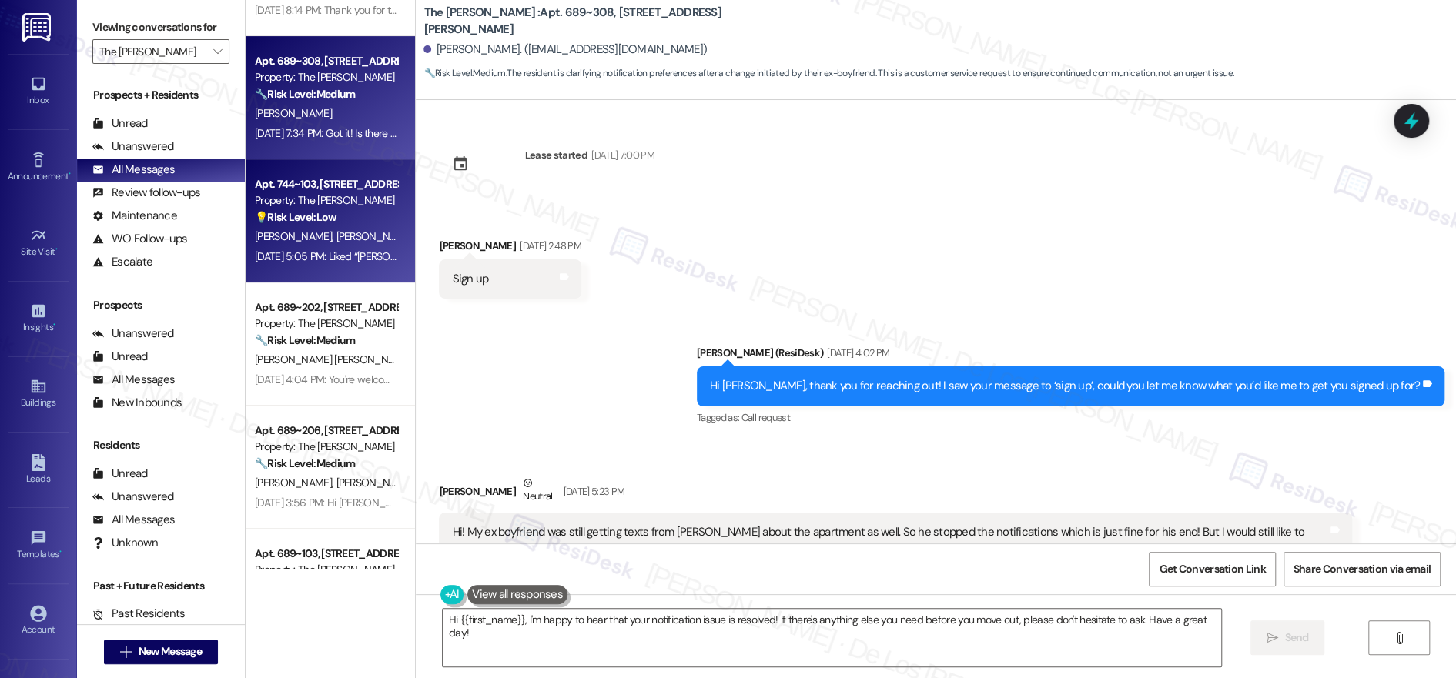
click at [354, 259] on div "[DATE] 5:05 PM: Liked “[PERSON_NAME] (The [PERSON_NAME] ): Of course! I’ll chec…" at bounding box center [708, 256] width 907 height 14
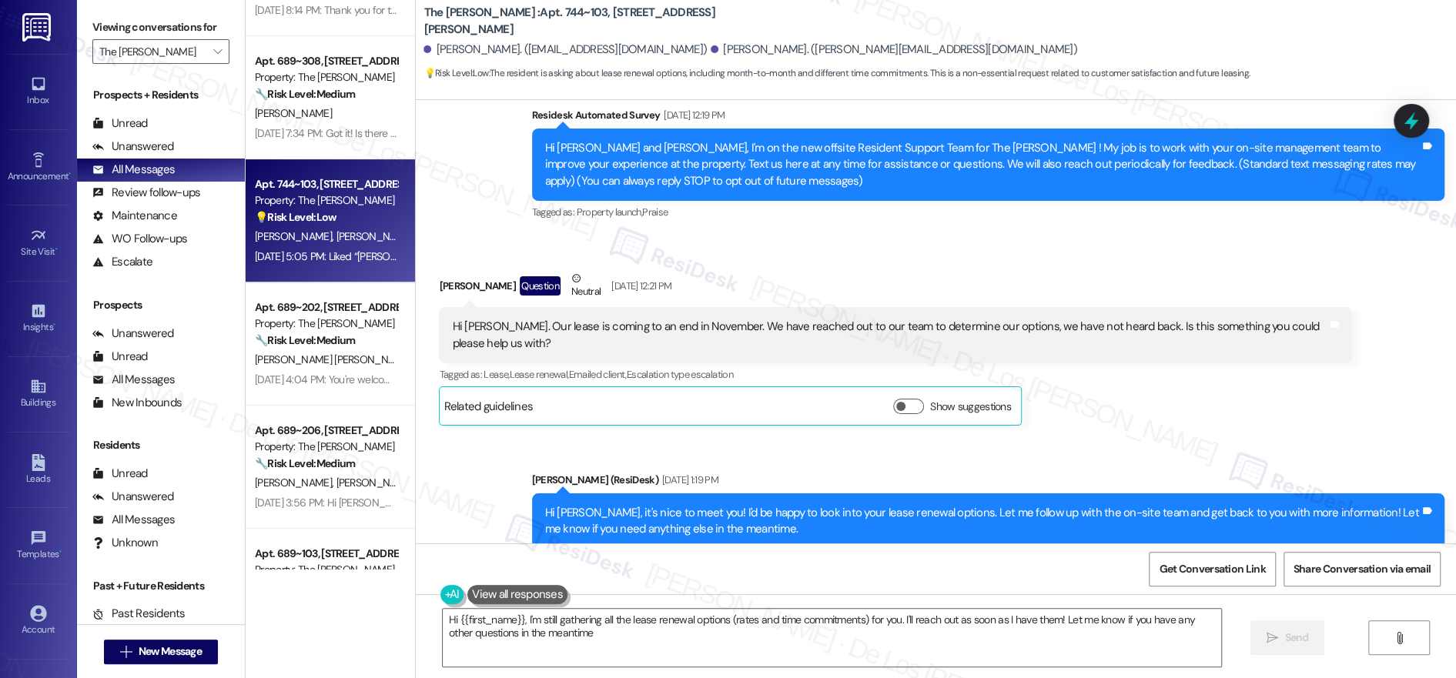
type textarea "Hi {{first_name}}, I'm still gathering all the lease renewal options (rates and…"
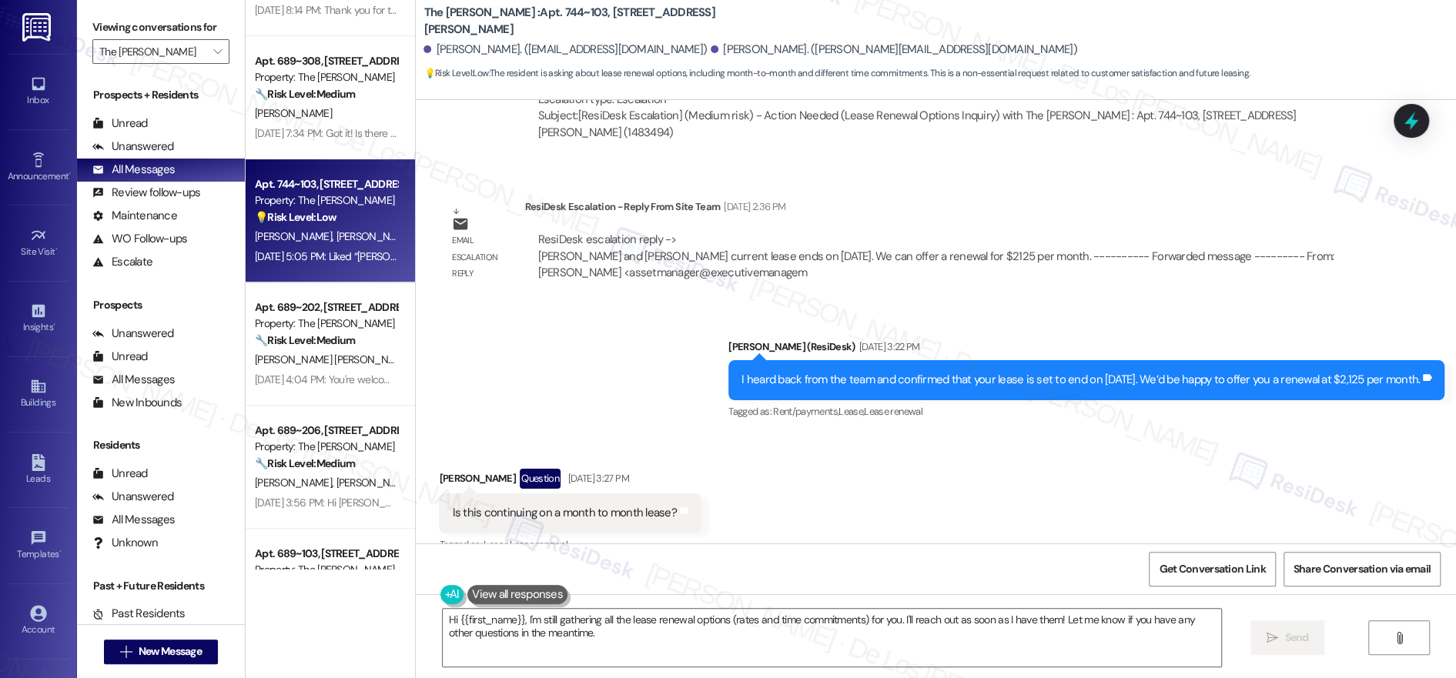
scroll to position [766, 0]
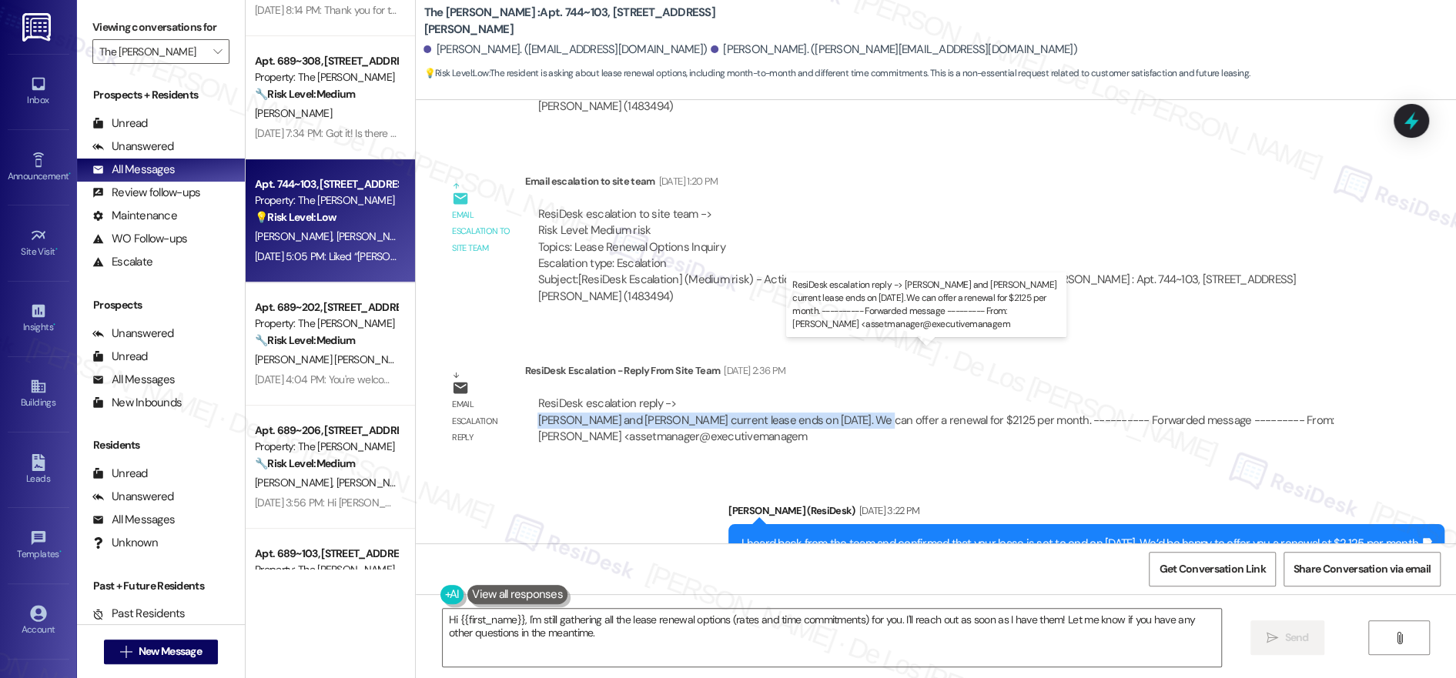
drag, startPoint x: 526, startPoint y: 370, endPoint x: 840, endPoint y: 373, distance: 314.1
click at [840, 396] on div "ResiDesk escalation reply -> [PERSON_NAME] and [PERSON_NAME] current lease ends…" at bounding box center [935, 420] width 796 height 49
copy div "[PERSON_NAME] and [PERSON_NAME] current lease ends on [DATE]."
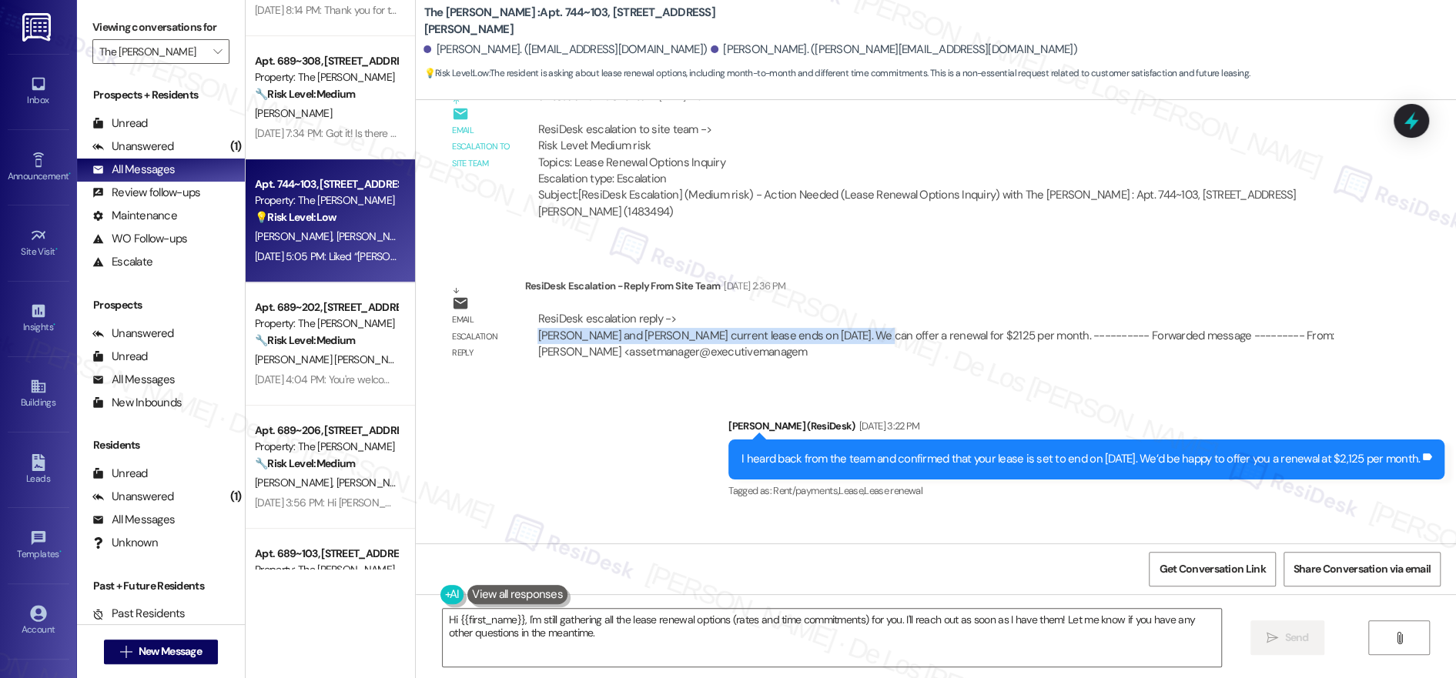
scroll to position [853, 0]
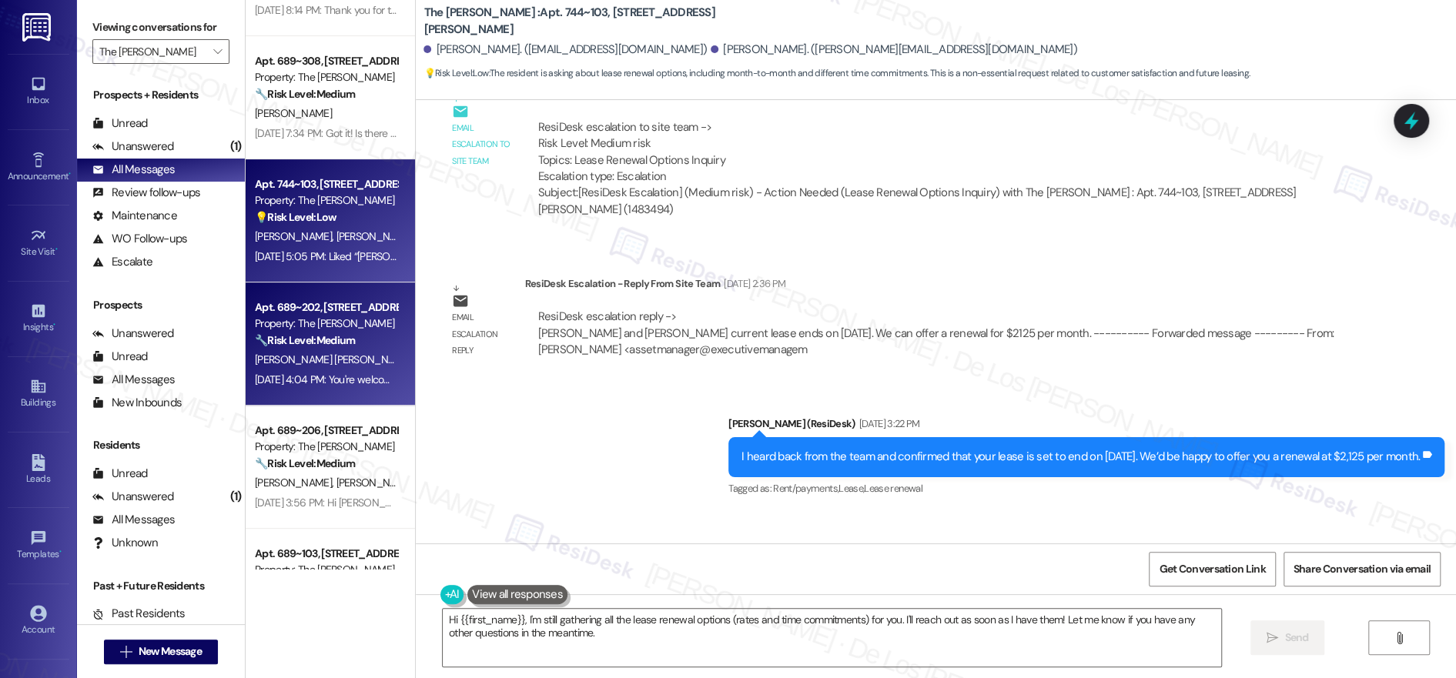
click at [295, 343] on strong "🔧 Risk Level: Medium" at bounding box center [305, 340] width 100 height 14
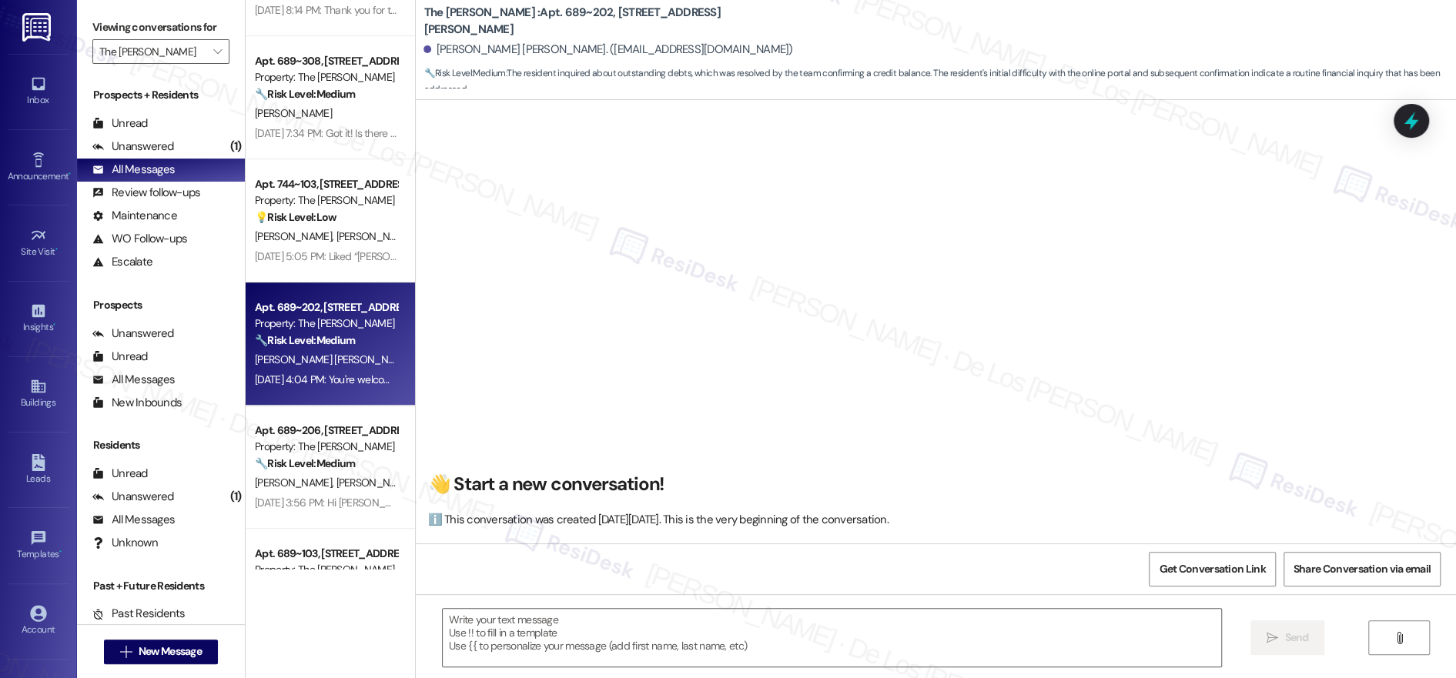
scroll to position [1742, 0]
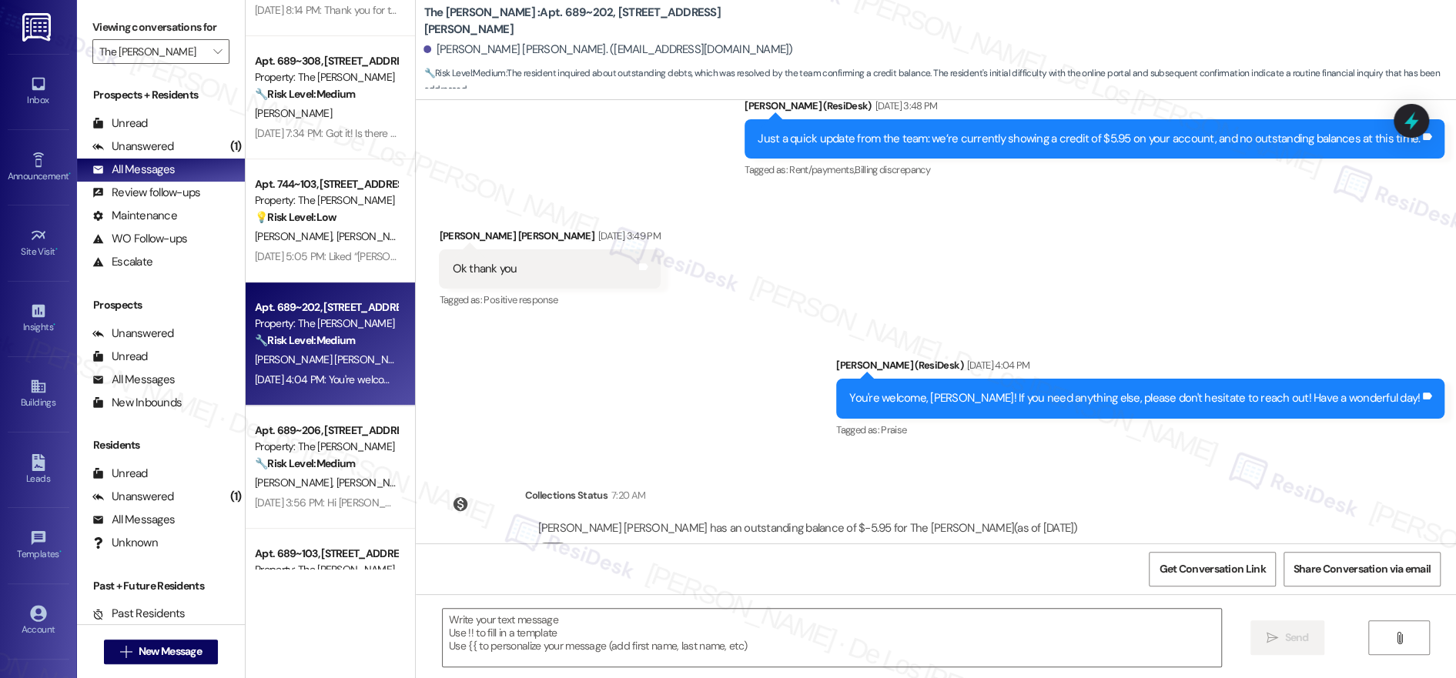
type textarea "Fetching suggested responses. Please feel free to read through the conversation…"
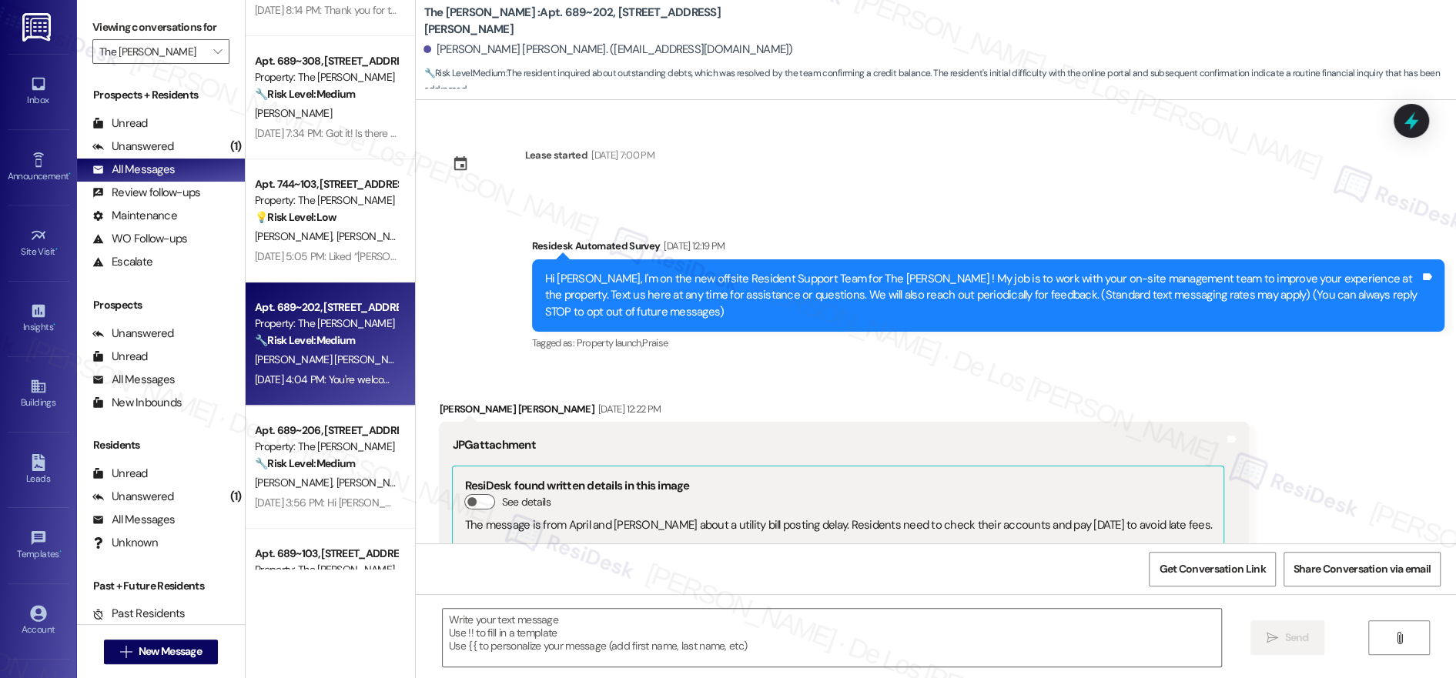
scroll to position [0, 0]
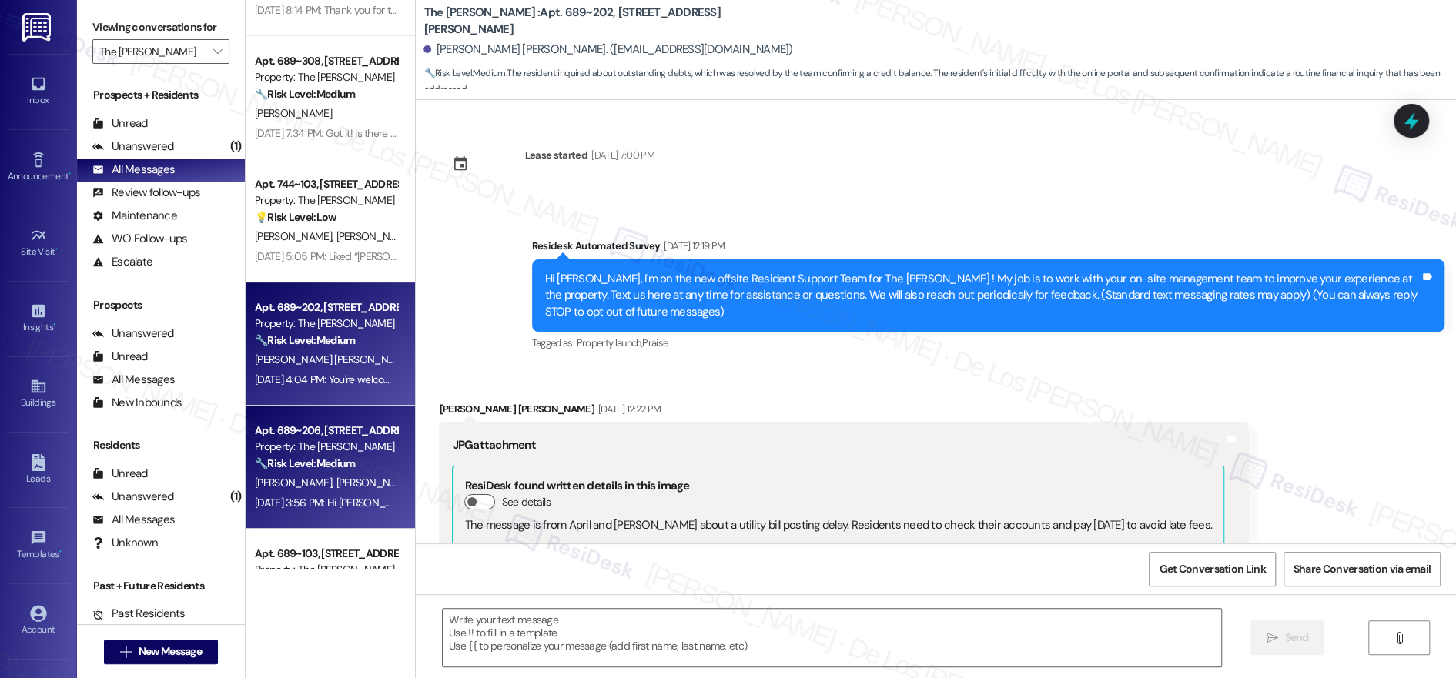
click at [343, 498] on div "[DATE] 3:56 PM: Hi [PERSON_NAME], it's nice to meet you! I think this message w…" at bounding box center [680, 503] width 850 height 14
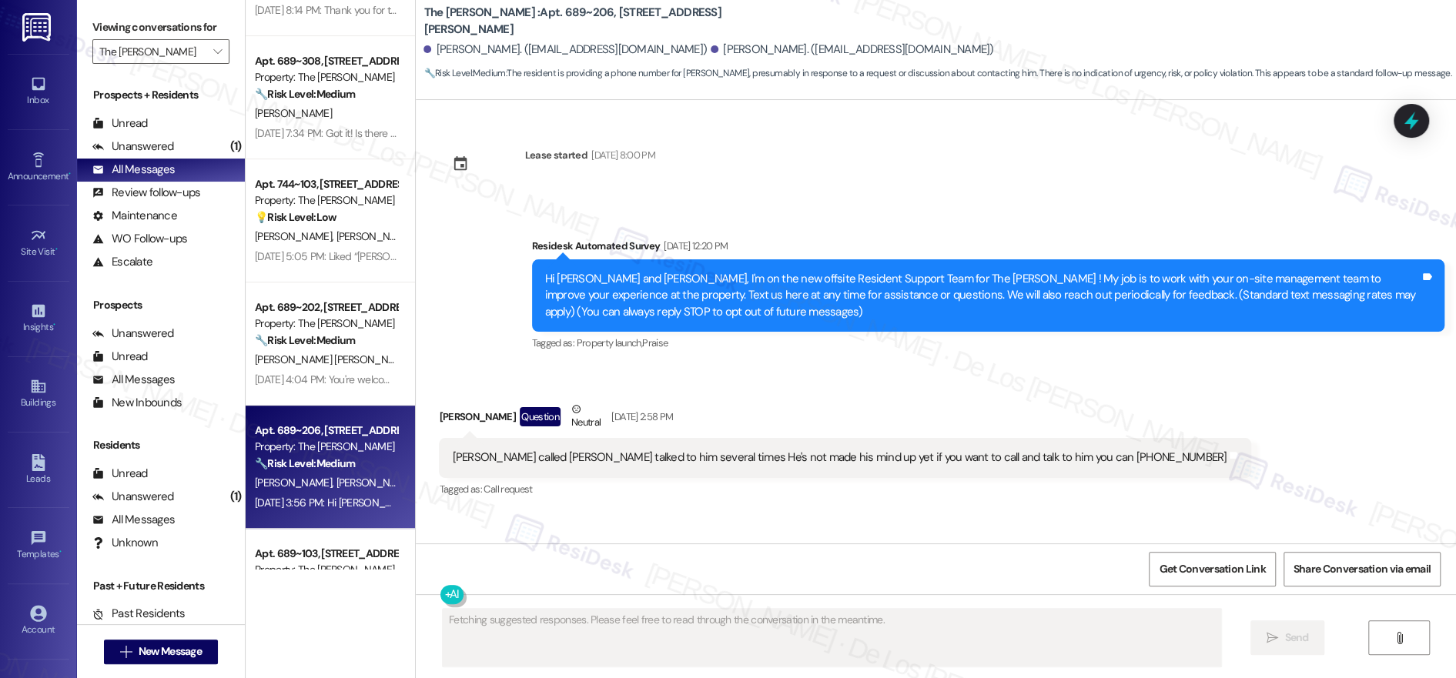
type textarea "Fetching suggested responses. Please feel free to read through the conversation…"
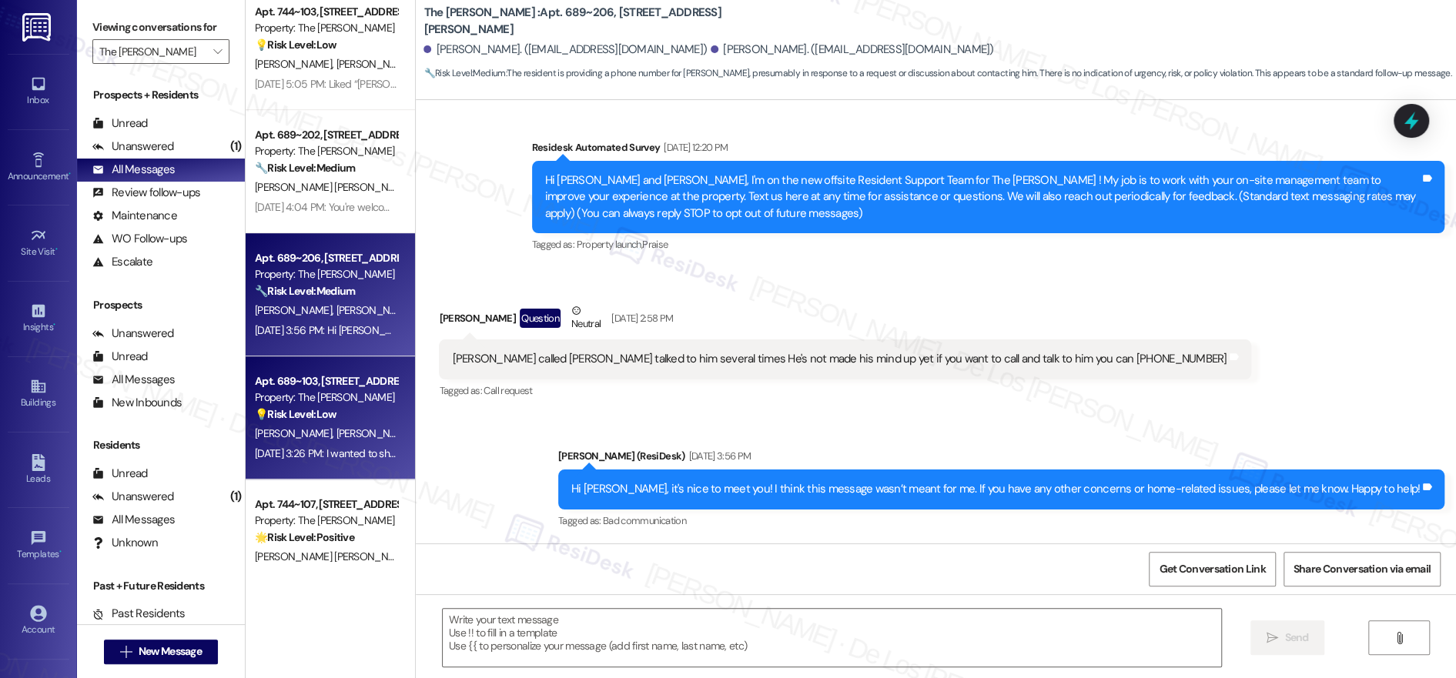
scroll to position [508, 0]
click at [323, 388] on div "Property: The [PERSON_NAME]" at bounding box center [326, 395] width 142 height 16
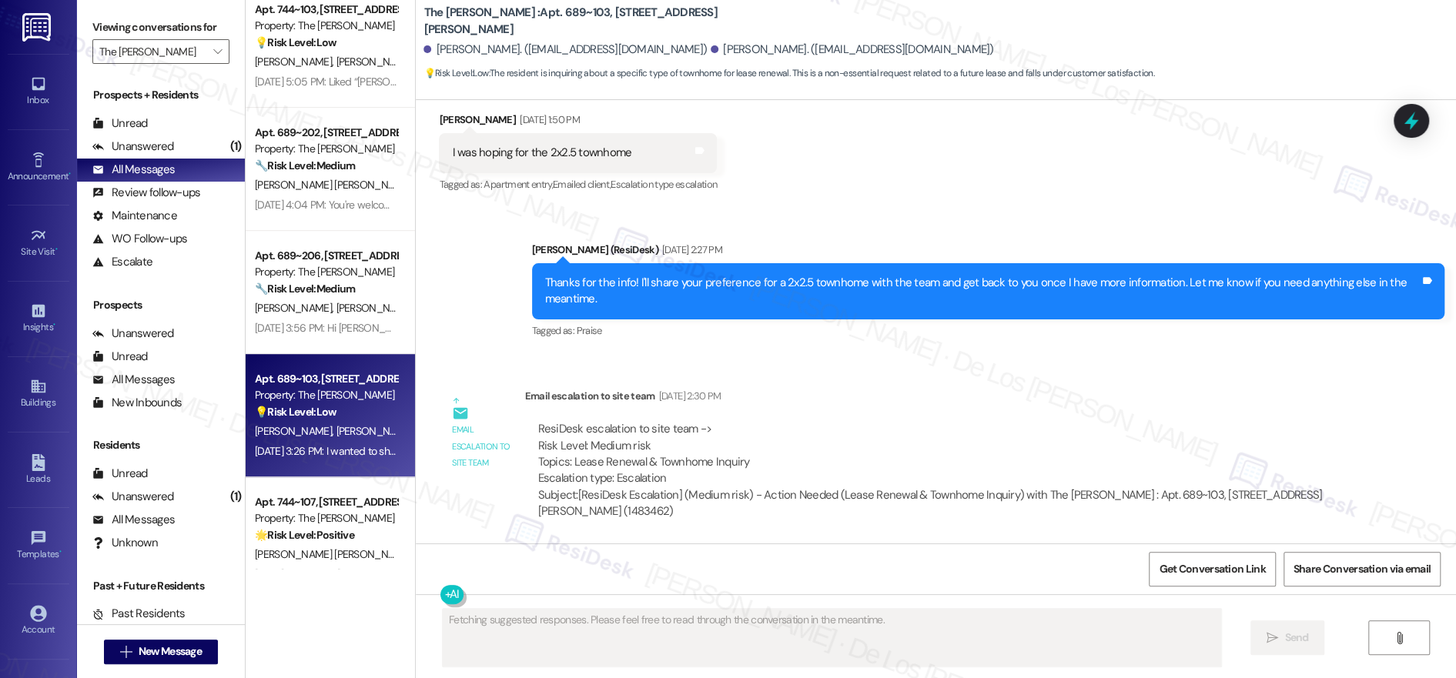
scroll to position [664, 0]
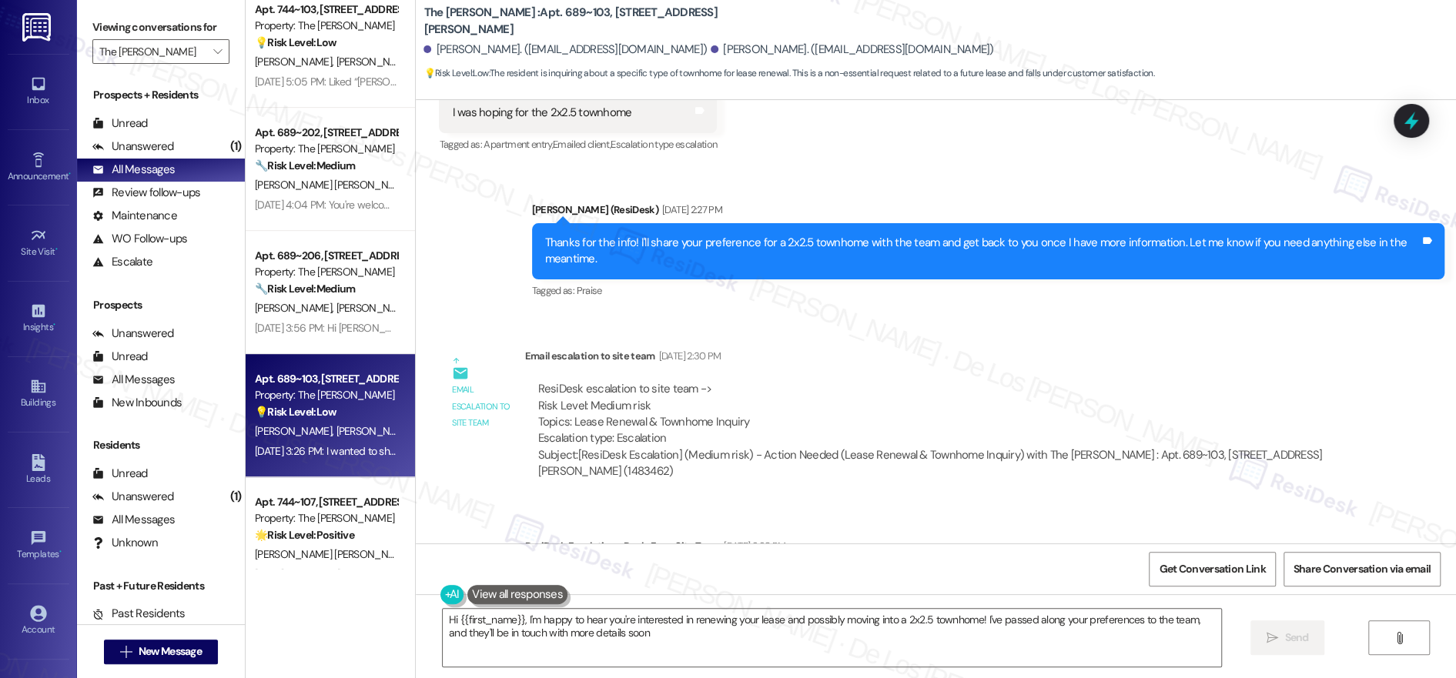
type textarea "Hi {{first_name}}, I'm happy to hear you're interested in renewing your lease a…"
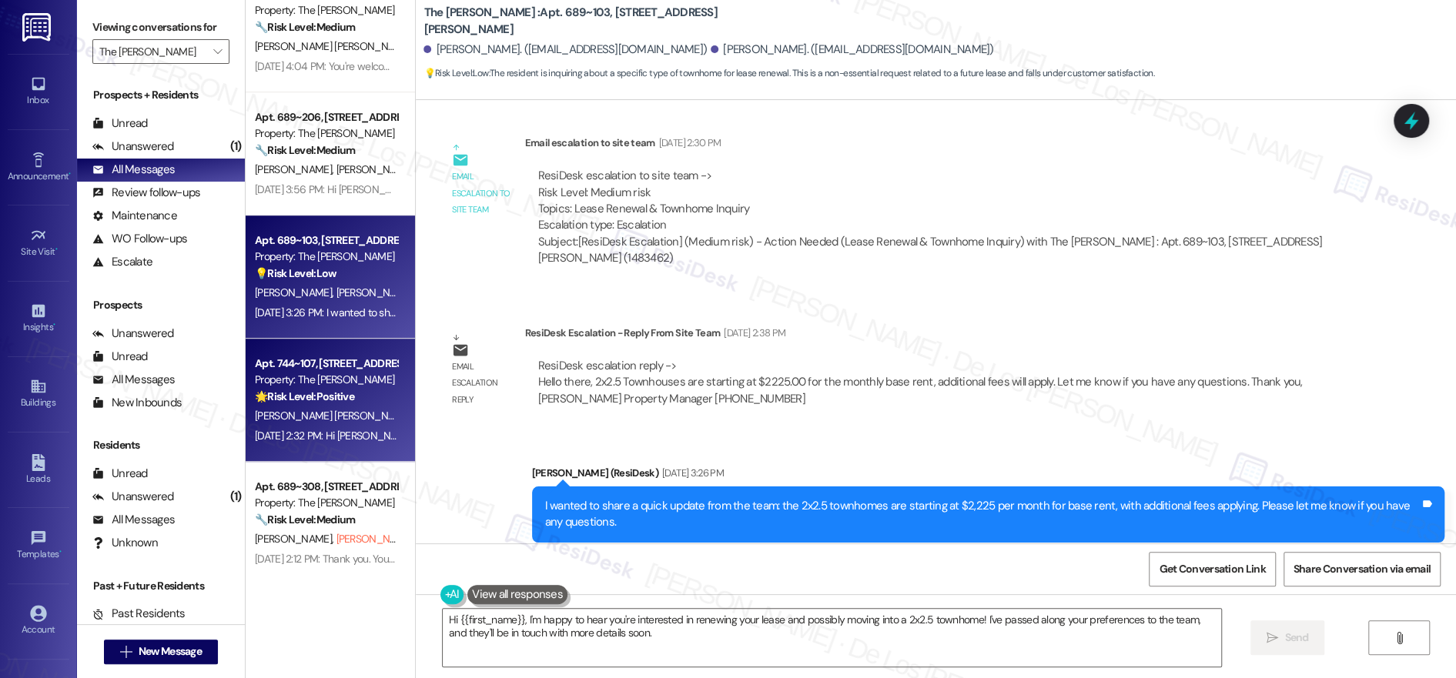
scroll to position [652, 0]
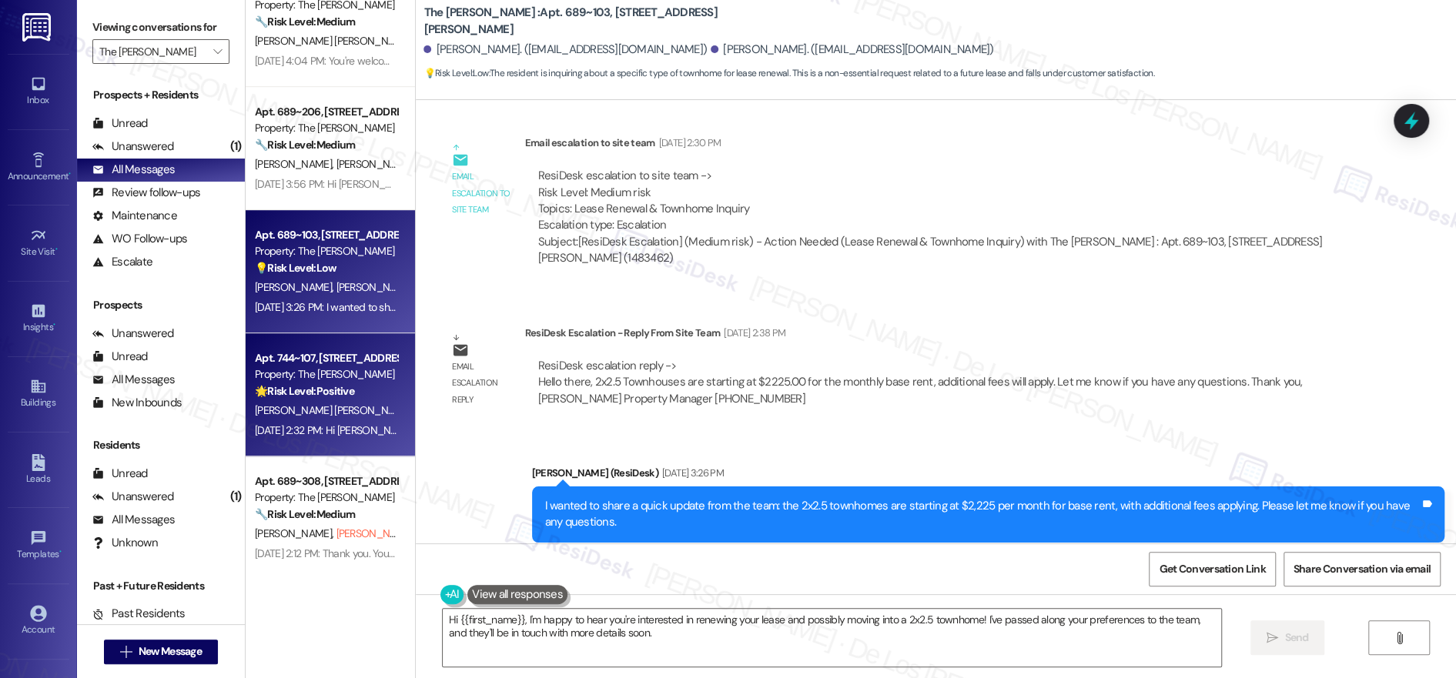
click at [304, 369] on div "Property: The [PERSON_NAME]" at bounding box center [326, 374] width 142 height 16
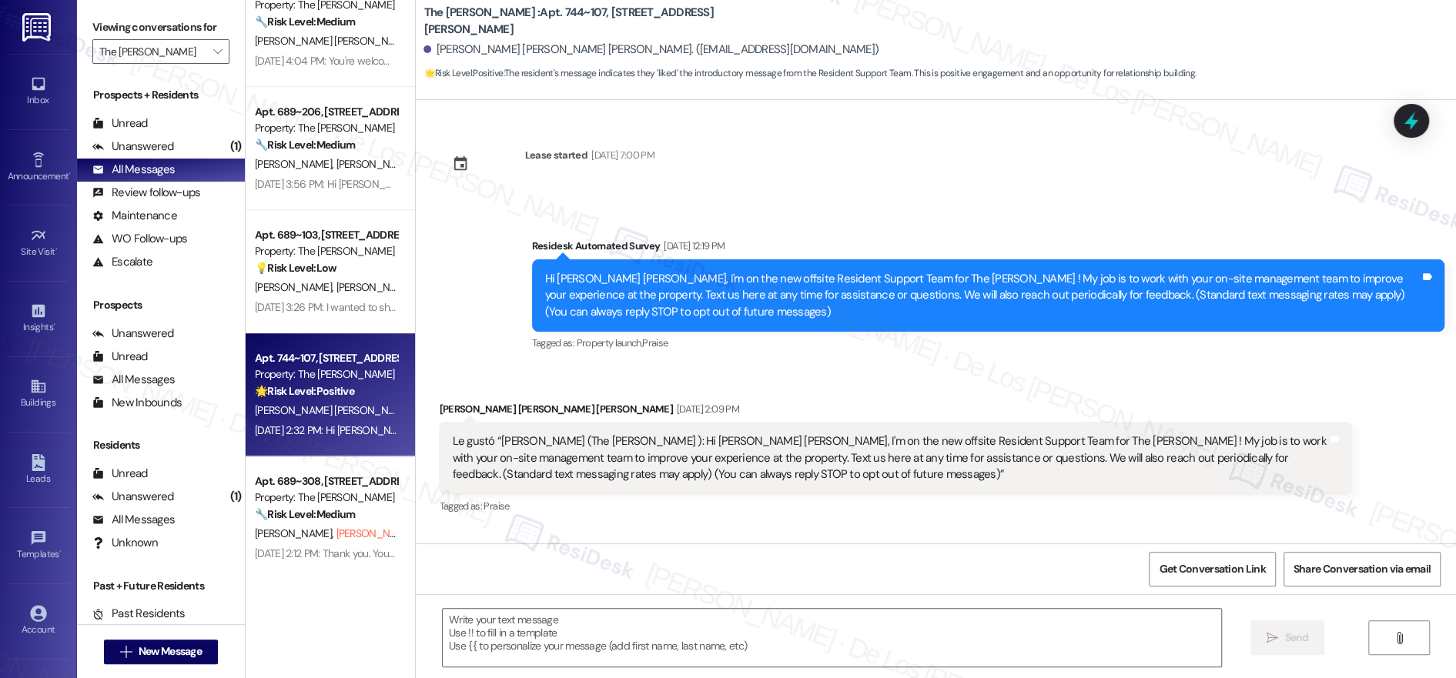
type textarea "Fetching suggested responses. Please feel free to read through the conversation…"
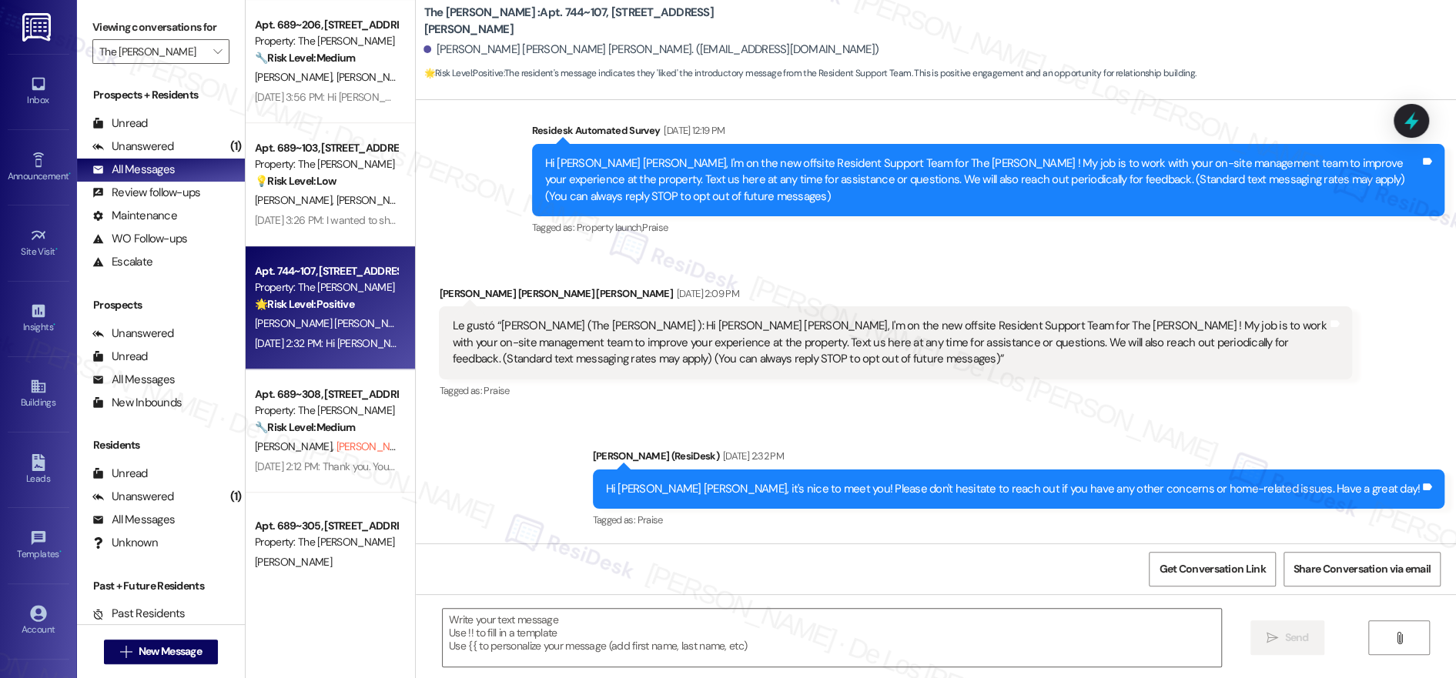
scroll to position [758, 0]
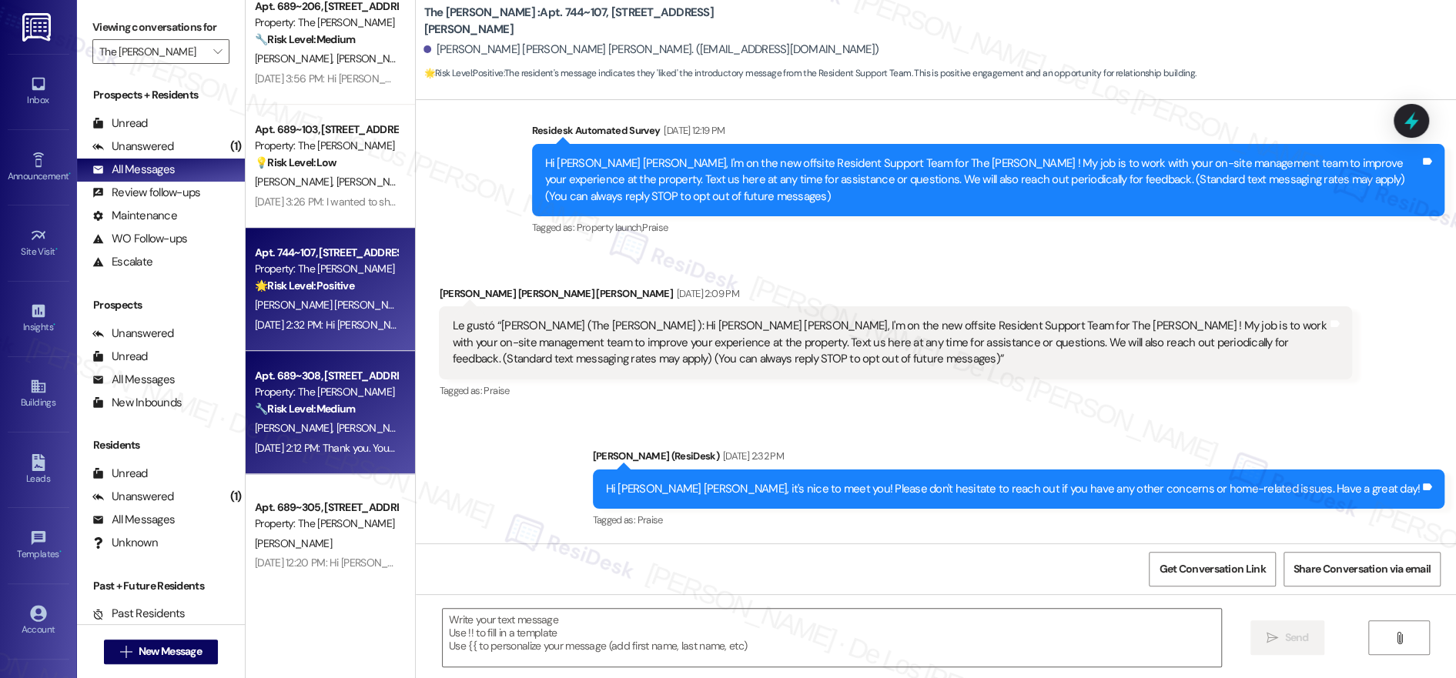
click at [300, 418] on div "Apt. 689~308, [STREET_ADDRESS][PERSON_NAME] Property: The [PERSON_NAME] 🔧 Risk …" at bounding box center [326, 392] width 146 height 52
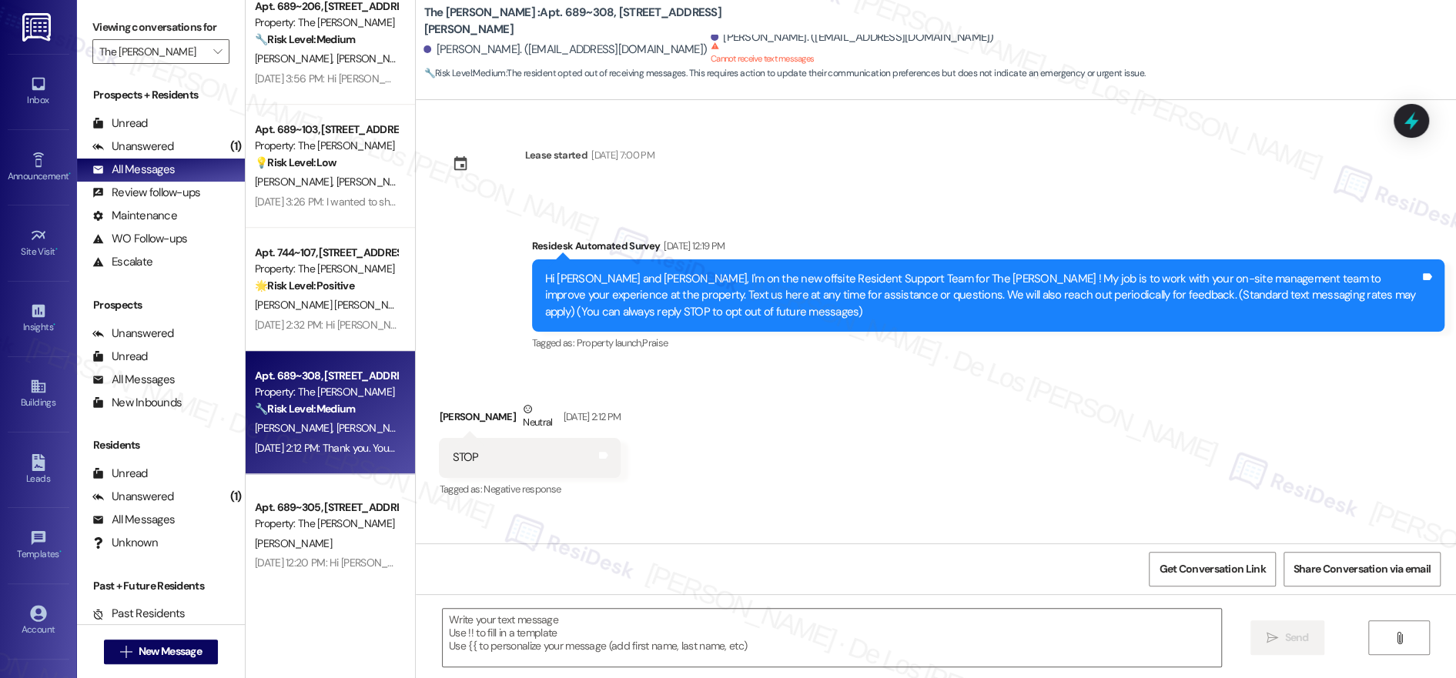
type textarea "Fetching suggested responses. Please feel free to read through the conversation…"
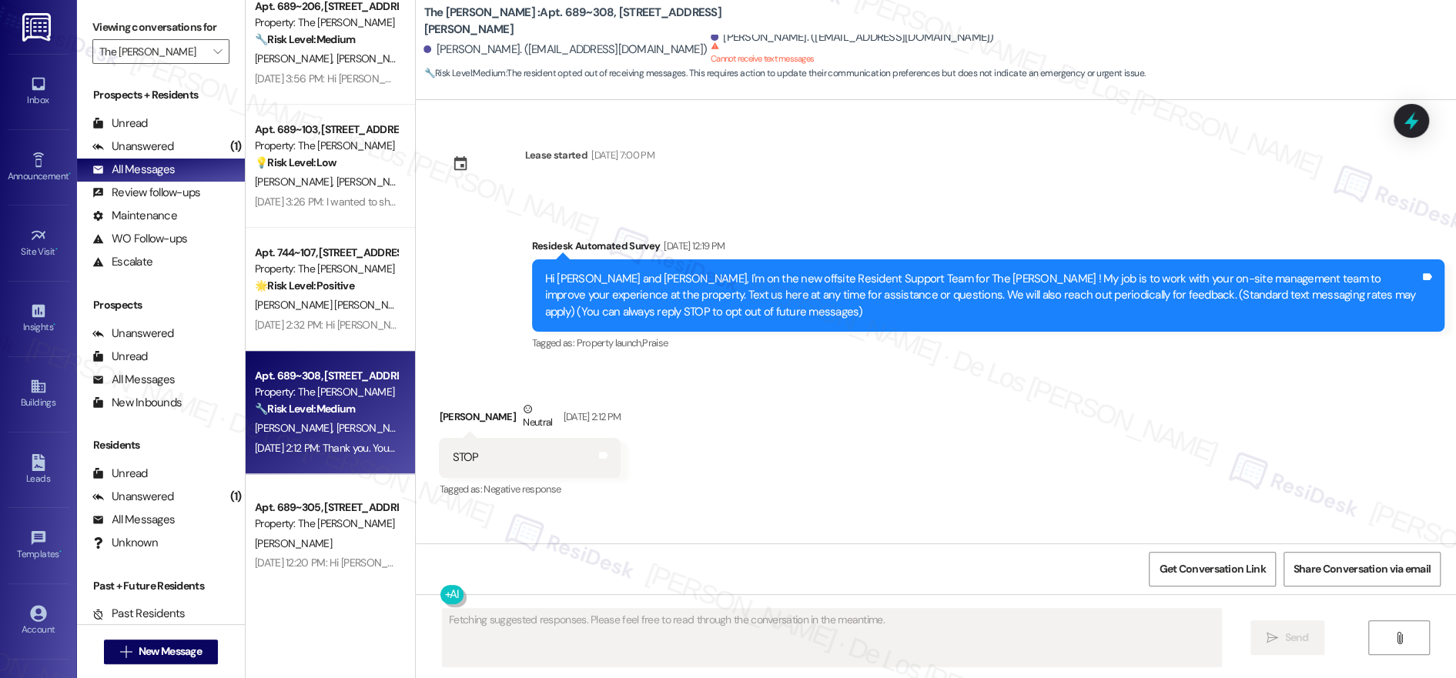
scroll to position [99, 0]
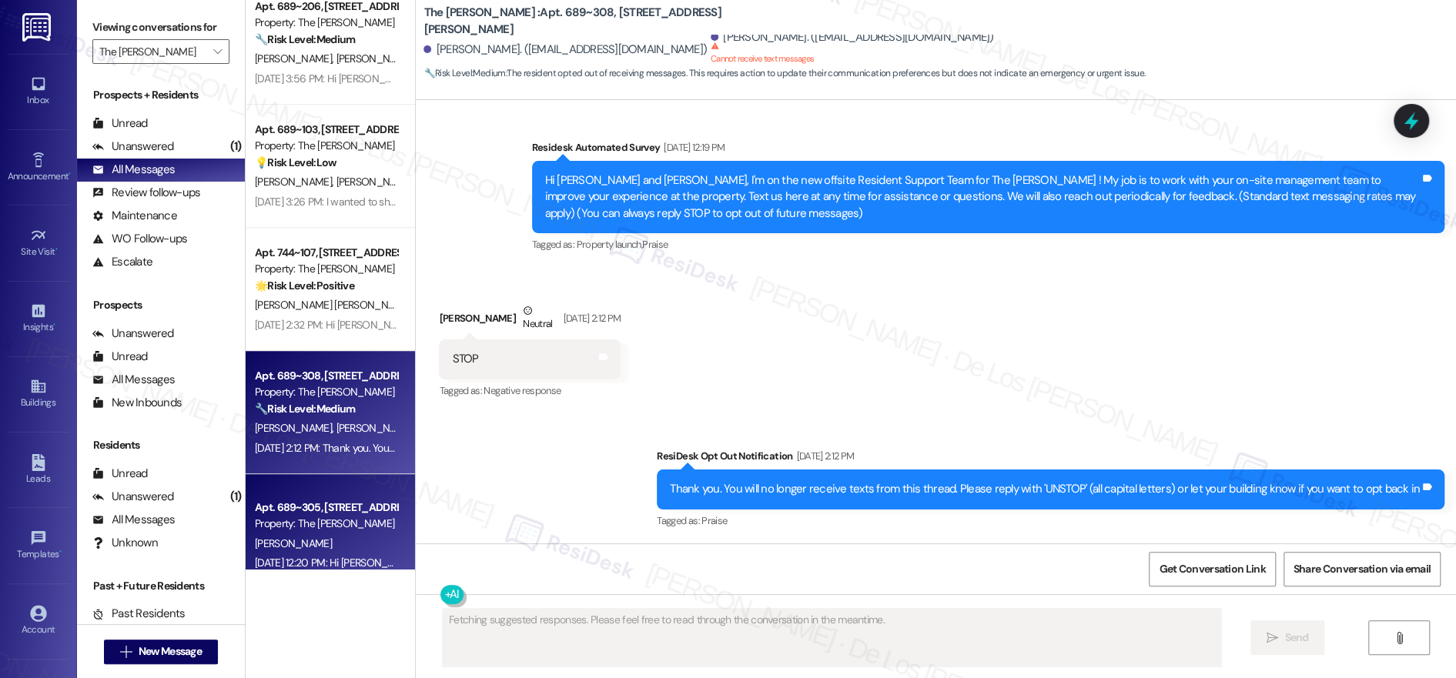
click at [256, 534] on div "[PERSON_NAME]" at bounding box center [326, 543] width 146 height 19
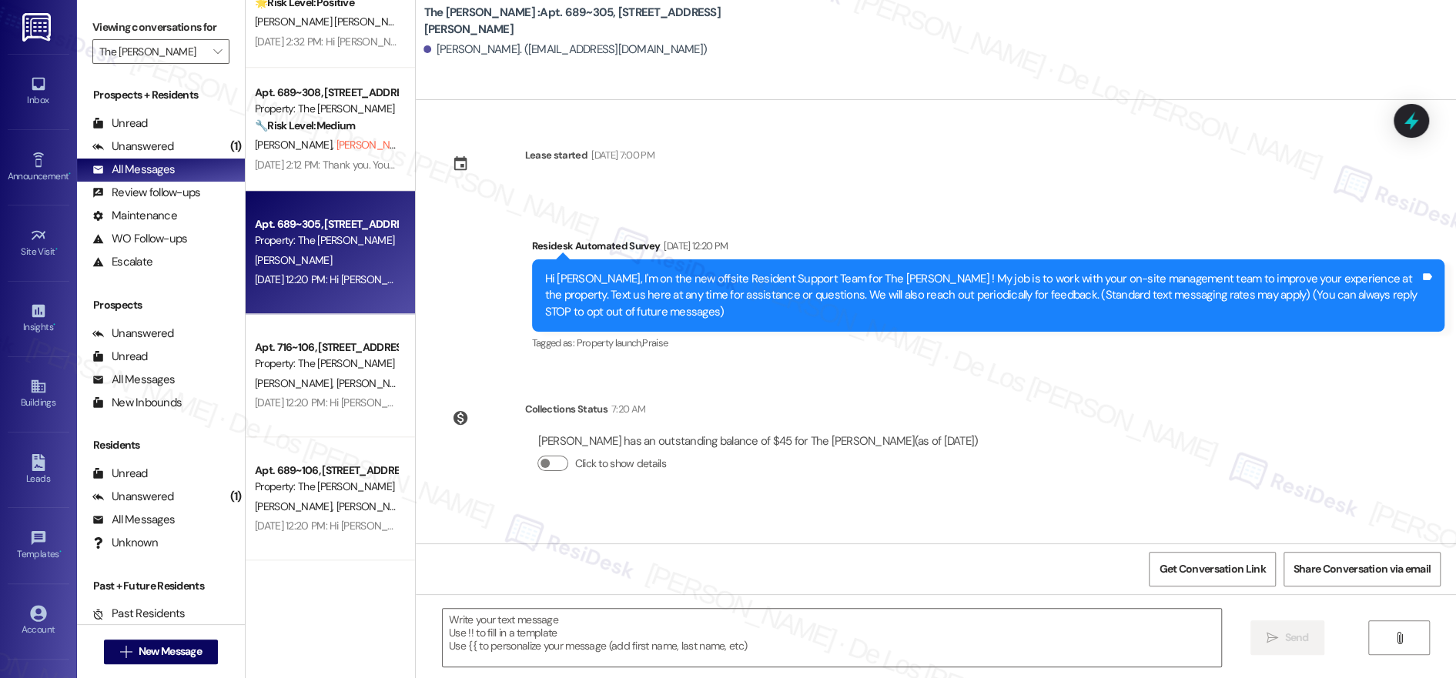
scroll to position [1069, 0]
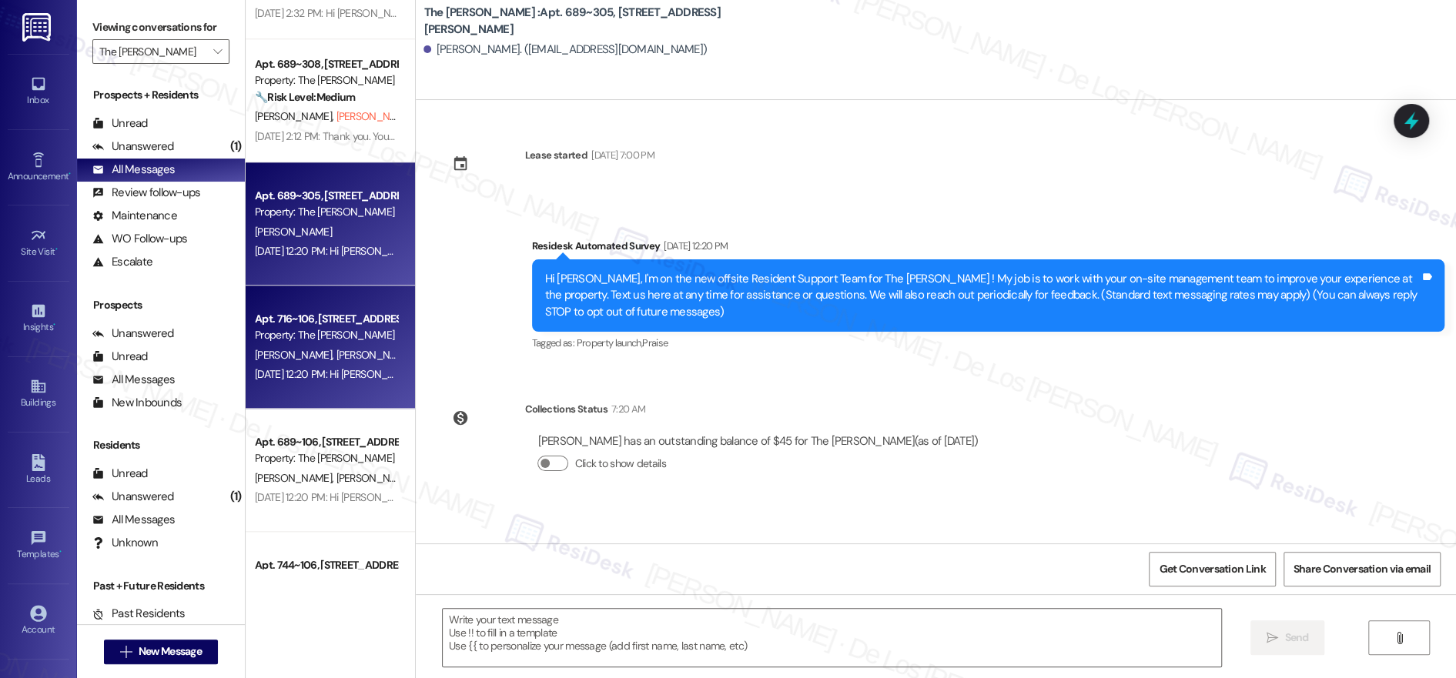
click at [333, 376] on div "[DATE] 12:20 PM: Hi [PERSON_NAME] and [PERSON_NAME], I'm on the new offsite Res…" at bounding box center [1226, 374] width 1942 height 14
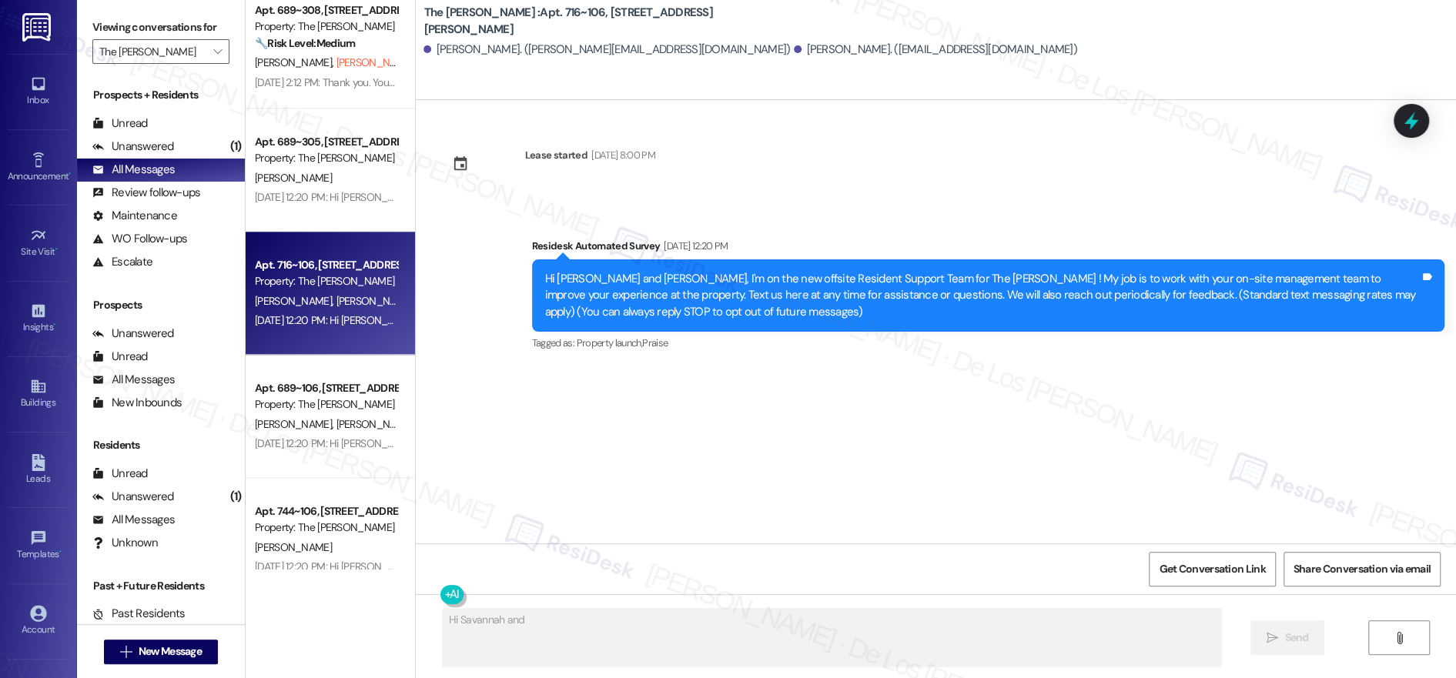
scroll to position [1152, 0]
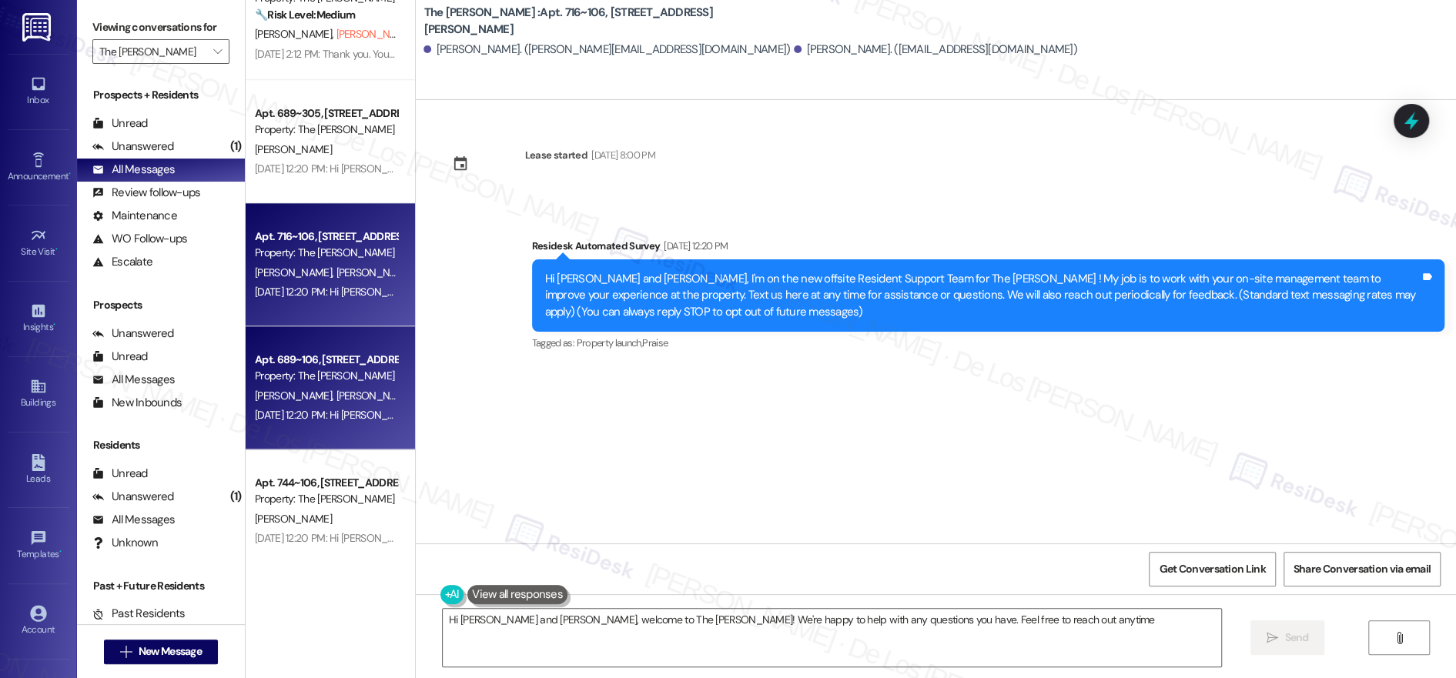
type textarea "Hi [PERSON_NAME] and [PERSON_NAME], welcome to The [PERSON_NAME]! We're happy t…"
click at [306, 384] on div "Property: The [PERSON_NAME]" at bounding box center [326, 376] width 142 height 16
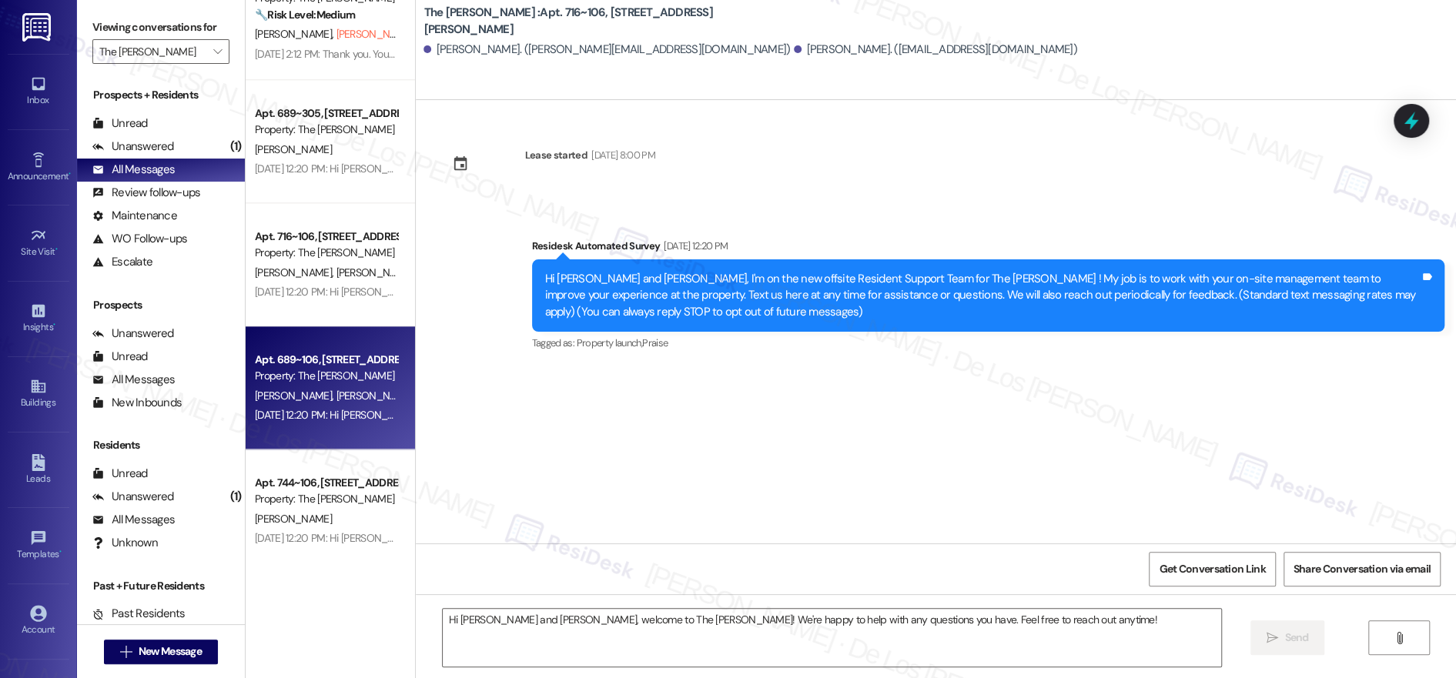
type textarea "Fetching suggested responses. Please feel free to read through the conversation…"
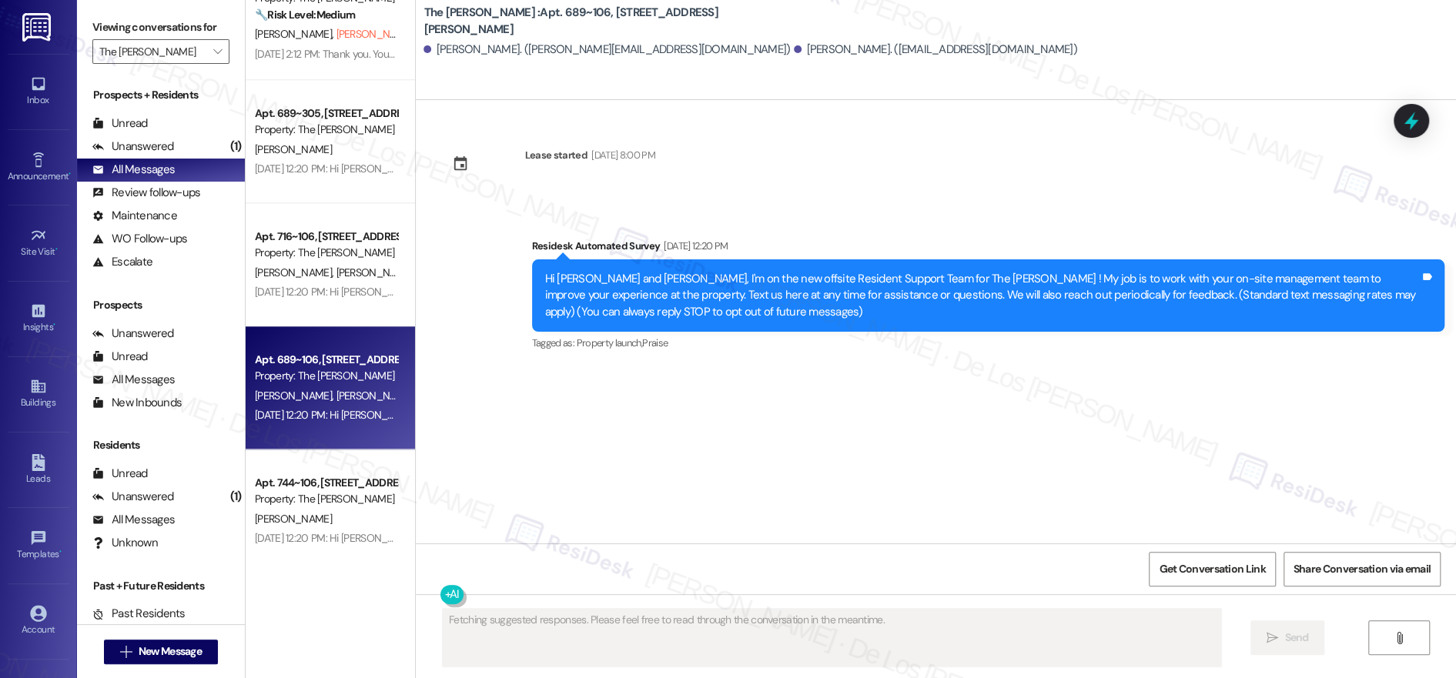
type textarea "Fetching suggested responses. Please feel free to read through the conversation…"
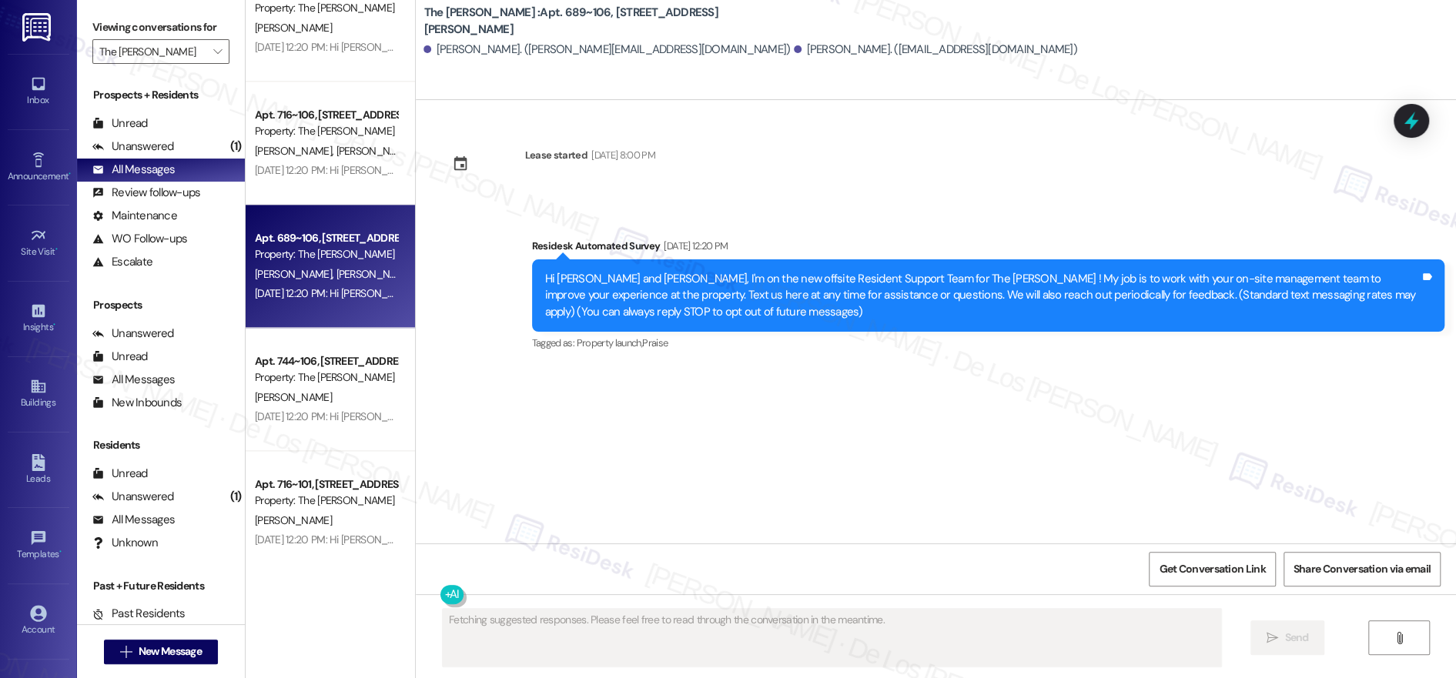
scroll to position [1286, 0]
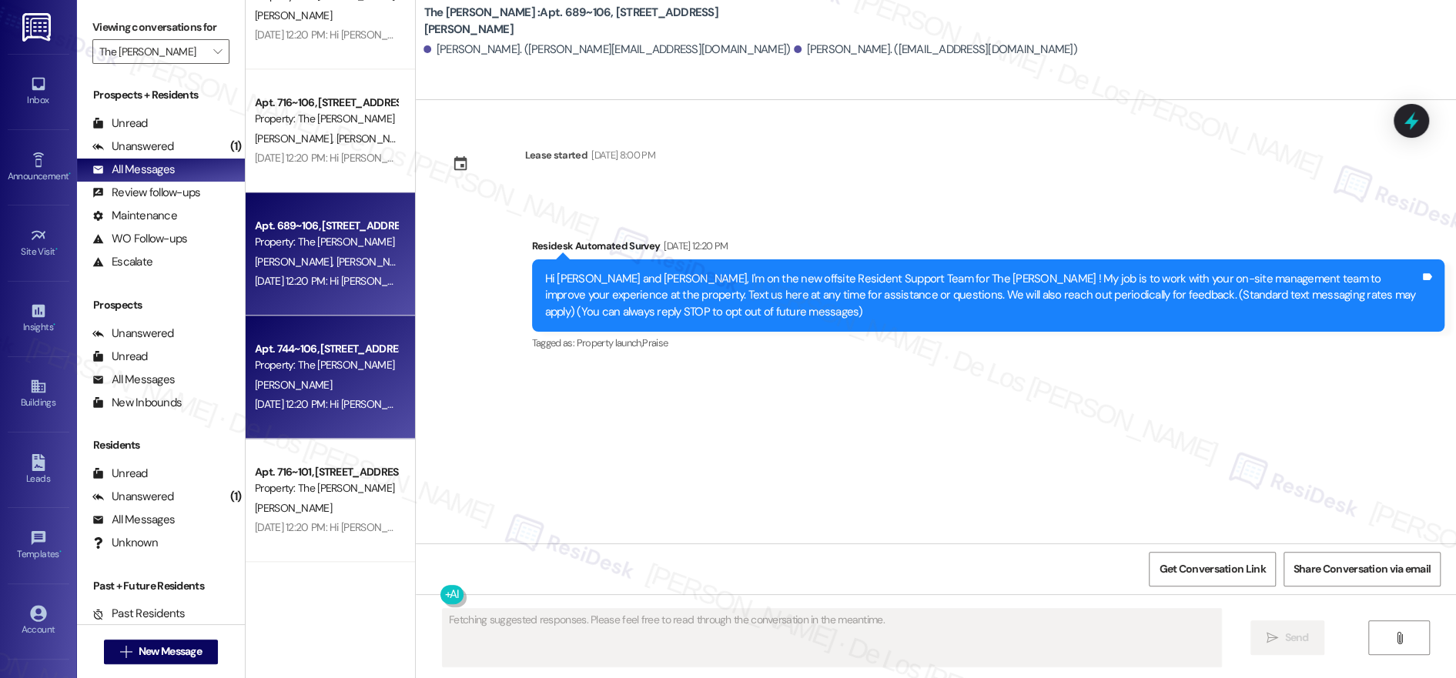
click at [338, 363] on div "Property: The [PERSON_NAME]" at bounding box center [326, 365] width 142 height 16
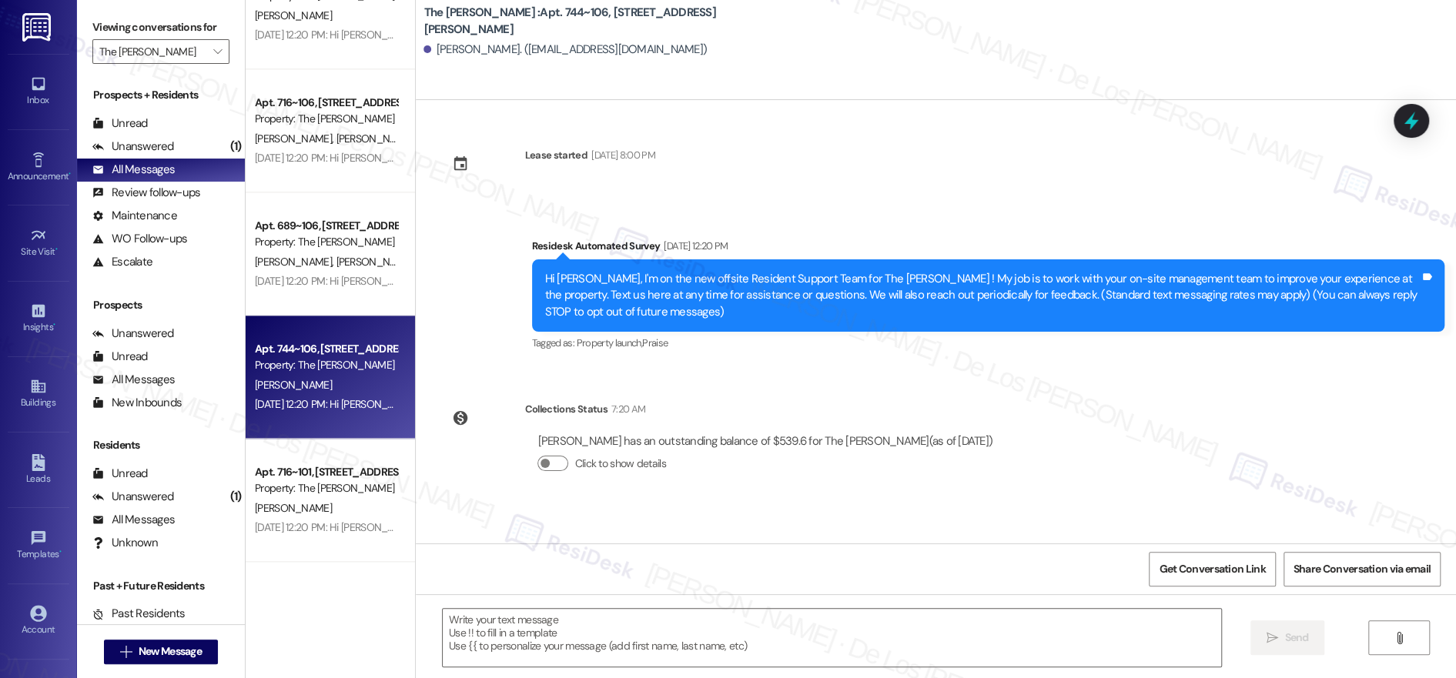
type textarea "Fetching suggested responses. Please feel free to read through the conversation…"
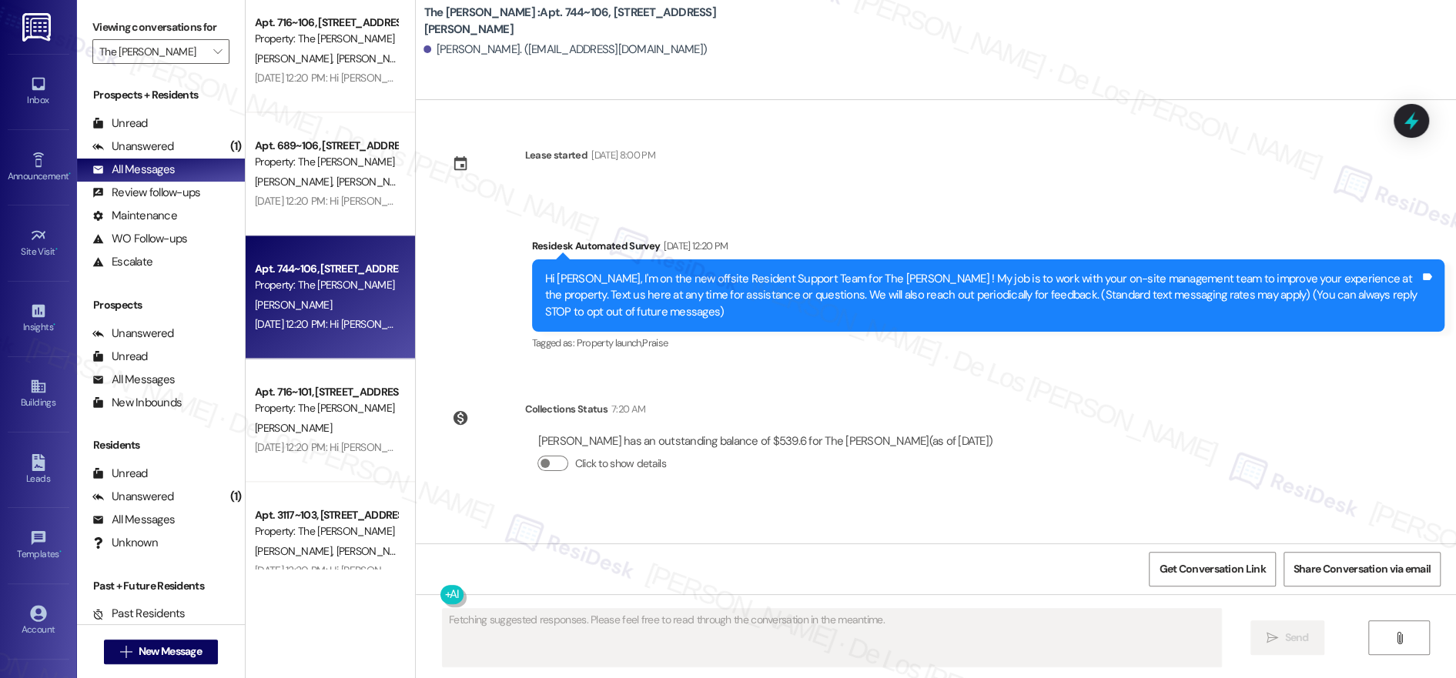
scroll to position [1452, 0]
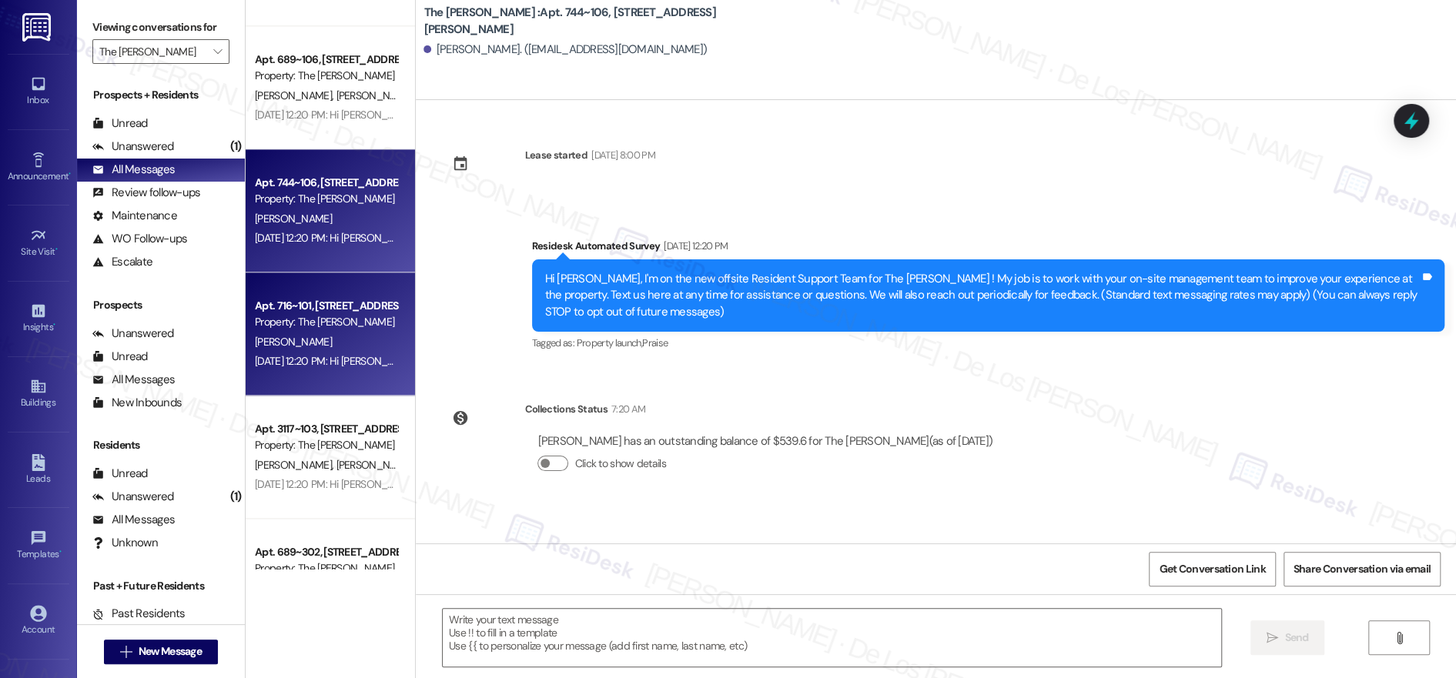
click at [304, 291] on div "Apt. 716~101, [STREET_ADDRESS][PERSON_NAME] Property: The [PERSON_NAME] [DATE] …" at bounding box center [330, 334] width 169 height 123
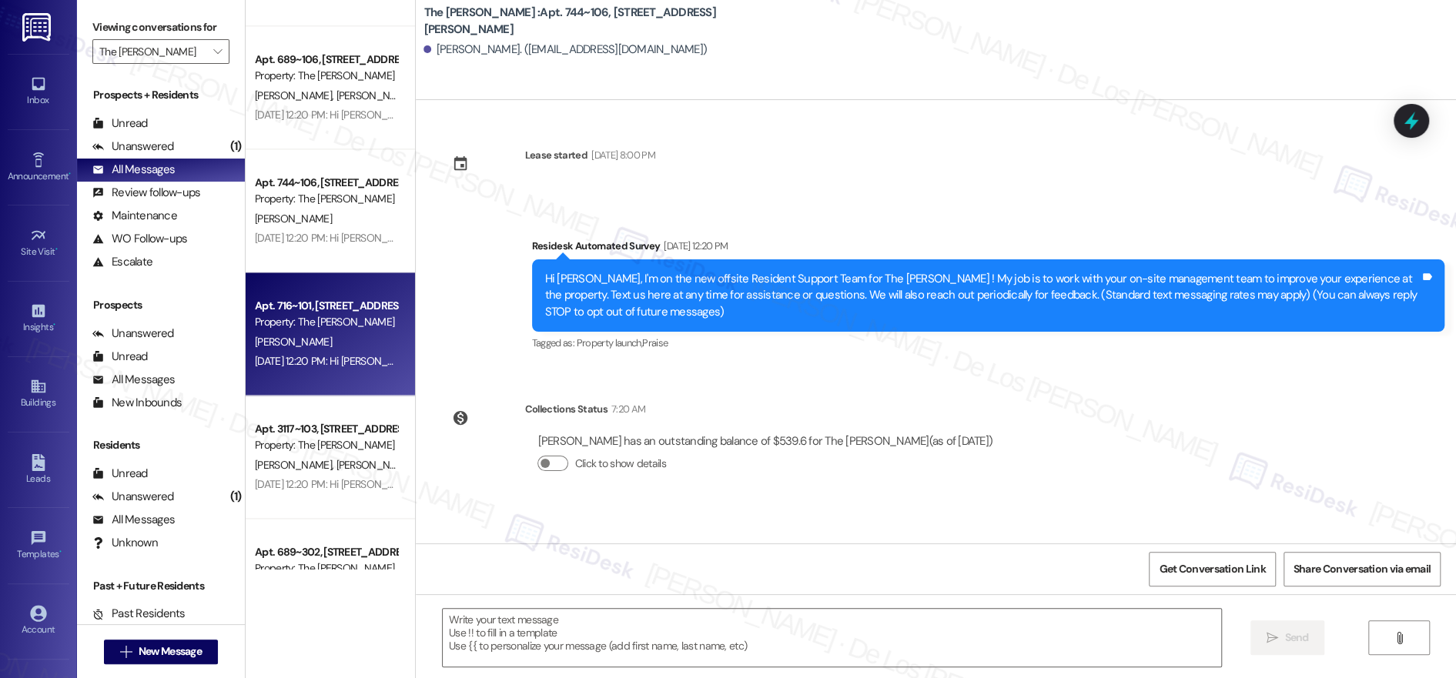
type textarea "Fetching suggested responses. Please feel free to read through the conversation…"
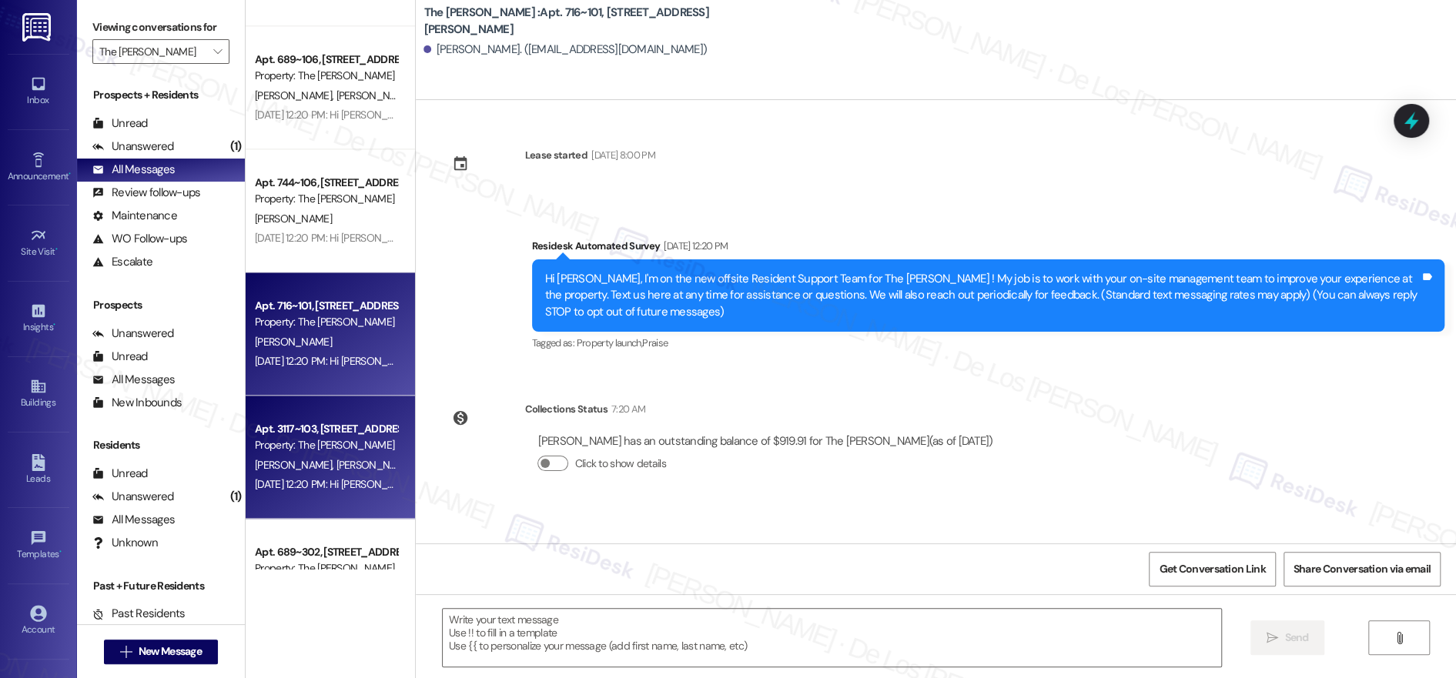
click at [310, 477] on div "[DATE] 12:20 PM: Hi [PERSON_NAME] and [PERSON_NAME], I'm on the new offsite Res…" at bounding box center [326, 484] width 146 height 19
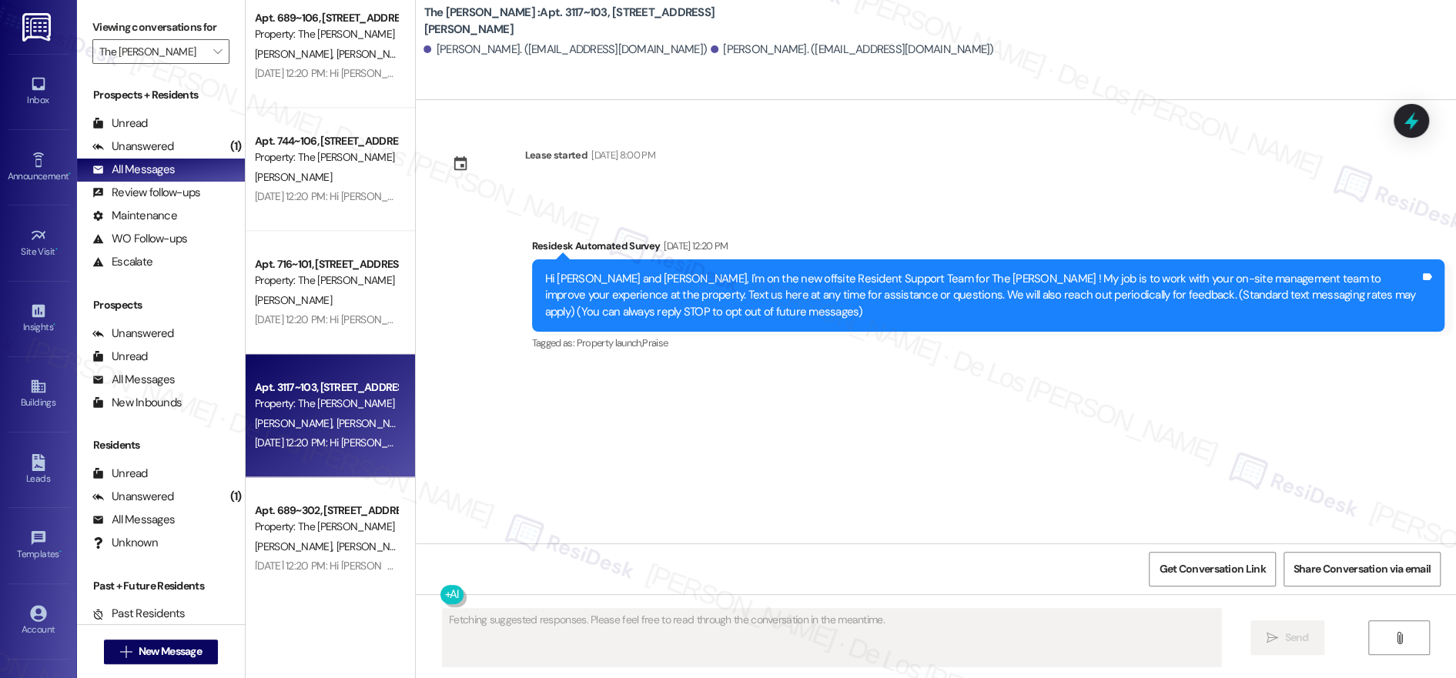
scroll to position [1520, 0]
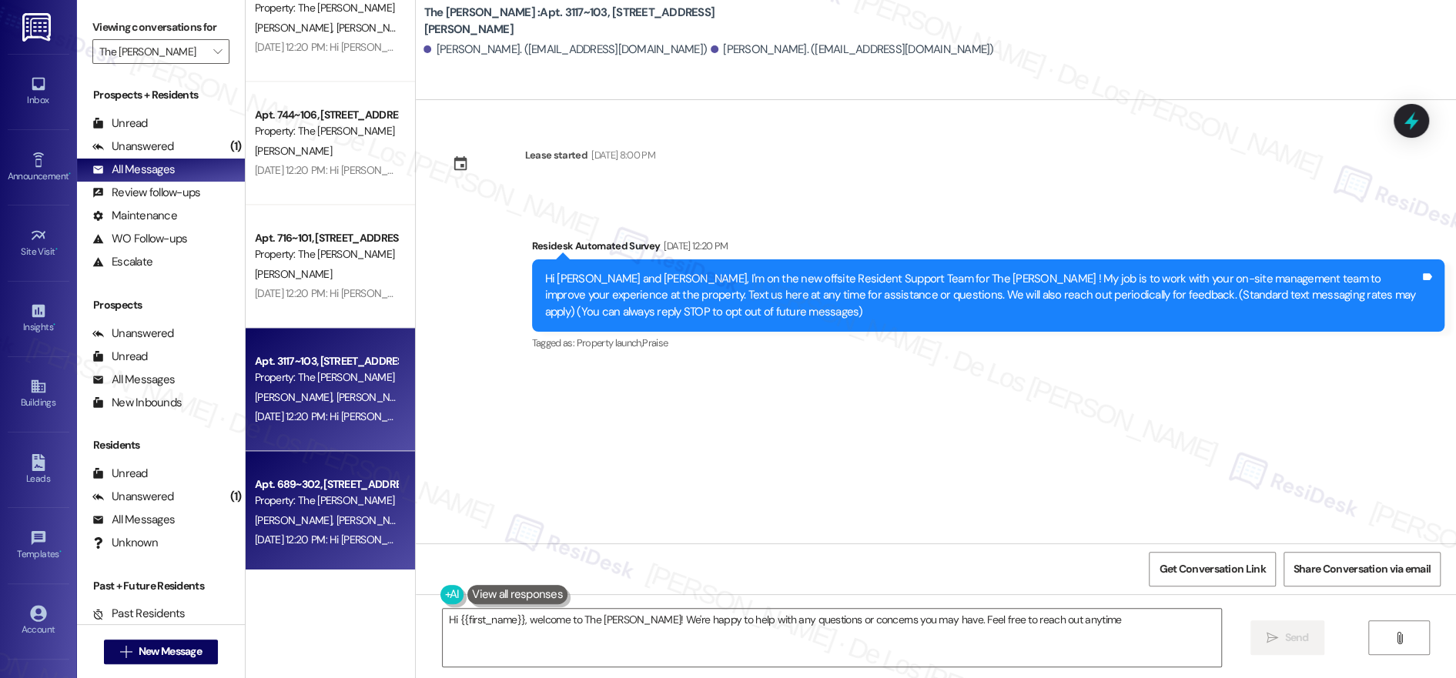
type textarea "Hi {{first_name}}, welcome to The [PERSON_NAME]! We're happy to help with any q…"
click at [317, 507] on div "Property: The [PERSON_NAME]" at bounding box center [326, 501] width 142 height 16
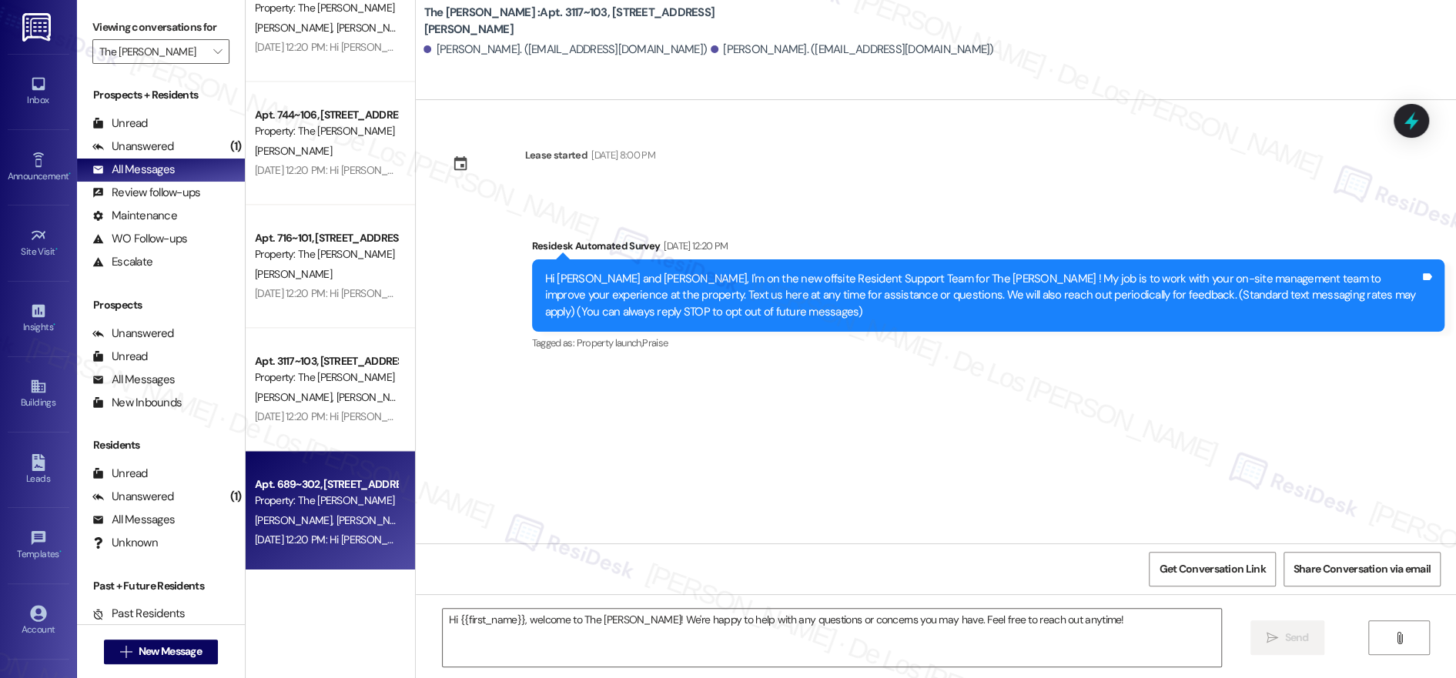
type textarea "Fetching suggested responses. Please feel free to read through the conversation…"
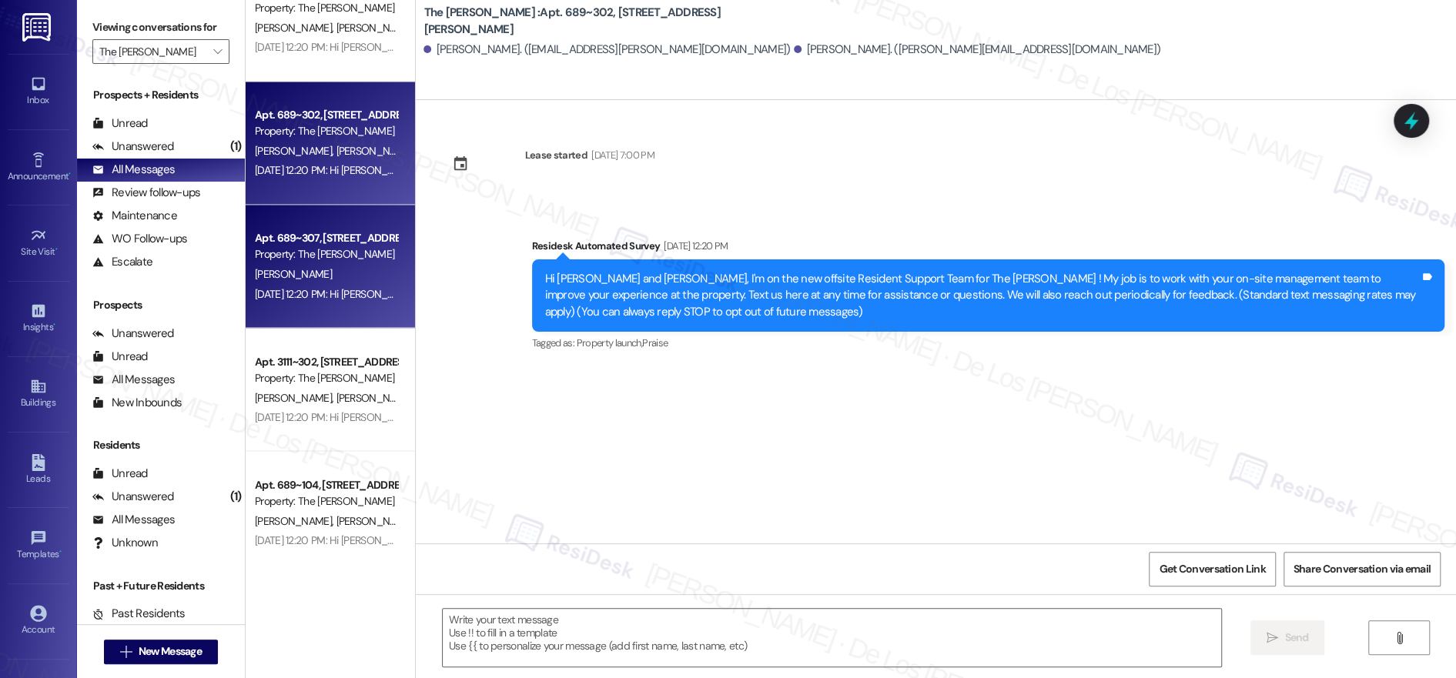
scroll to position [1939, 0]
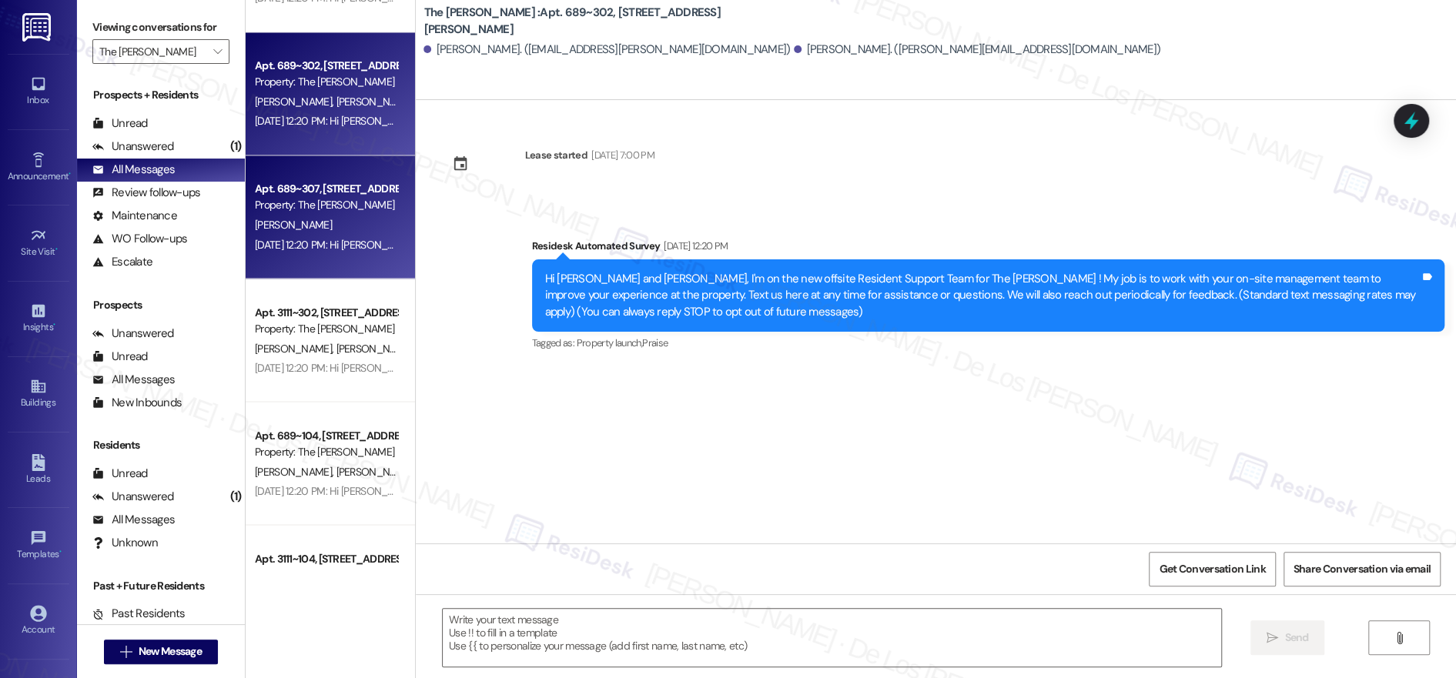
click at [296, 216] on div "[PERSON_NAME]" at bounding box center [326, 225] width 146 height 19
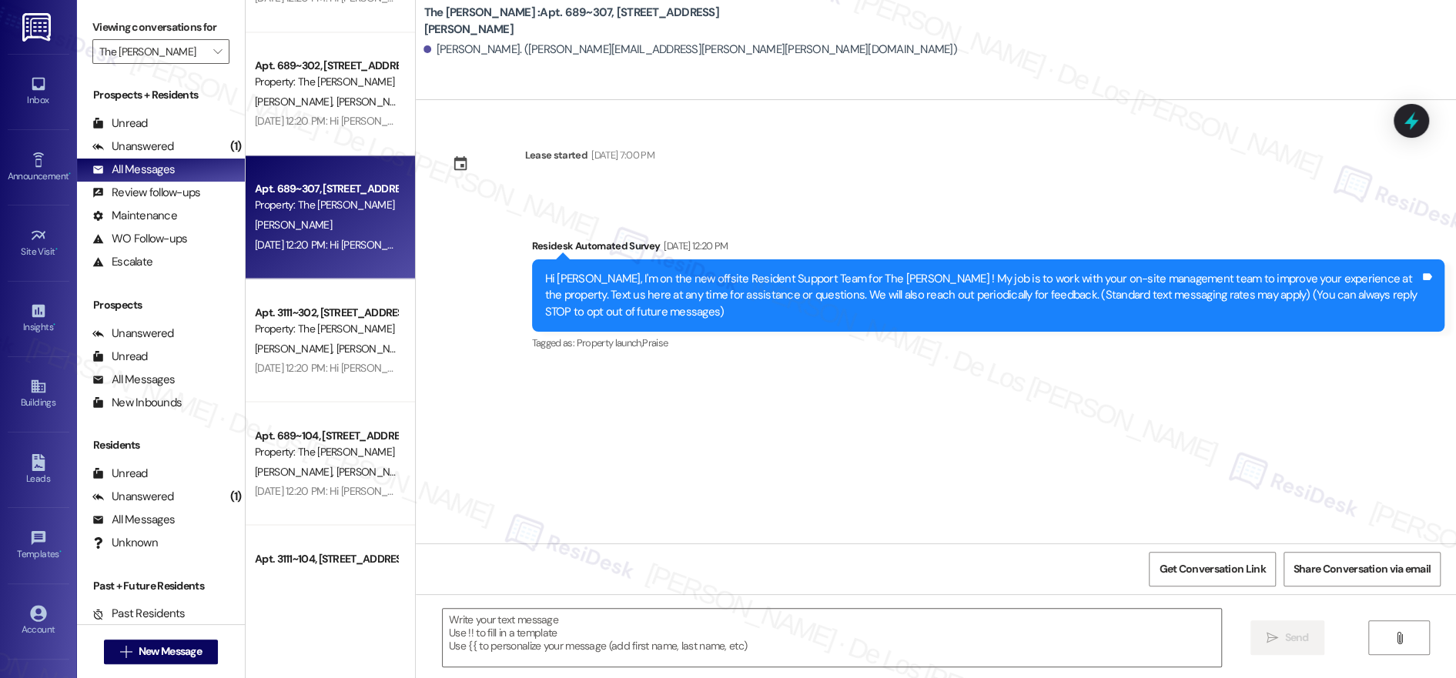
type textarea "Fetching suggested responses. Please feel free to read through the conversation…"
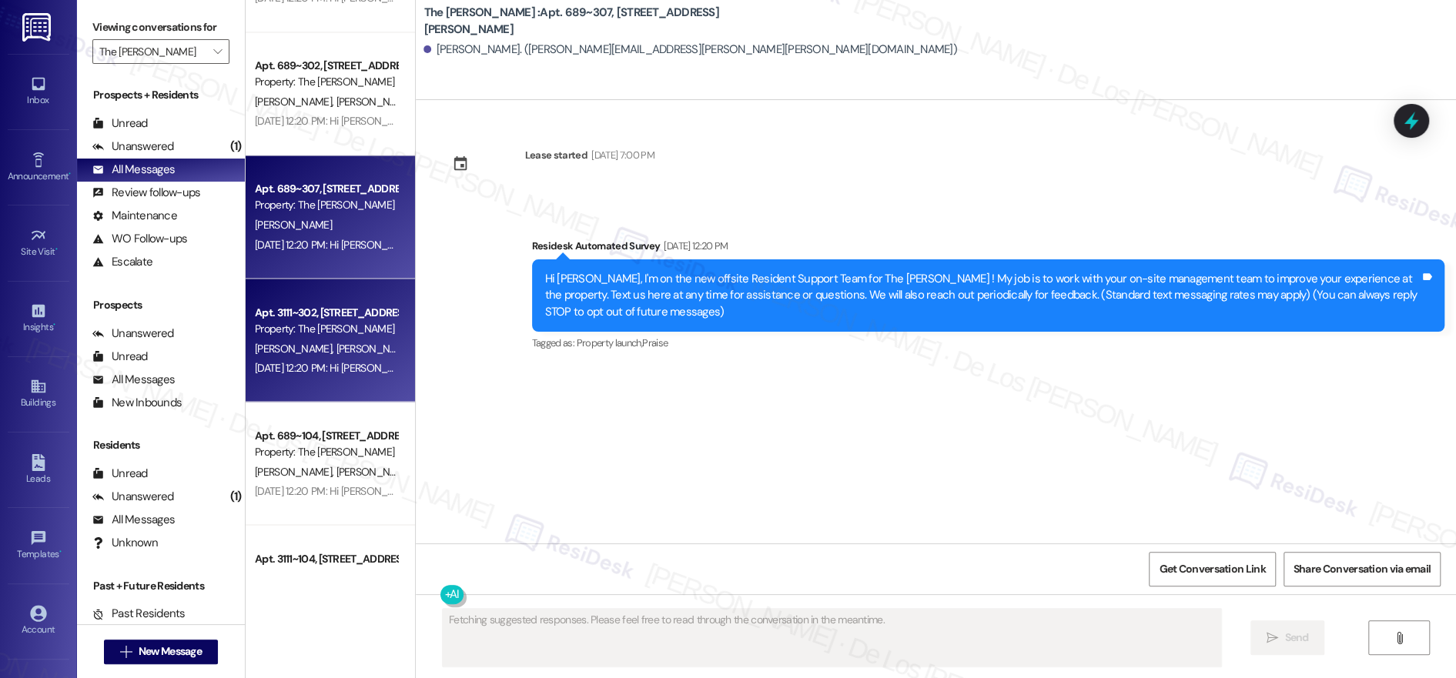
click at [321, 334] on div "Property: The [PERSON_NAME]" at bounding box center [326, 328] width 142 height 16
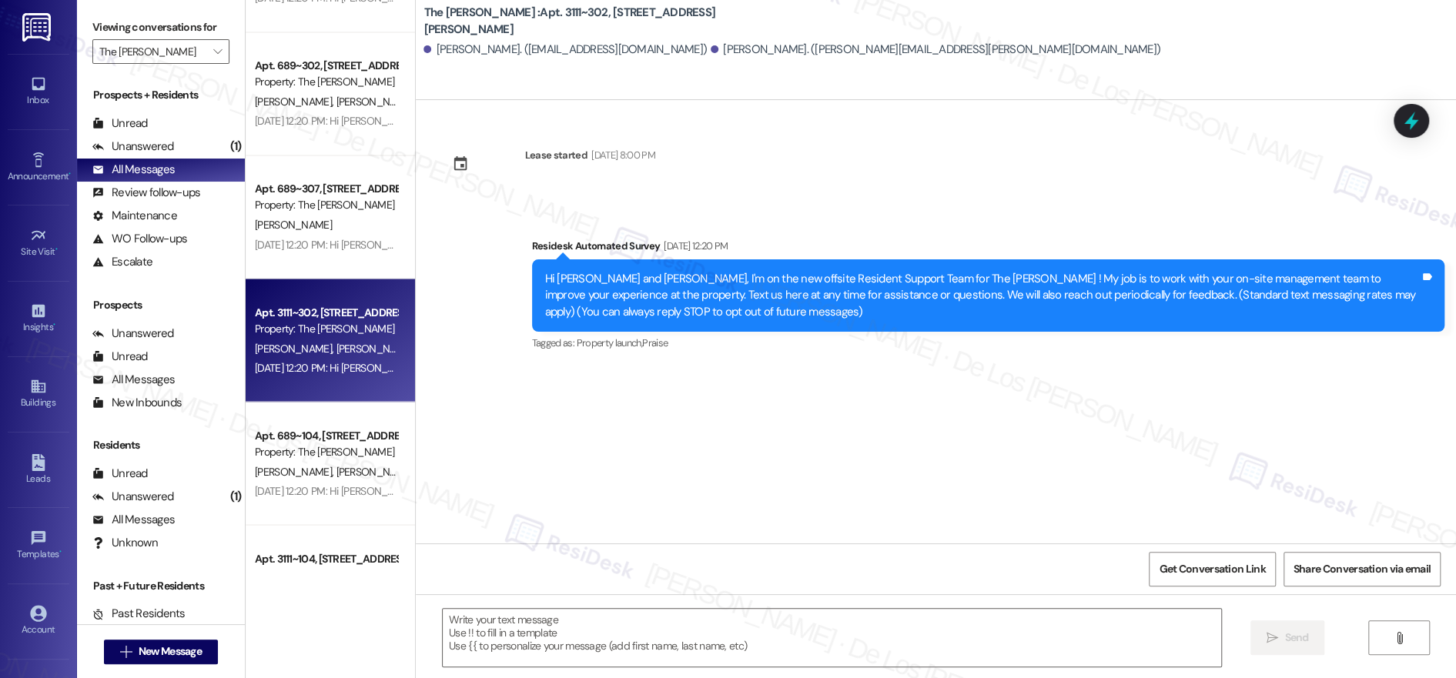
type textarea "Fetching suggested responses. Please feel free to read through the conversation…"
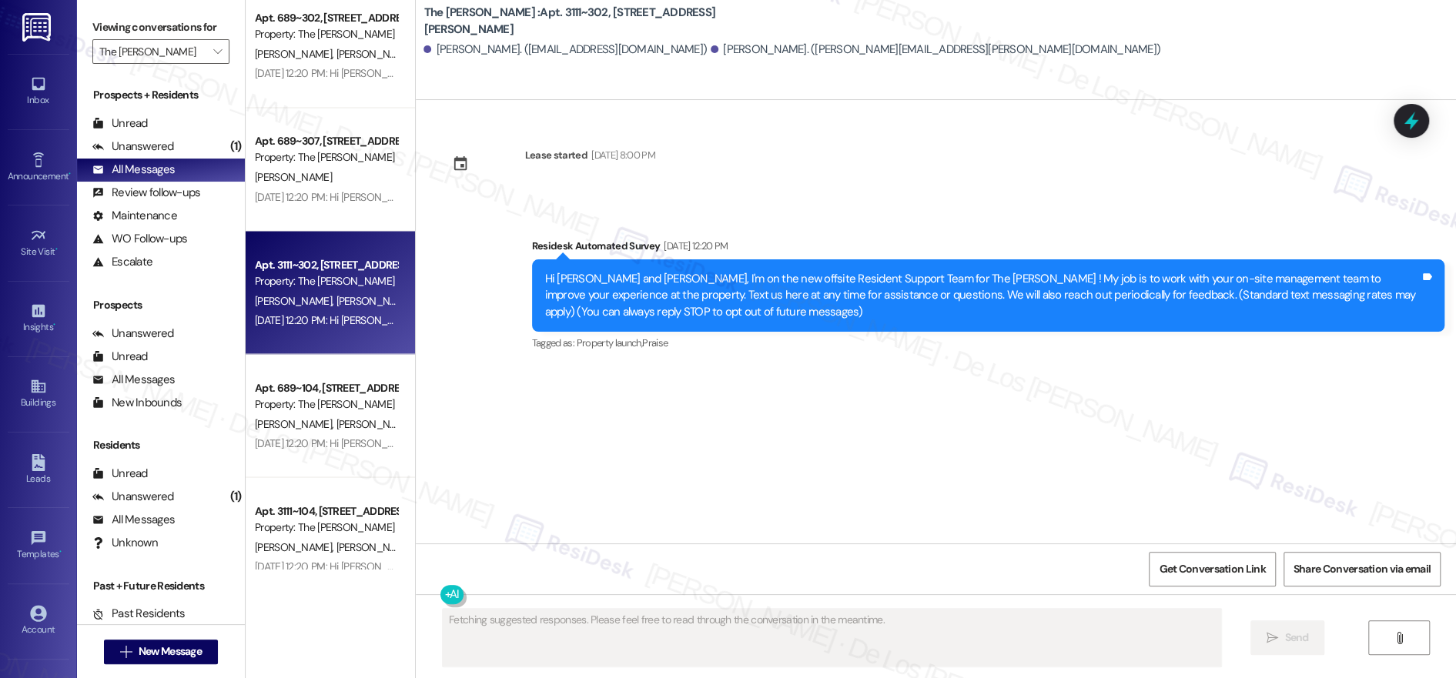
scroll to position [2087, 0]
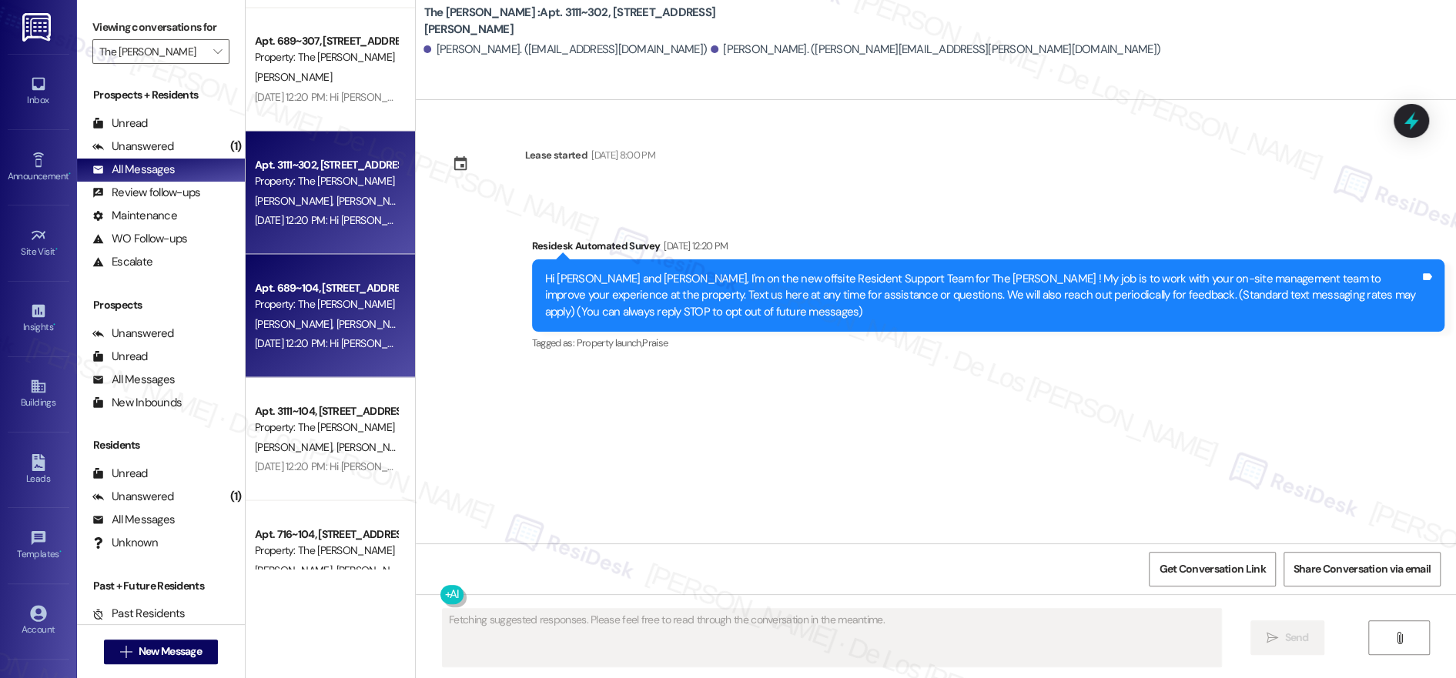
click at [293, 315] on div "[PERSON_NAME] [PERSON_NAME]" at bounding box center [326, 323] width 146 height 19
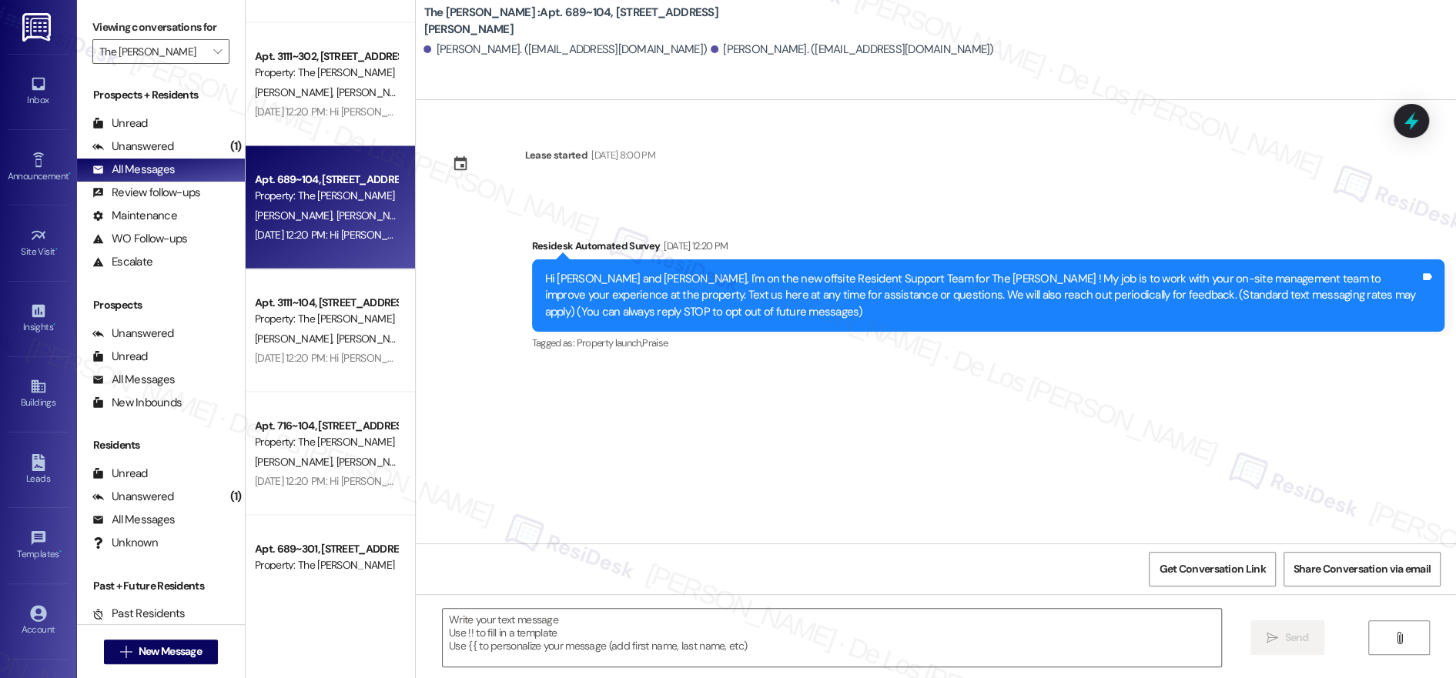
scroll to position [2204, 0]
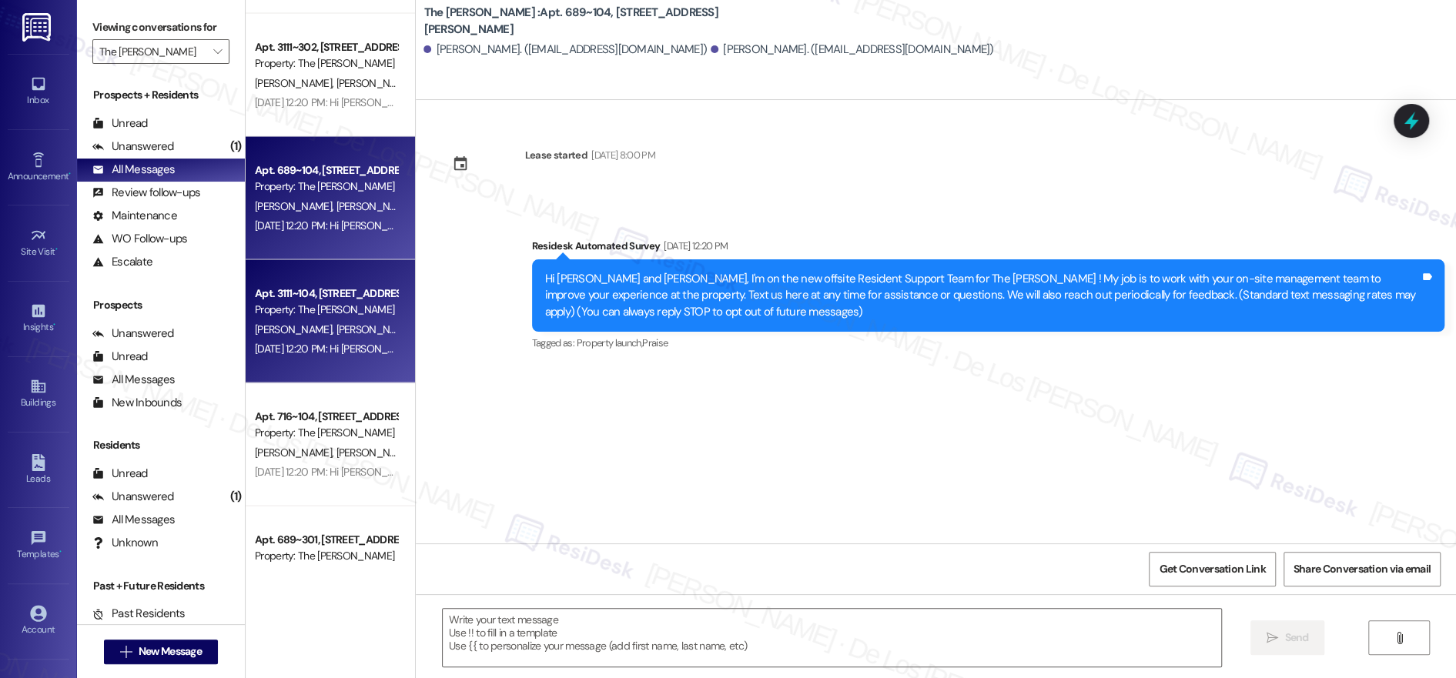
click at [296, 291] on div "Apt. 3111~104, [STREET_ADDRESS][PERSON_NAME]" at bounding box center [326, 294] width 142 height 16
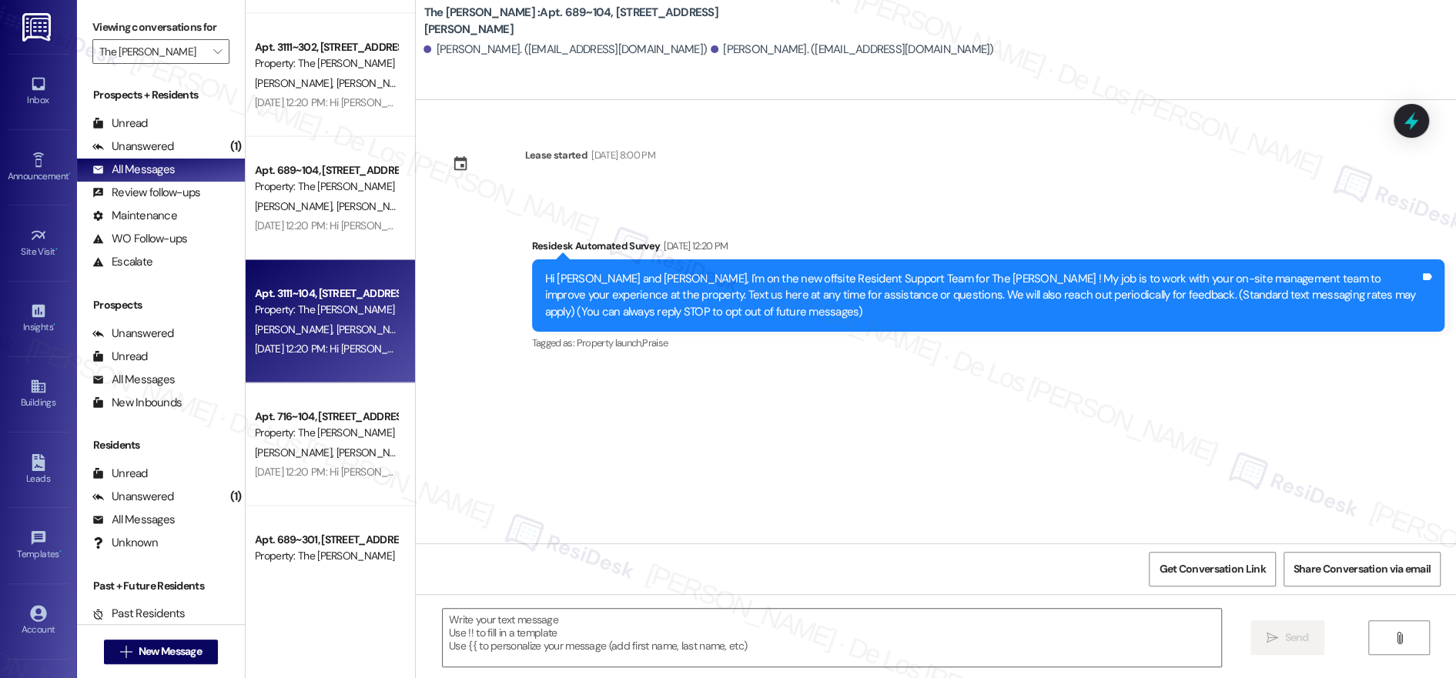
type textarea "Fetching suggested responses. Please feel free to read through the conversation…"
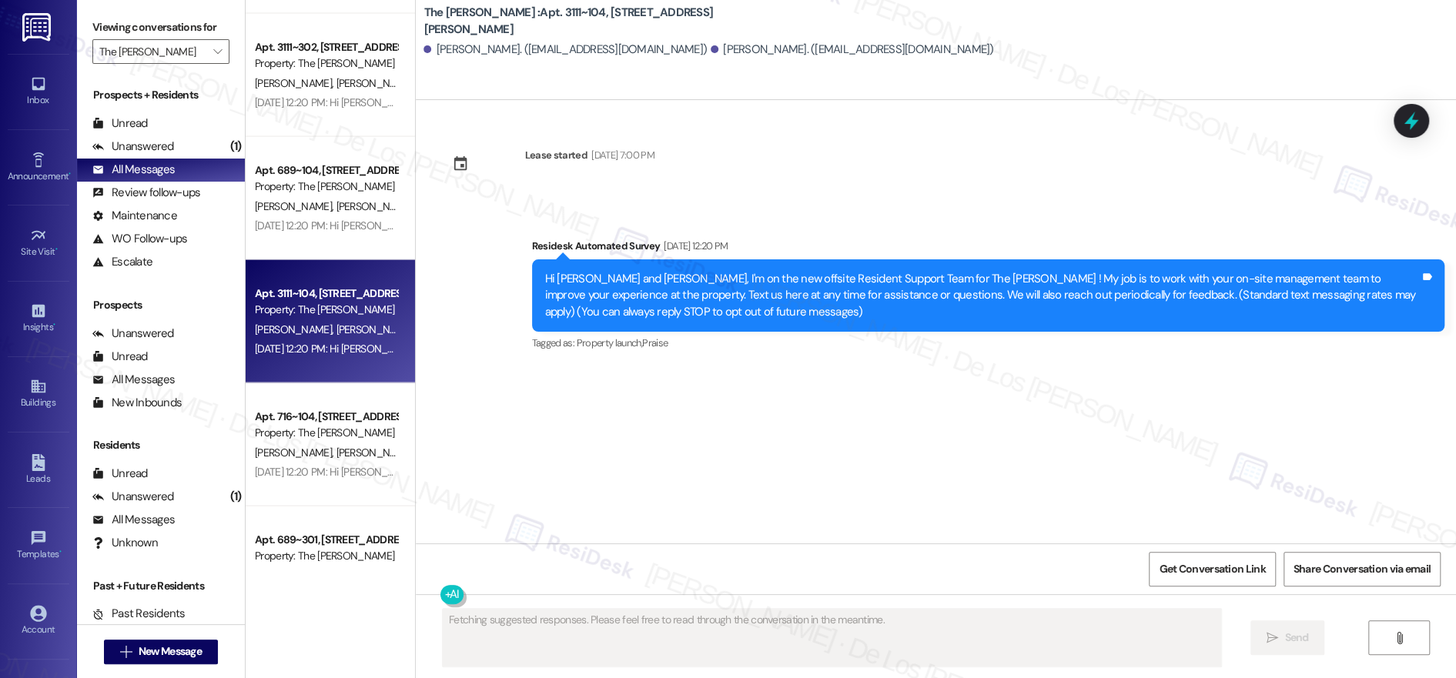
scroll to position [2355, 0]
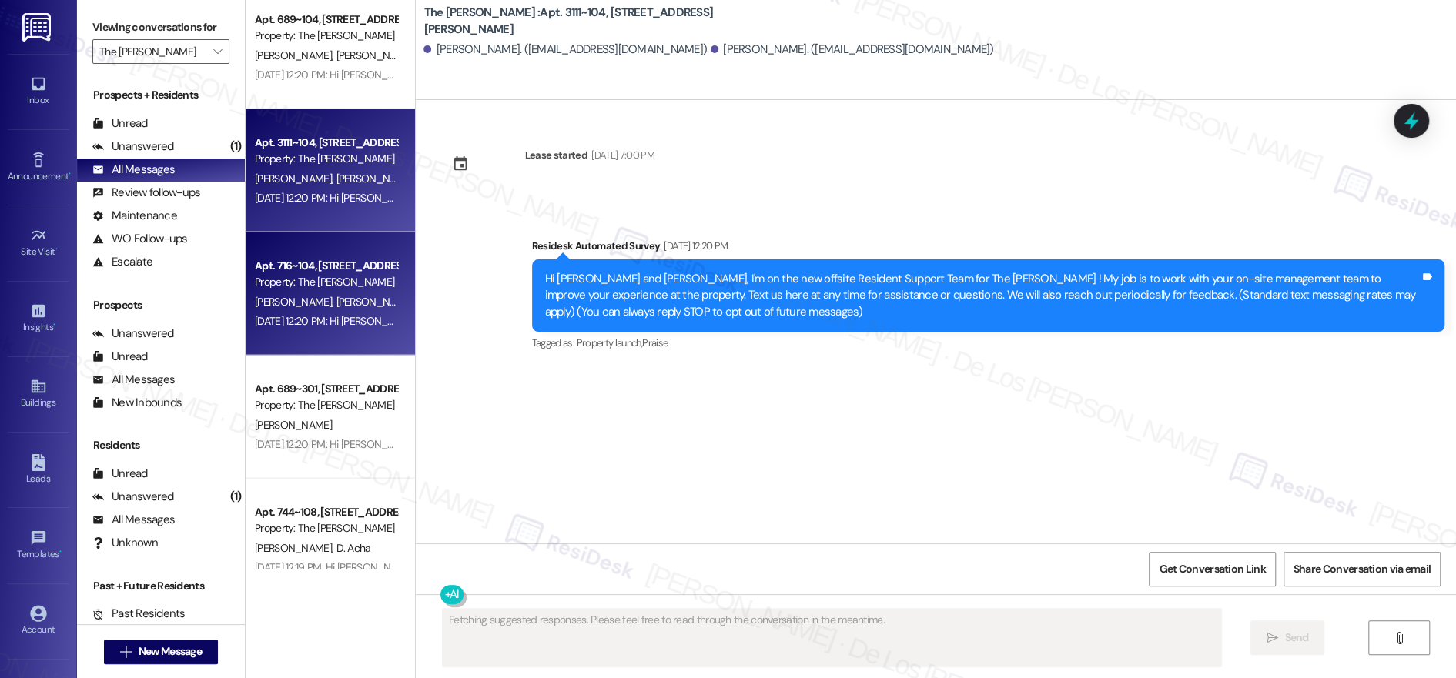
click at [336, 295] on span "[PERSON_NAME]" at bounding box center [377, 302] width 82 height 14
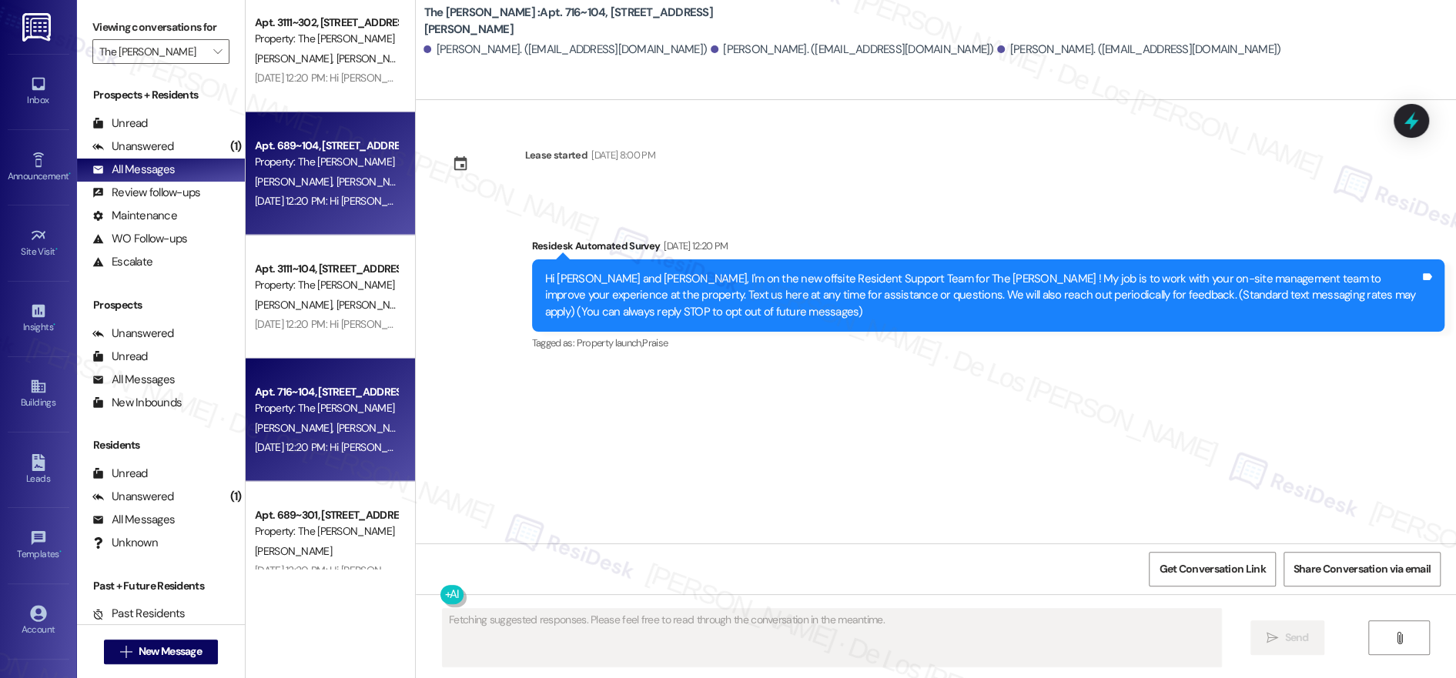
scroll to position [2177, 0]
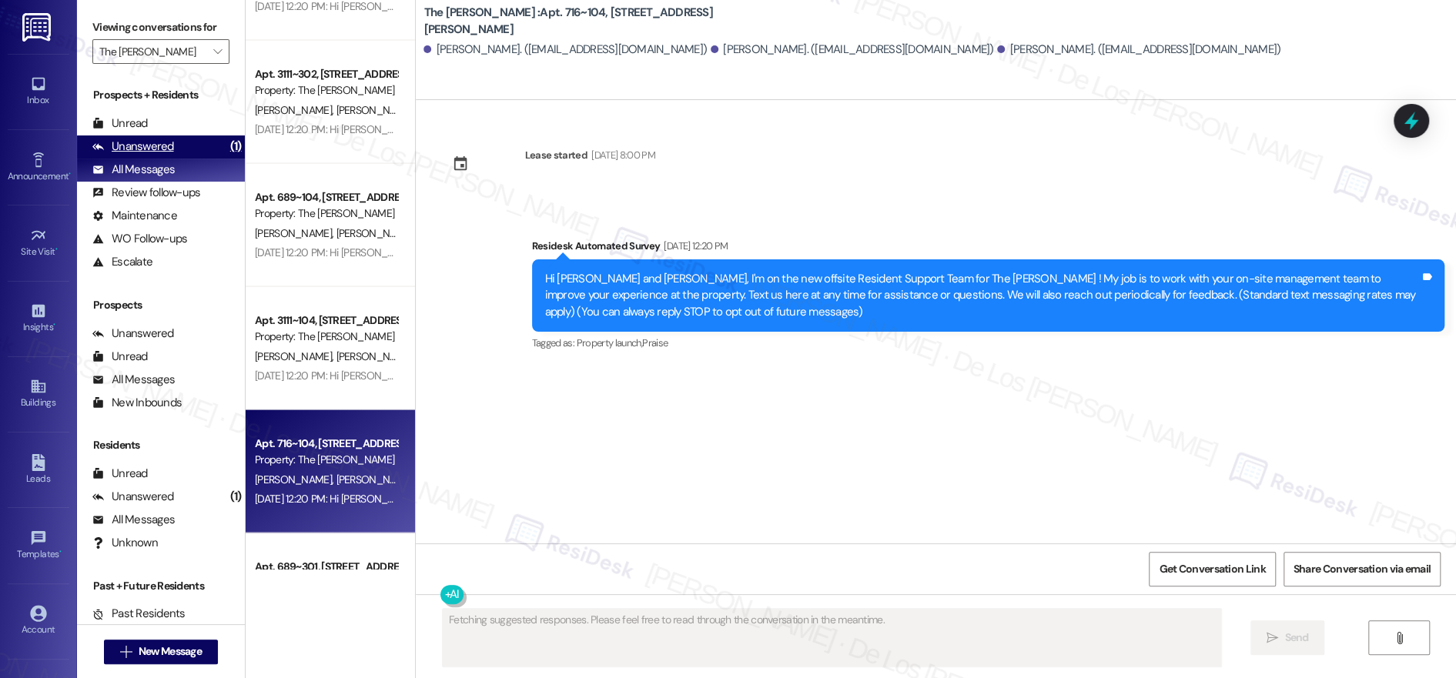
click at [226, 156] on div "(1)" at bounding box center [235, 147] width 19 height 24
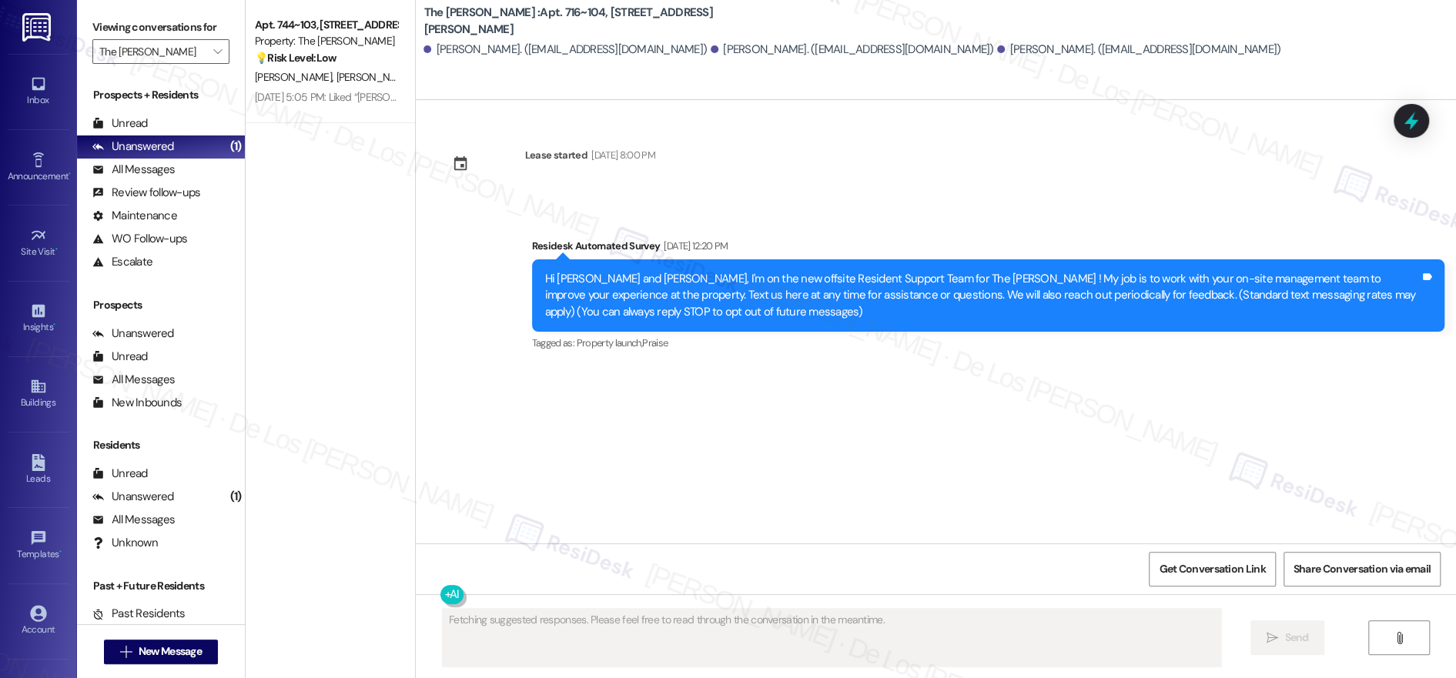
scroll to position [0, 0]
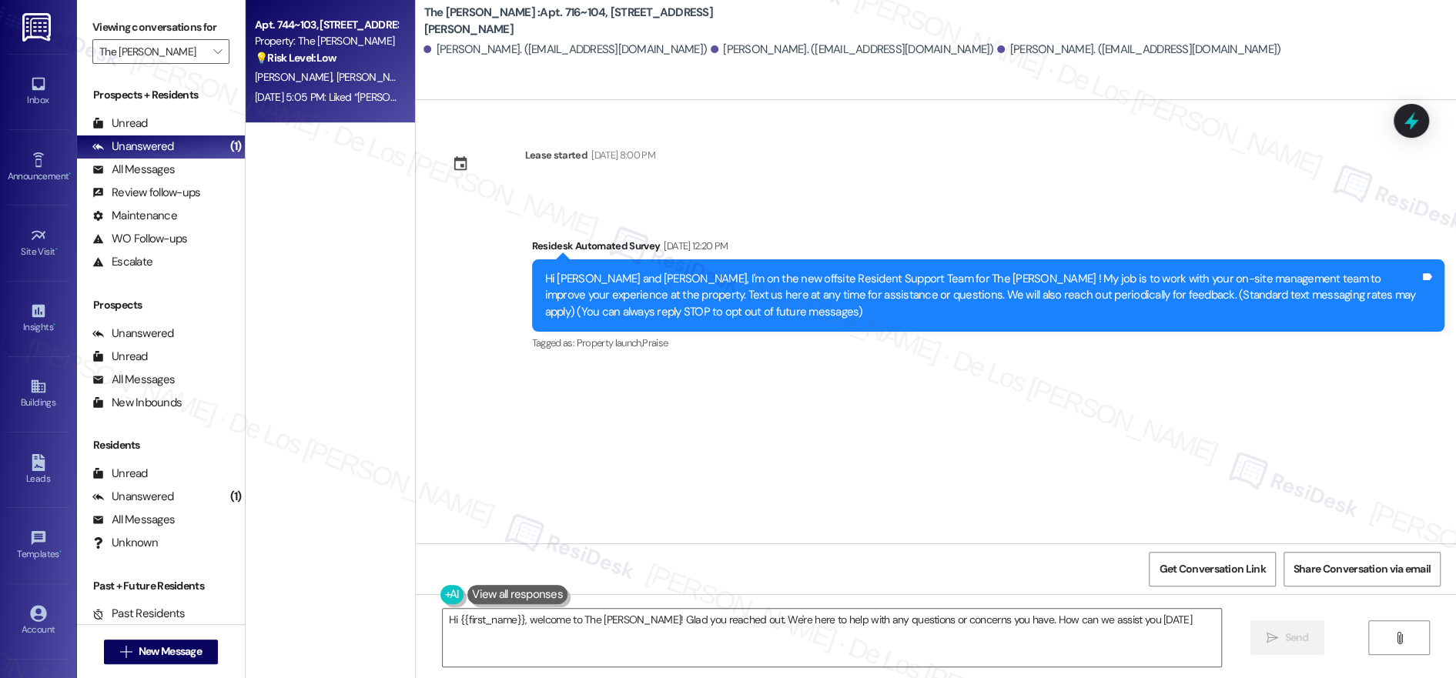
type textarea "Hi {{first_name}}, welcome to The [PERSON_NAME]! Glad you reached out. We're he…"
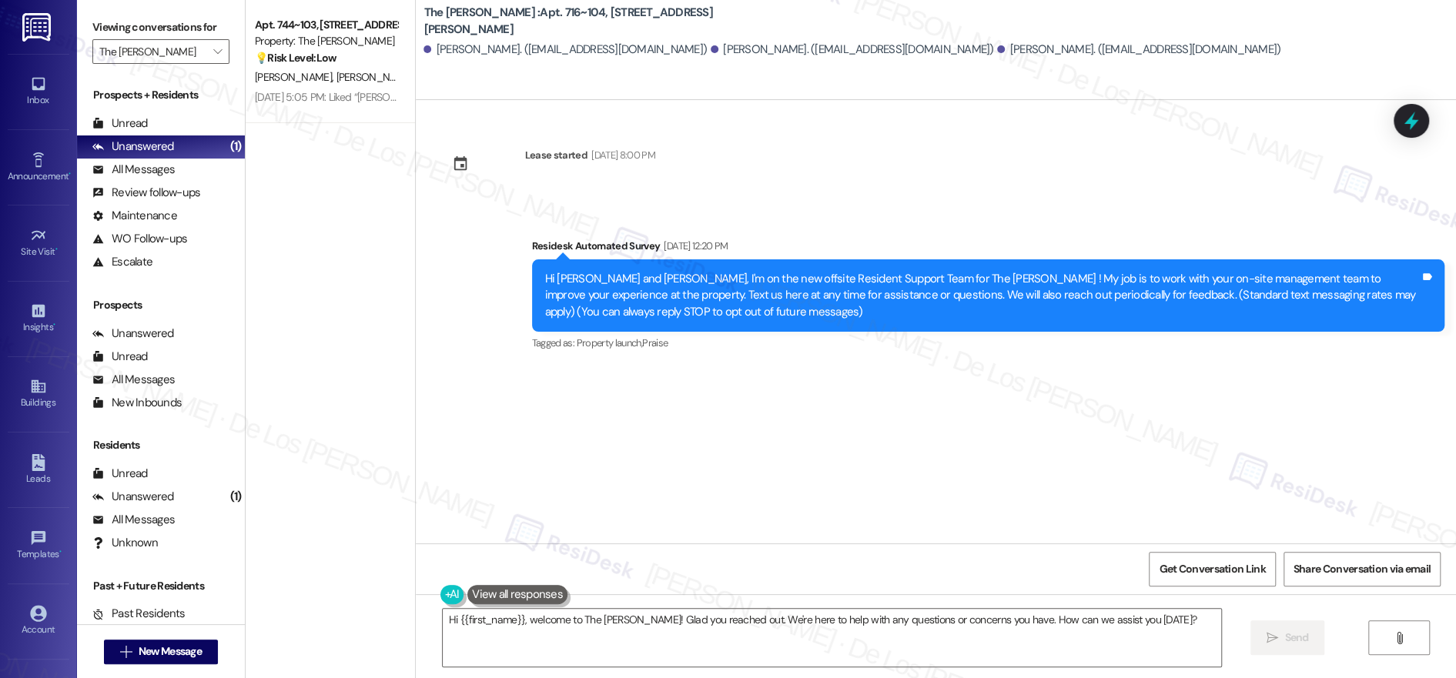
drag, startPoint x: 334, startPoint y: 91, endPoint x: 493, endPoint y: 93, distance: 158.6
click at [334, 91] on div "[DATE] 5:05 PM: Liked “[PERSON_NAME] (The [PERSON_NAME] ): Of course! I’ll chec…" at bounding box center [708, 97] width 907 height 14
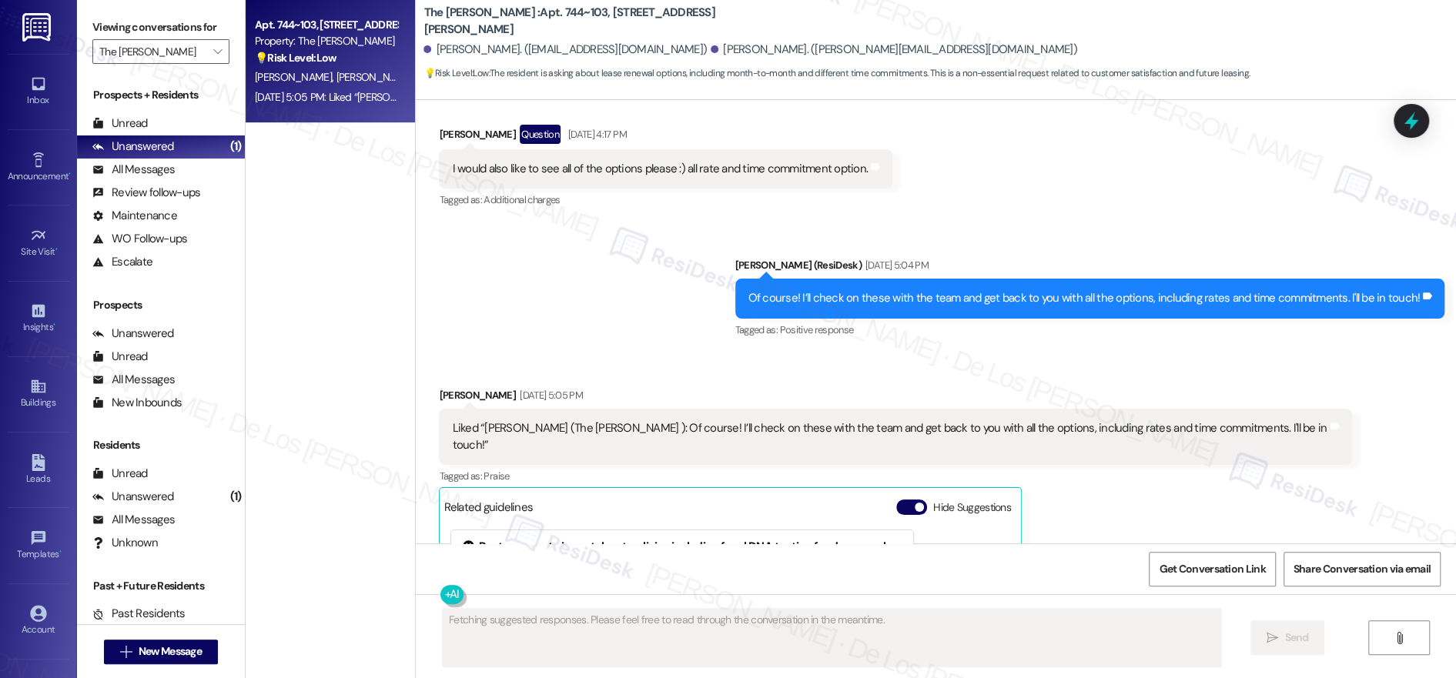
scroll to position [1452, 0]
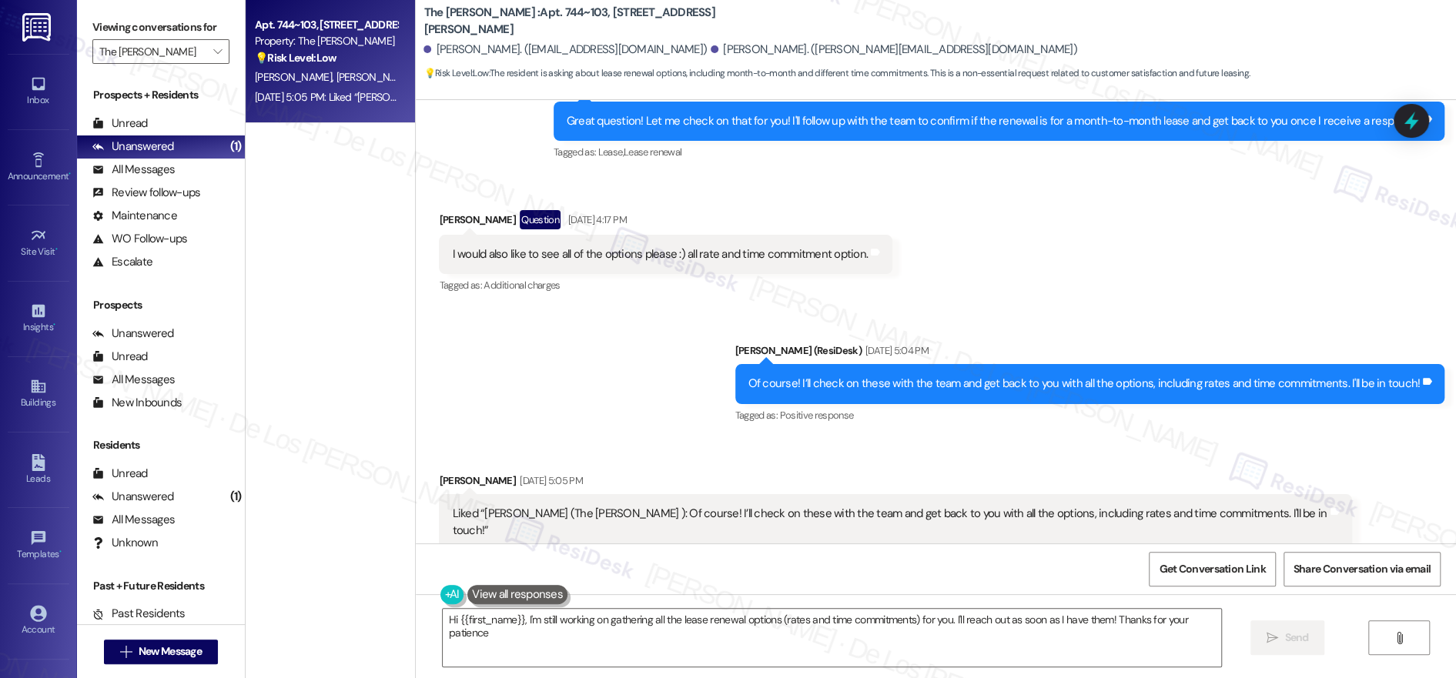
type textarea "Hi {{first_name}}, I'm still working on gathering all the lease renewal options…"
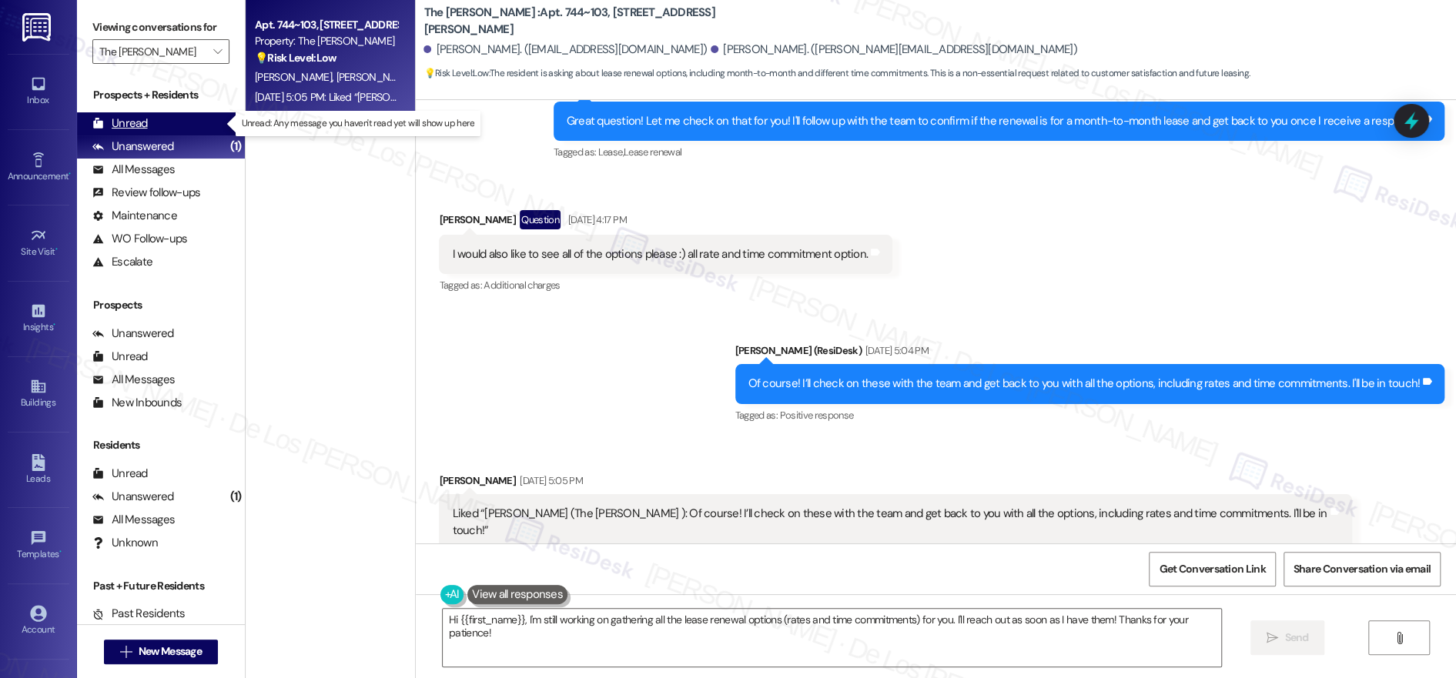
click at [186, 122] on div "Unread (0)" at bounding box center [161, 123] width 168 height 23
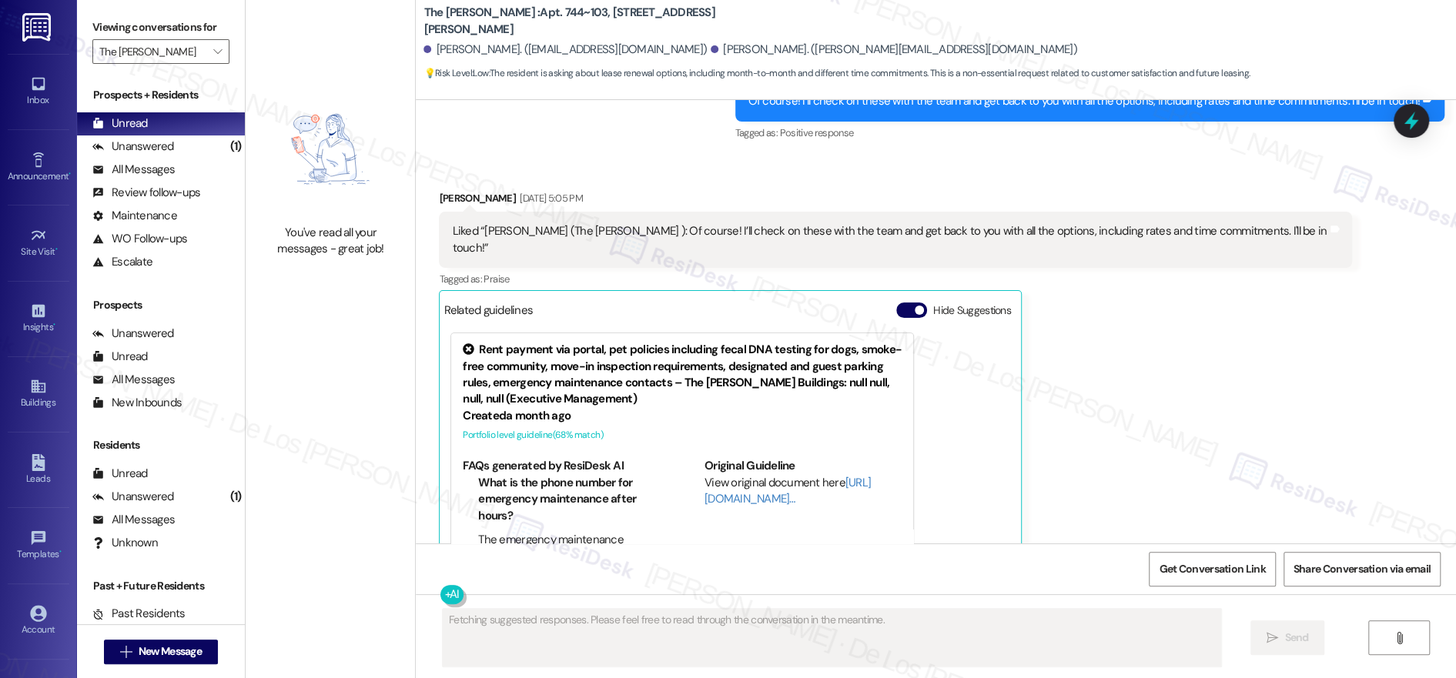
scroll to position [1737, 0]
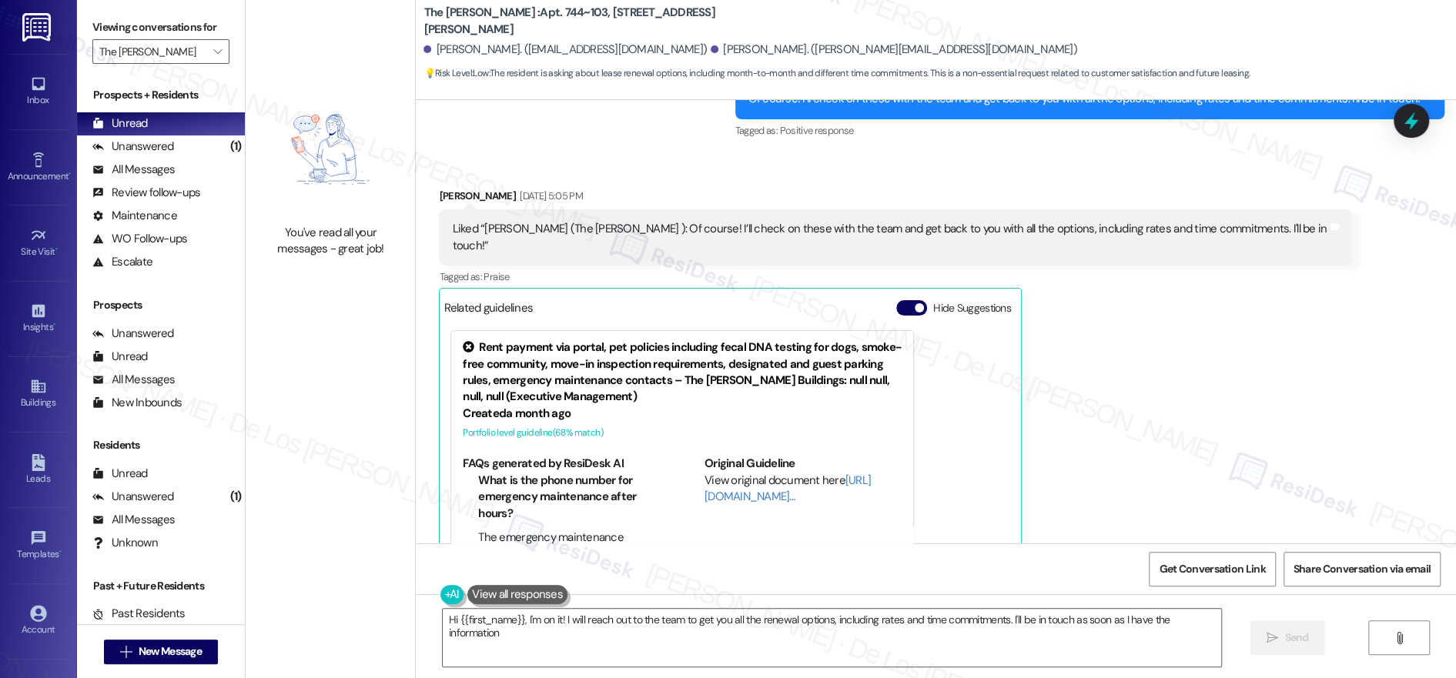
type textarea "Hi {{first_name}}, I'm on it! I will reach out to the team to get you all the r…"
